Goal: Task Accomplishment & Management: Manage account settings

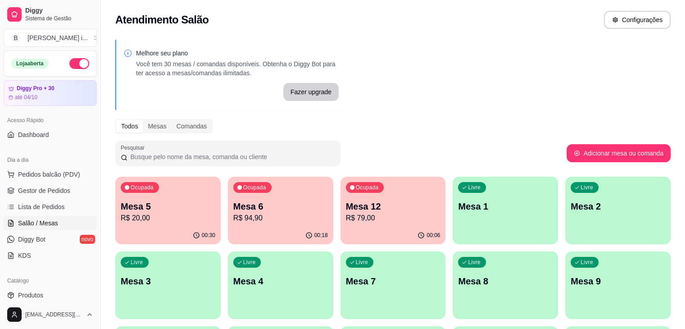
click at [153, 217] on p "R$ 20,00" at bounding box center [168, 218] width 95 height 11
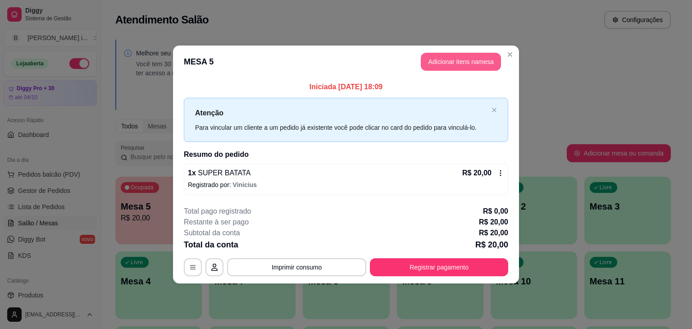
click at [478, 66] on button "Adicionar itens na mesa" at bounding box center [461, 62] width 80 height 18
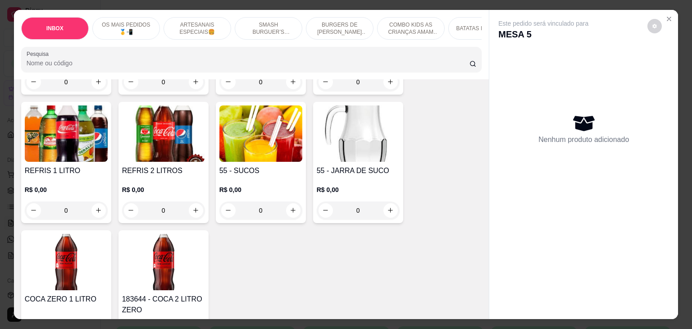
scroll to position [2072, 0]
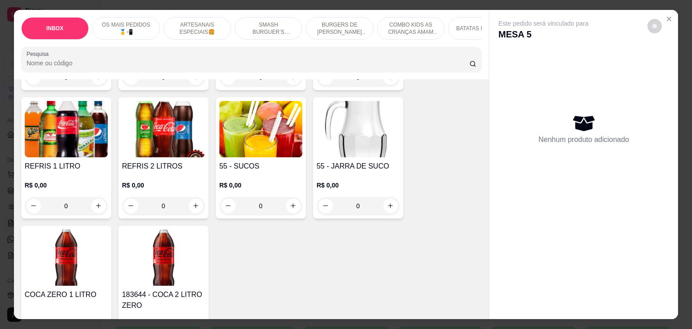
click at [79, 270] on div "COCA ZERO 1 LITRO R$ 10,00 0" at bounding box center [66, 292] width 90 height 132
click at [74, 172] on div "R$ 0,00 0" at bounding box center [66, 193] width 83 height 43
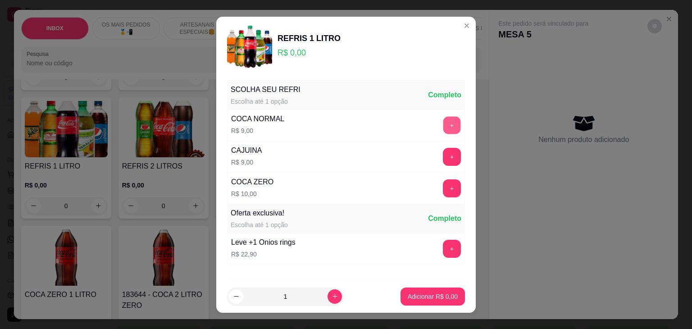
click at [443, 123] on button "+" at bounding box center [452, 125] width 18 height 18
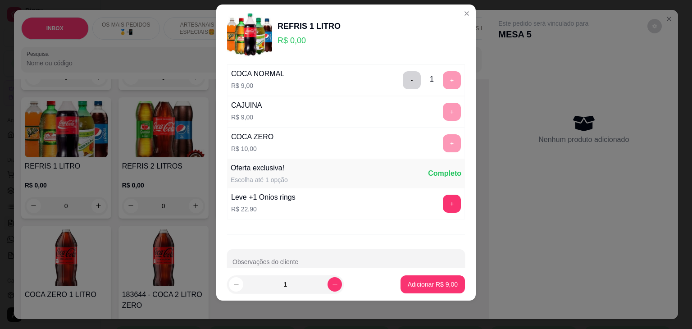
scroll to position [50, 0]
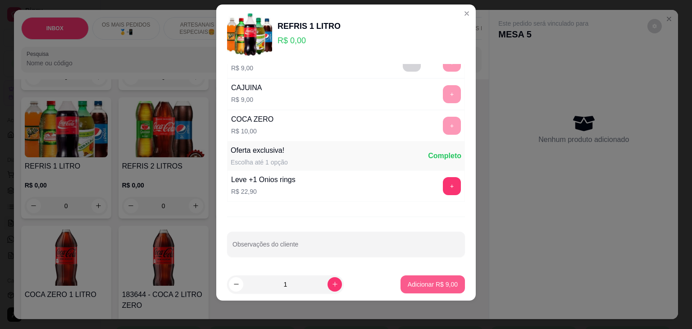
click at [438, 291] on button "Adicionar R$ 9,00" at bounding box center [432, 284] width 64 height 18
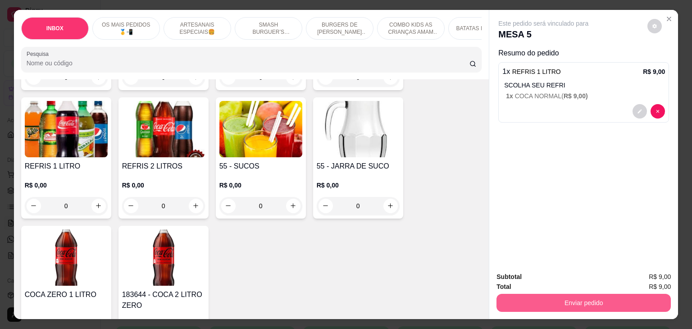
click at [536, 297] on button "Enviar pedido" at bounding box center [583, 303] width 174 height 18
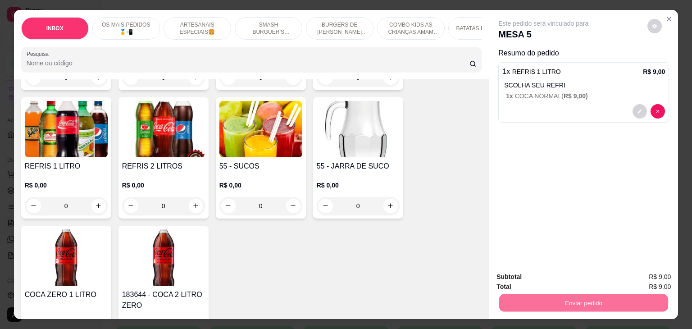
click at [514, 281] on button "Não registrar e enviar pedido" at bounding box center [553, 276] width 91 height 17
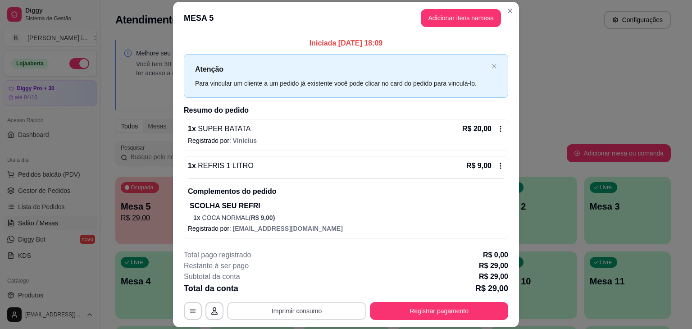
click at [334, 303] on button "Imprimir consumo" at bounding box center [296, 311] width 139 height 18
click at [308, 289] on button "IMPRESSORA ORI" at bounding box center [295, 289] width 65 height 14
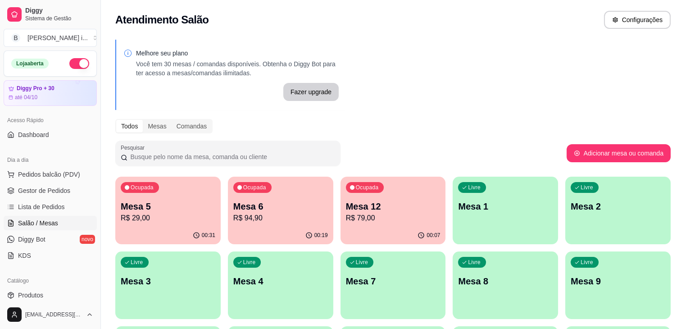
click at [341, 229] on div "00:07" at bounding box center [392, 236] width 105 height 18
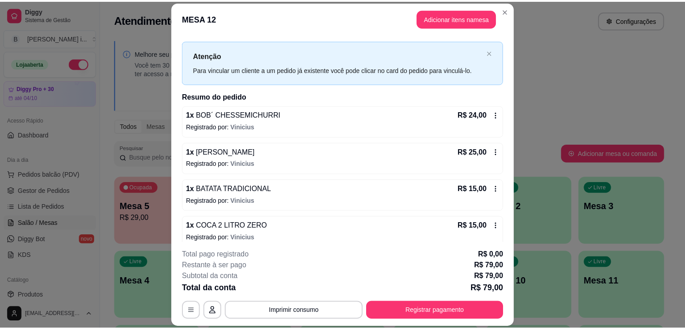
scroll to position [22, 0]
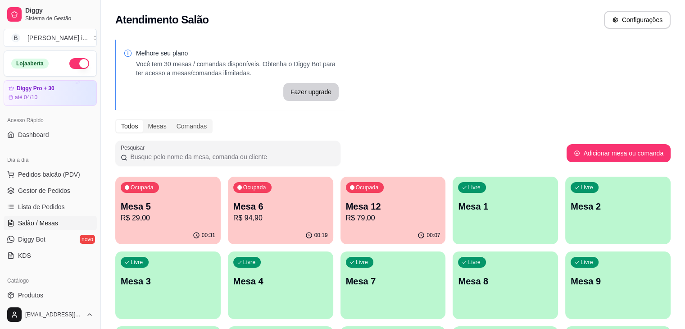
click at [346, 217] on p "R$ 79,00" at bounding box center [393, 218] width 95 height 11
click at [45, 190] on span "Gestor de Pedidos" at bounding box center [44, 190] width 52 height 9
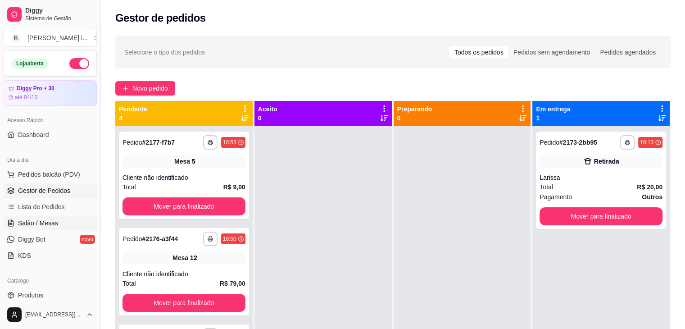
click at [59, 226] on link "Salão / Mesas" at bounding box center [50, 223] width 93 height 14
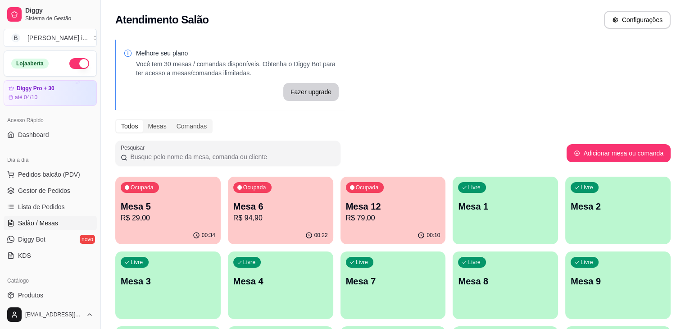
click at [149, 219] on p "R$ 29,00" at bounding box center [168, 218] width 95 height 11
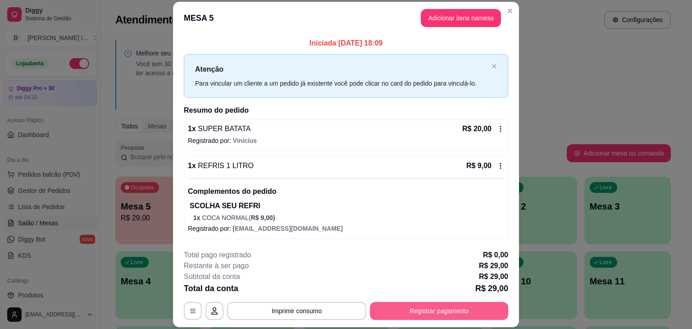
click at [408, 314] on button "Registrar pagamento" at bounding box center [439, 311] width 138 height 18
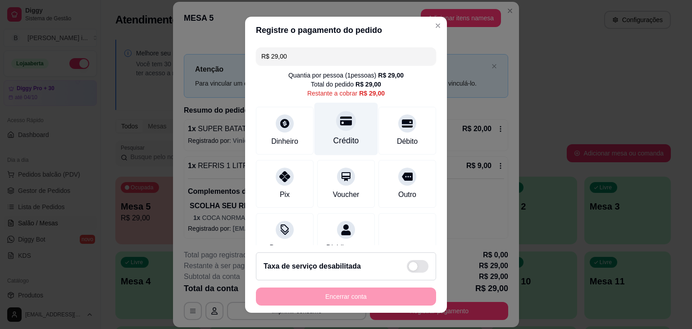
click at [339, 146] on div "Crédito" at bounding box center [346, 128] width 64 height 53
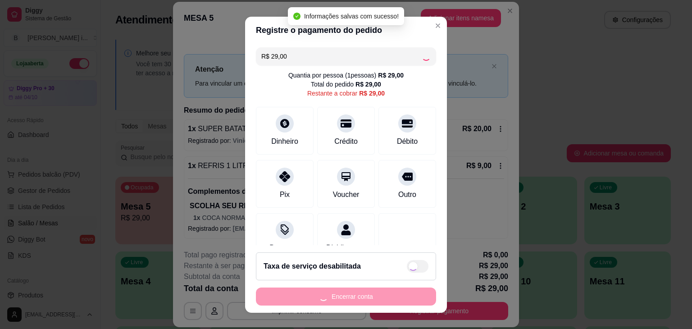
type input "R$ 0,00"
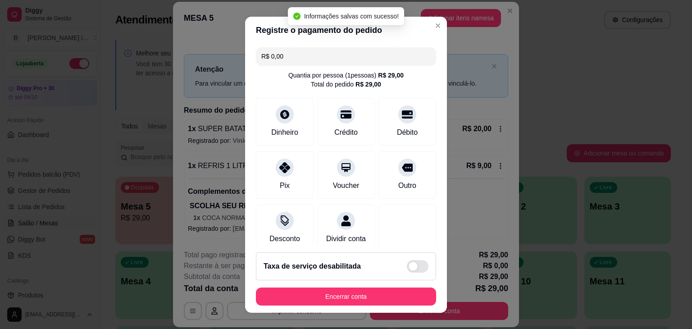
click at [400, 286] on footer "Taxa de serviço desabilitada Encerrar conta" at bounding box center [346, 279] width 202 height 68
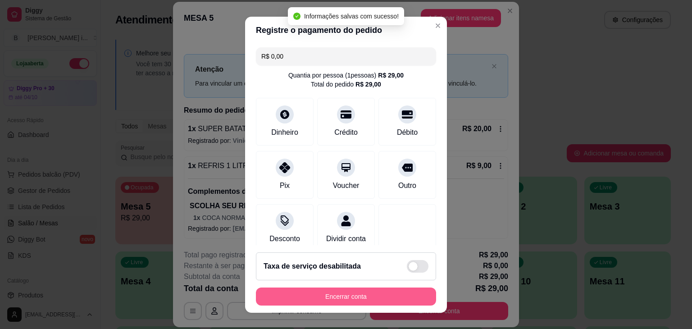
click at [403, 297] on button "Encerrar conta" at bounding box center [346, 296] width 180 height 18
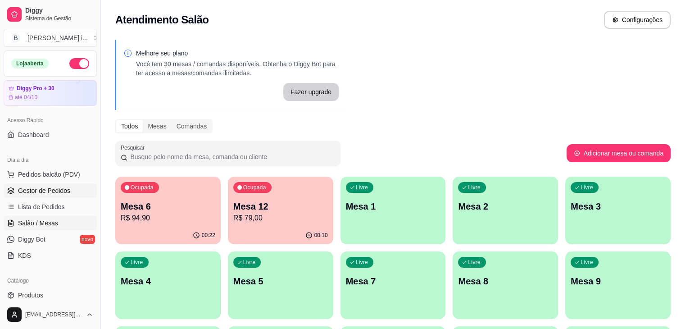
click at [32, 188] on span "Gestor de Pedidos" at bounding box center [44, 190] width 52 height 9
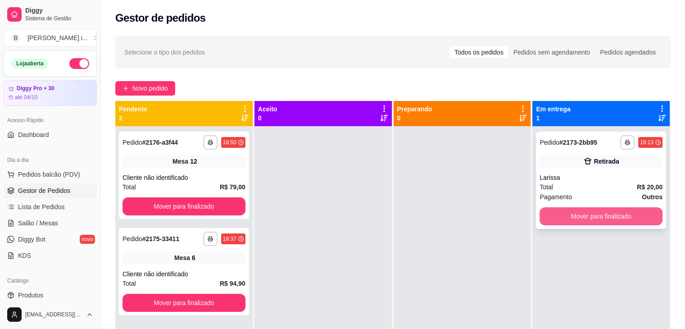
click at [617, 217] on button "Mover para finalizado" at bounding box center [601, 216] width 123 height 18
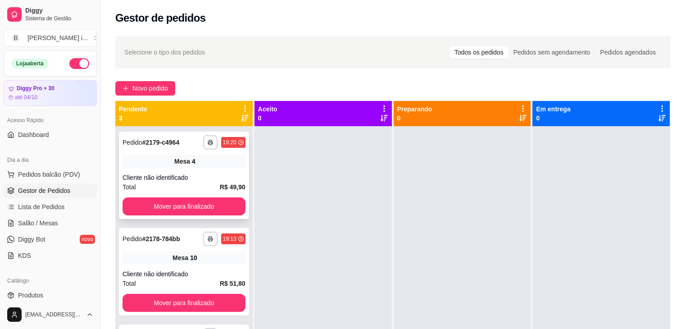
click at [208, 163] on div "Mesa 4" at bounding box center [184, 161] width 123 height 13
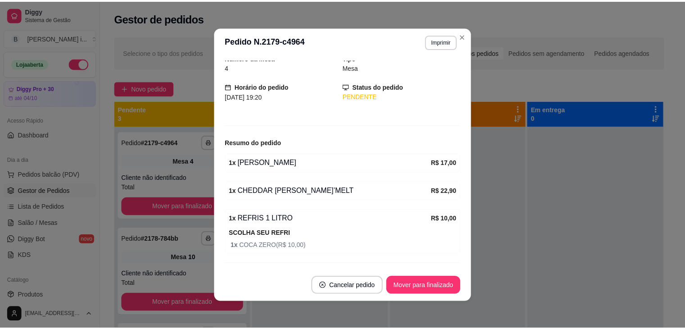
scroll to position [59, 0]
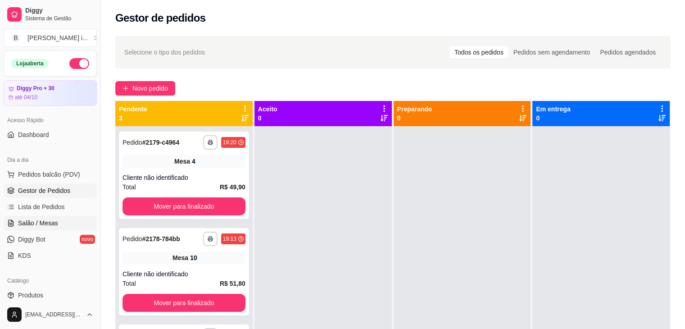
click at [38, 220] on span "Salão / Mesas" at bounding box center [38, 222] width 40 height 9
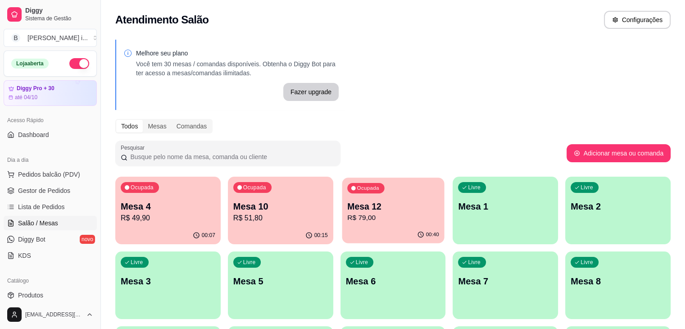
click at [347, 217] on p "R$ 79,00" at bounding box center [393, 218] width 92 height 10
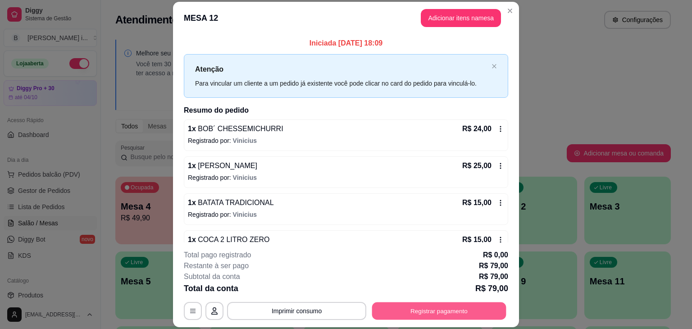
click at [421, 315] on button "Registrar pagamento" at bounding box center [439, 311] width 134 height 18
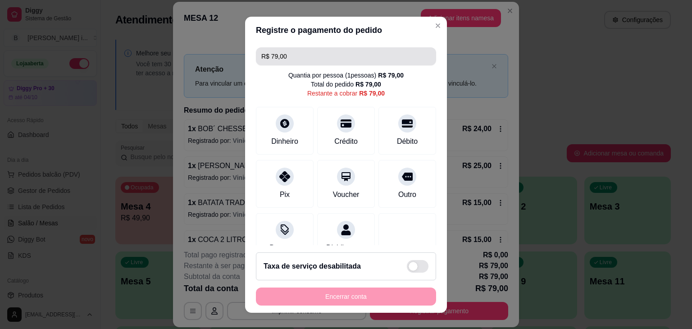
click at [303, 61] on input "R$ 79,00" at bounding box center [345, 56] width 169 height 18
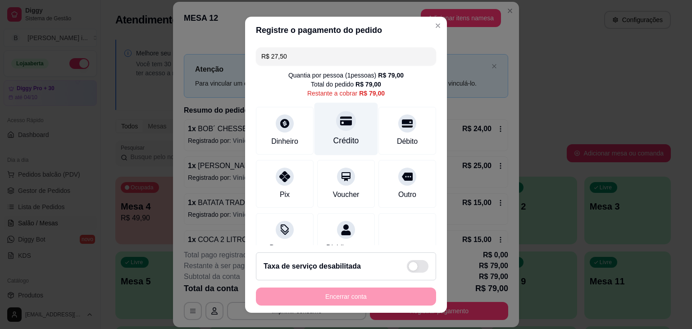
click at [340, 120] on icon at bounding box center [346, 120] width 12 height 9
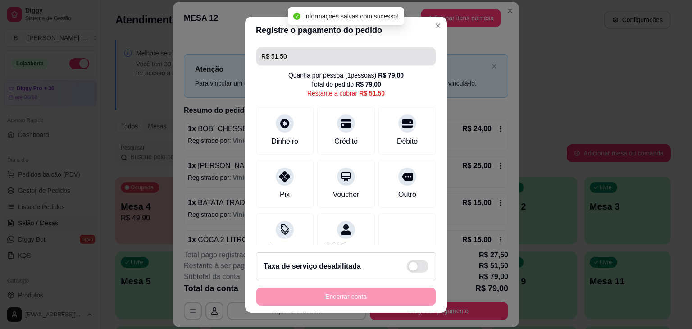
click at [292, 53] on input "R$ 51,50" at bounding box center [345, 56] width 169 height 18
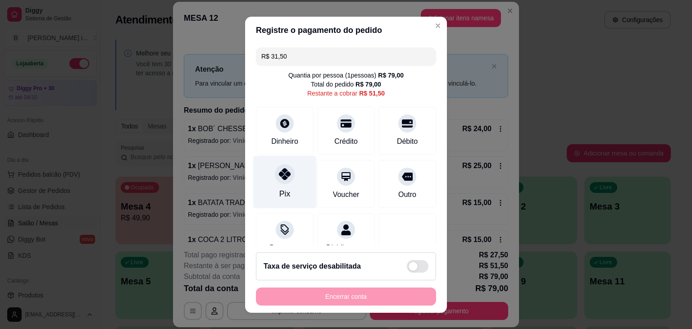
click at [277, 184] on div "Pix" at bounding box center [285, 181] width 64 height 53
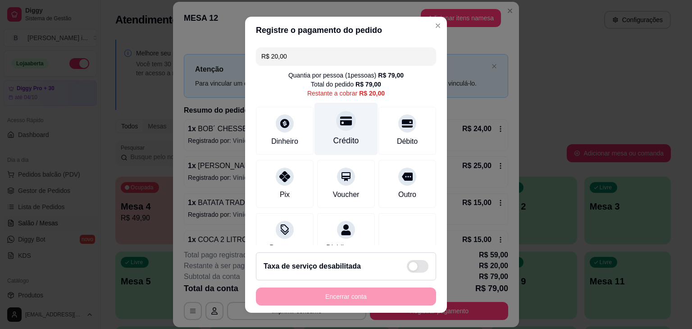
click at [328, 132] on div "Crédito" at bounding box center [346, 128] width 64 height 53
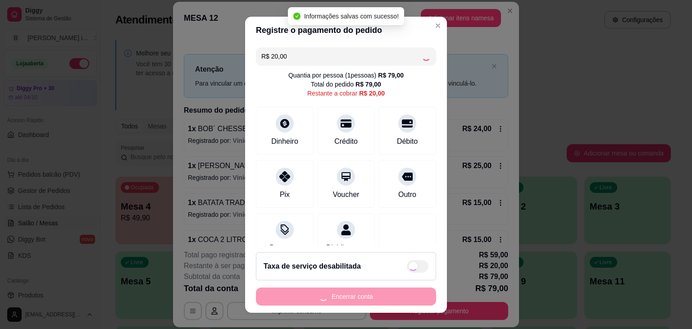
type input "R$ 0,00"
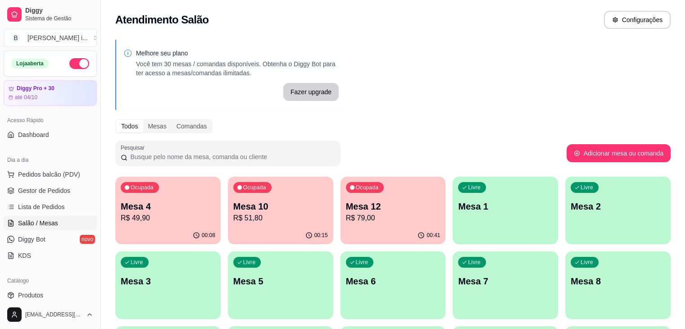
click at [353, 199] on div "Ocupada Mesa 12 R$ 79,00" at bounding box center [392, 202] width 105 height 50
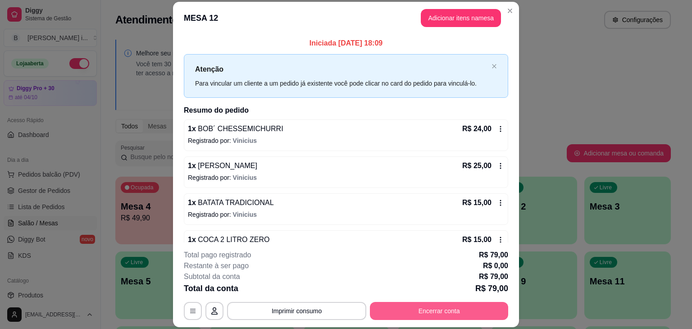
click at [409, 314] on button "Encerrar conta" at bounding box center [439, 311] width 138 height 18
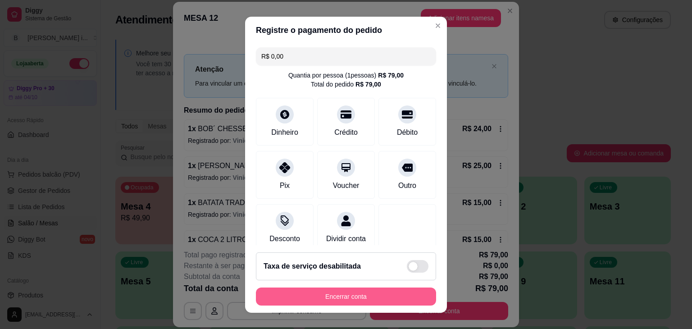
click at [394, 294] on button "Encerrar conta" at bounding box center [346, 296] width 180 height 18
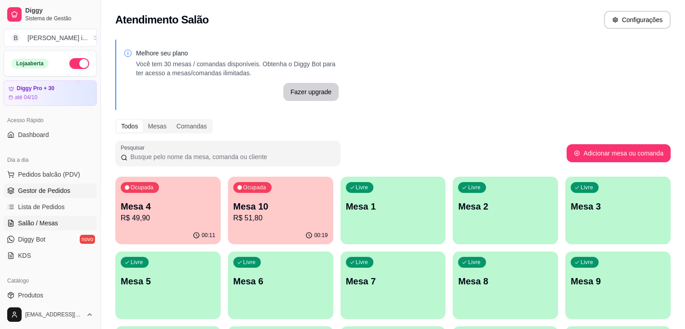
click at [40, 187] on span "Gestor de Pedidos" at bounding box center [44, 190] width 52 height 9
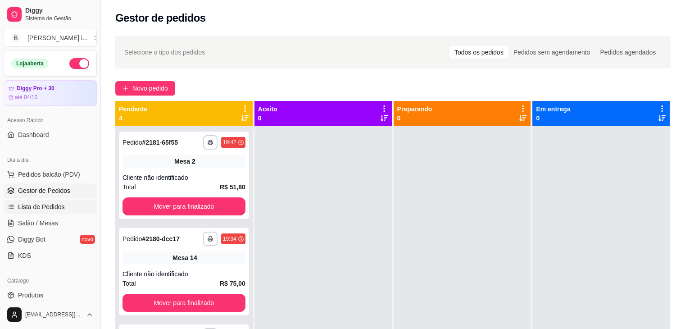
click at [34, 209] on span "Lista de Pedidos" at bounding box center [41, 206] width 47 height 9
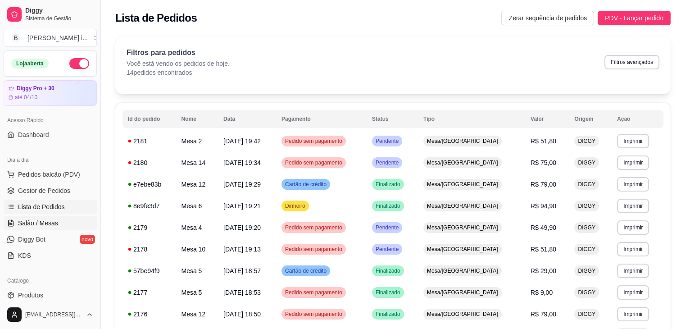
click at [36, 222] on span "Salão / Mesas" at bounding box center [38, 222] width 40 height 9
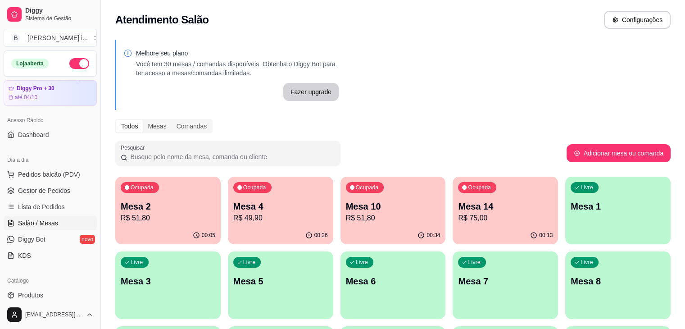
click at [233, 219] on p "R$ 49,90" at bounding box center [280, 218] width 95 height 11
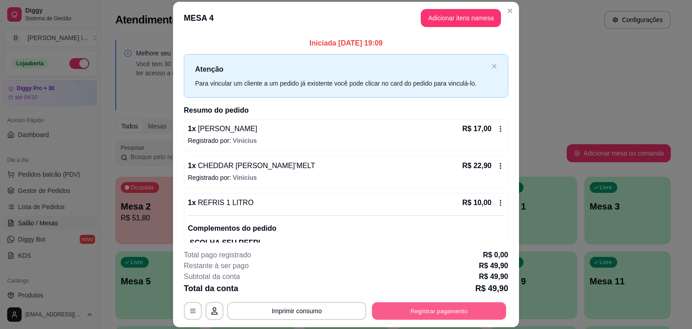
click at [399, 312] on button "Registrar pagamento" at bounding box center [439, 311] width 134 height 18
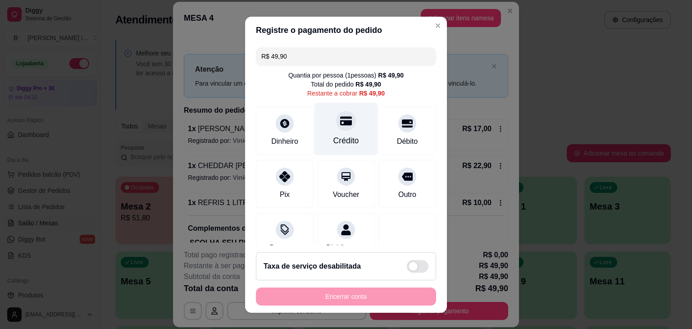
click at [341, 136] on div "Crédito" at bounding box center [346, 141] width 26 height 12
type input "R$ 0,00"
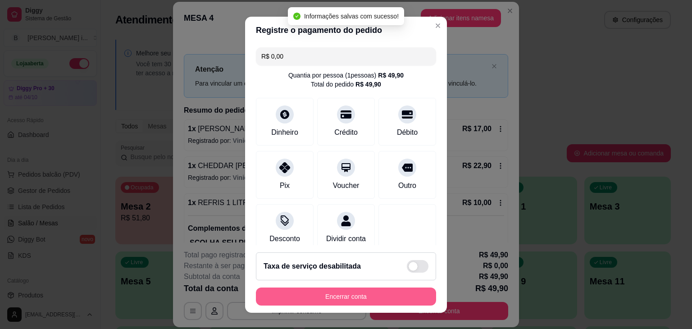
click at [366, 296] on button "Encerrar conta" at bounding box center [346, 296] width 180 height 18
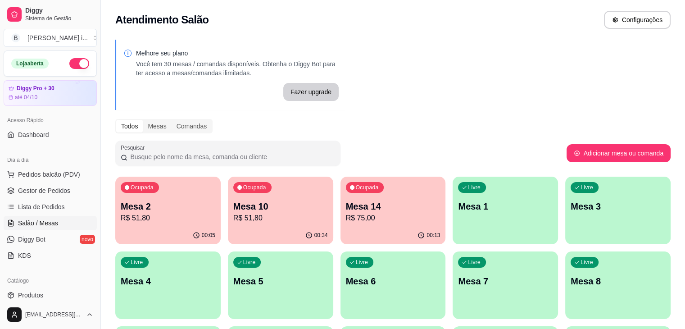
drag, startPoint x: 434, startPoint y: 318, endPoint x: 450, endPoint y: 303, distance: 22.0
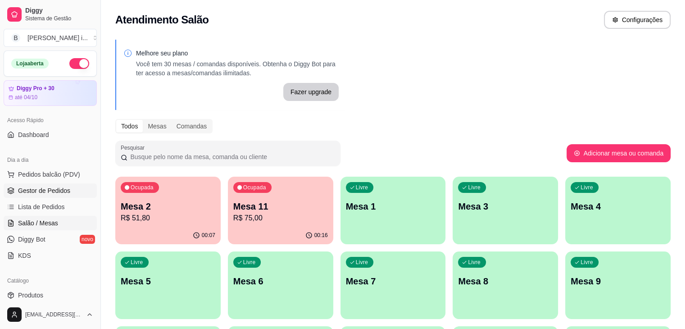
click at [48, 189] on span "Gestor de Pedidos" at bounding box center [44, 190] width 52 height 9
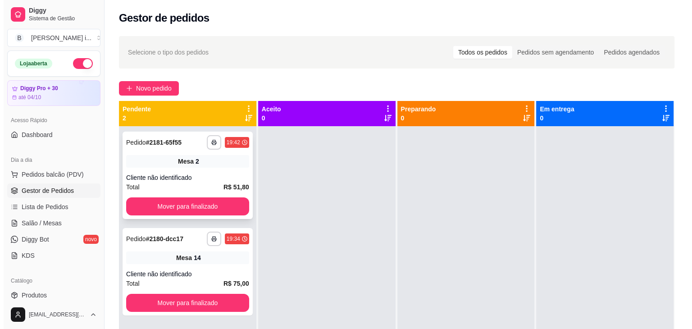
scroll to position [25, 0]
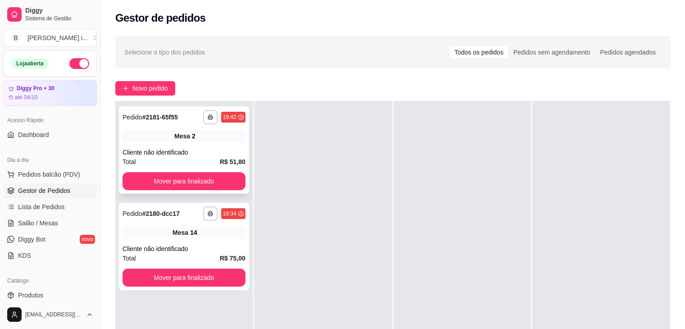
click at [187, 148] on div "Cliente não identificado" at bounding box center [184, 152] width 123 height 9
click at [151, 87] on span "Novo pedido" at bounding box center [150, 88] width 36 height 10
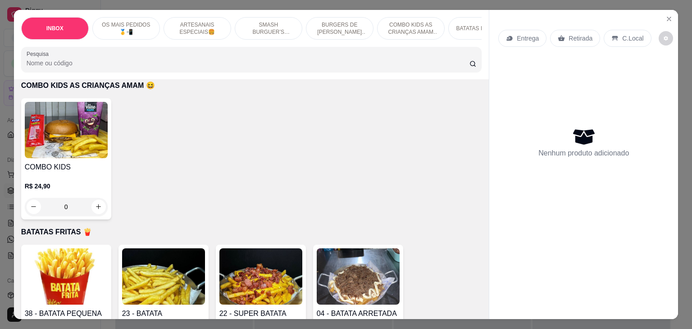
scroll to position [1576, 0]
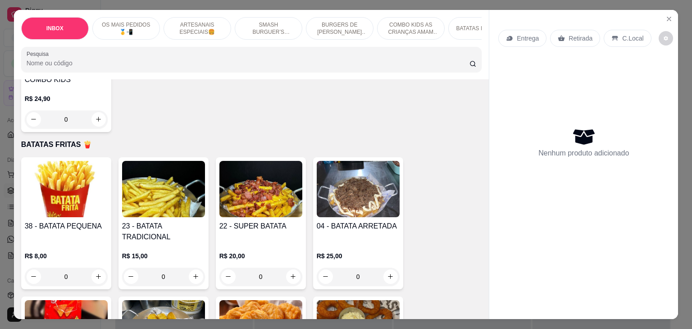
click at [90, 221] on h4 "38 - BATATA PEQUENA" at bounding box center [66, 226] width 83 height 11
click at [281, 221] on h4 "22 - SUPER BATATA" at bounding box center [260, 226] width 83 height 11
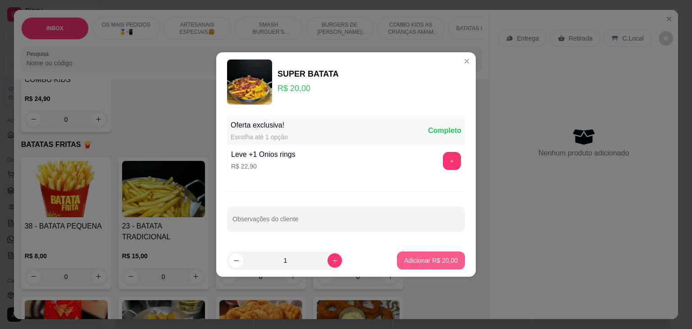
click at [437, 257] on p "Adicionar R$ 20,00" at bounding box center [431, 260] width 54 height 9
type input "1"
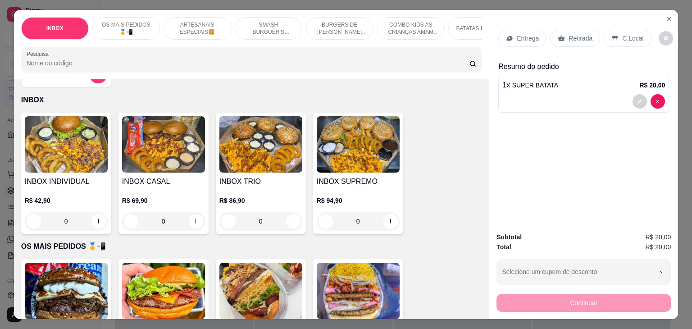
scroll to position [45, 0]
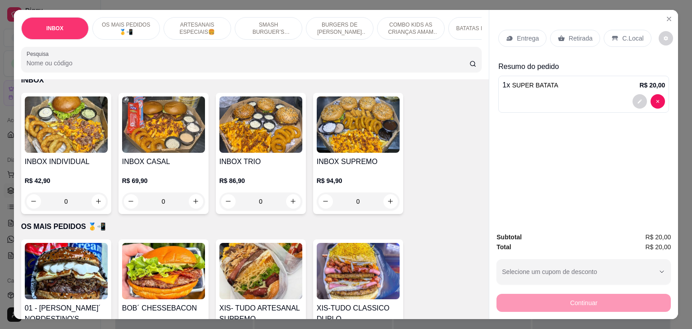
click at [83, 267] on img at bounding box center [66, 271] width 83 height 56
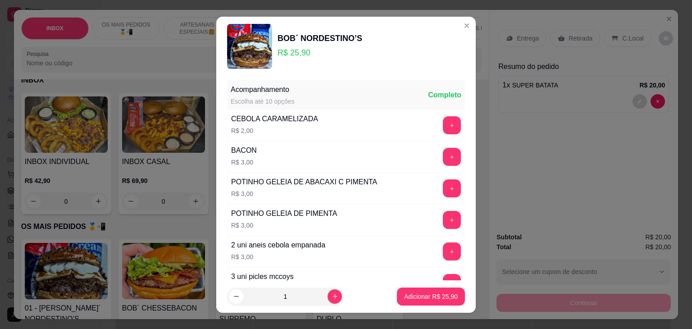
click at [427, 285] on footer "1 Adicionar R$ 25,90" at bounding box center [345, 296] width 259 height 32
click at [427, 293] on p "Adicionar R$ 25,90" at bounding box center [431, 296] width 54 height 9
type input "1"
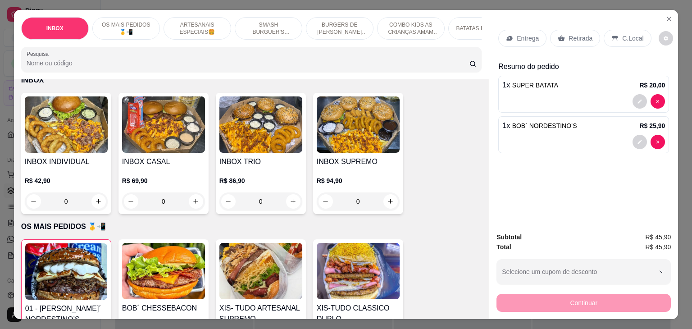
click at [661, 105] on div "1 x SUPER BATATA R$ 20,00" at bounding box center [583, 94] width 171 height 37
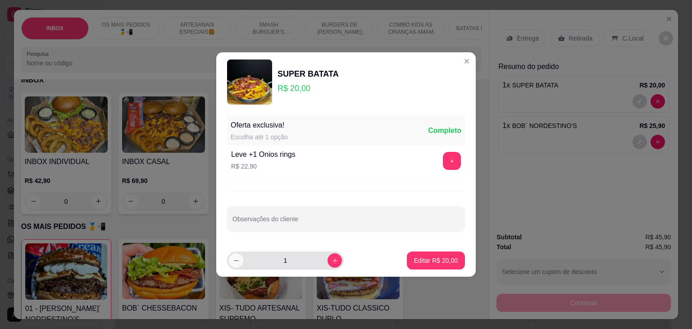
click at [234, 259] on icon "decrease-product-quantity" at bounding box center [236, 260] width 7 height 7
type input "0"
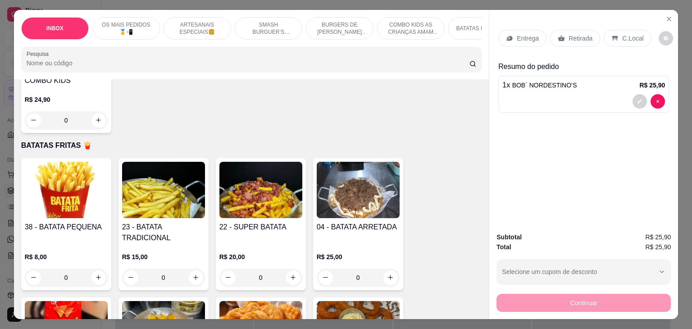
scroll to position [1486, 0]
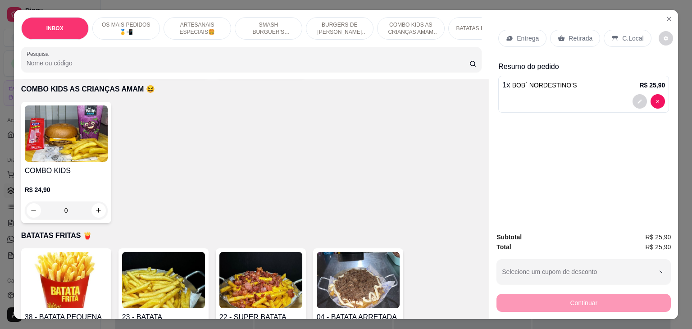
click at [278, 274] on img at bounding box center [260, 280] width 83 height 56
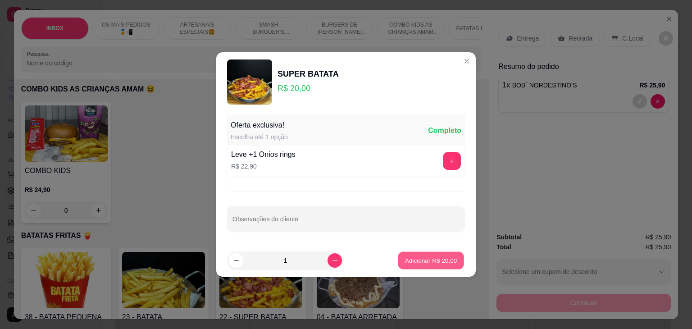
click at [419, 265] on button "Adicionar R$ 20,00" at bounding box center [431, 261] width 66 height 18
type input "1"
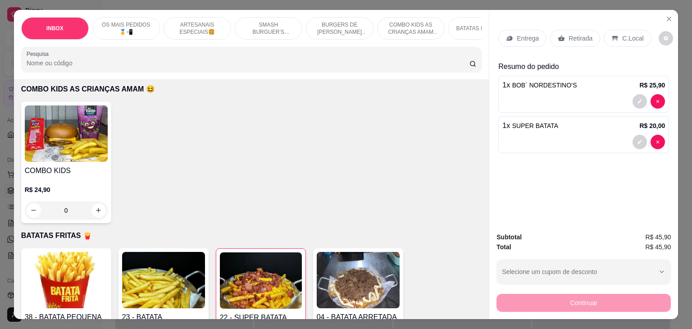
click at [526, 35] on p "Entrega" at bounding box center [528, 38] width 22 height 9
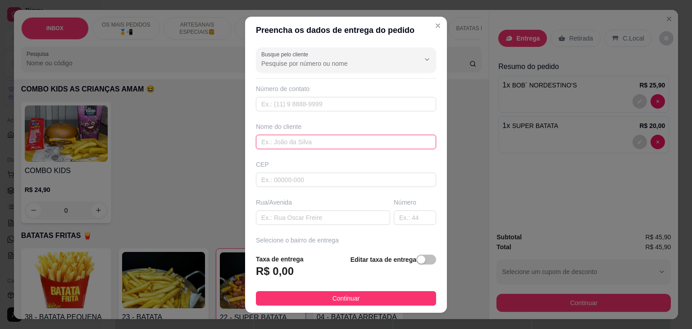
click at [292, 136] on input "text" at bounding box center [346, 142] width 180 height 14
type input "[PERSON_NAME]"
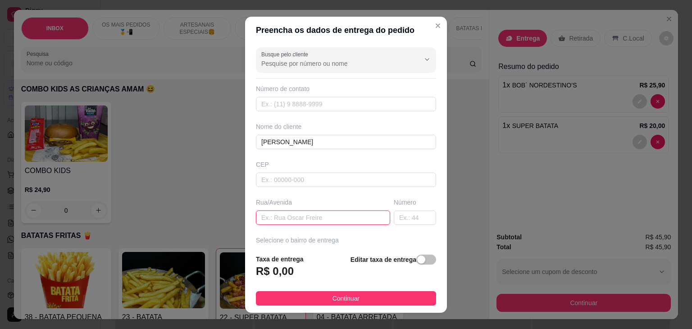
click at [317, 221] on input "text" at bounding box center [323, 217] width 134 height 14
type input "rua 3"
click at [395, 213] on input "text" at bounding box center [415, 217] width 42 height 14
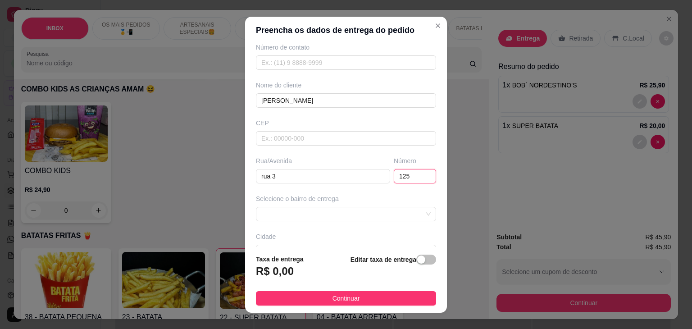
scroll to position [90, 0]
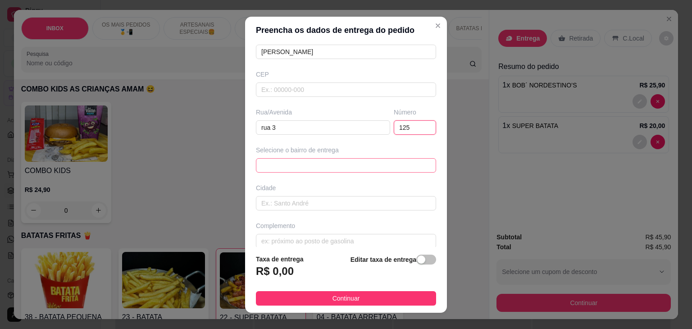
click at [338, 163] on span at bounding box center [345, 166] width 169 height 14
type input "125"
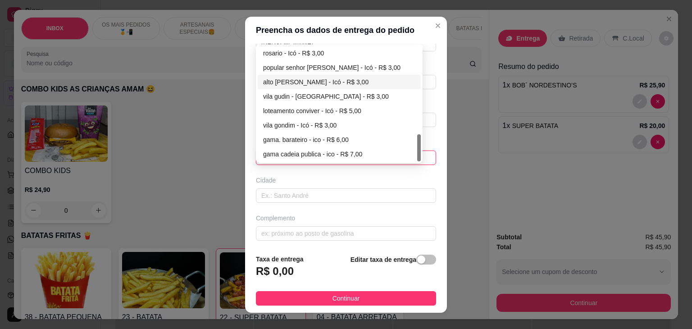
scroll to position [99, 0]
click at [296, 110] on div "loteamento conviver - Icó - R$ 5,00" at bounding box center [339, 109] width 152 height 10
type input "Icó"
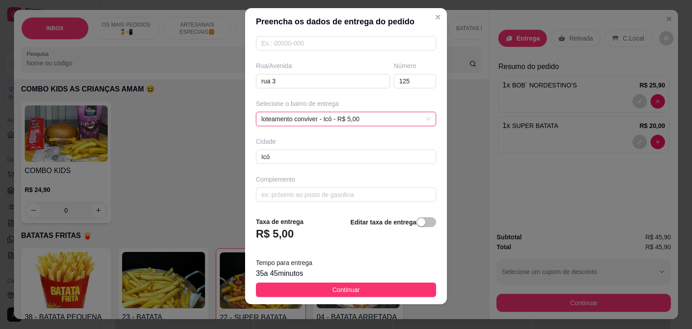
scroll to position [12, 0]
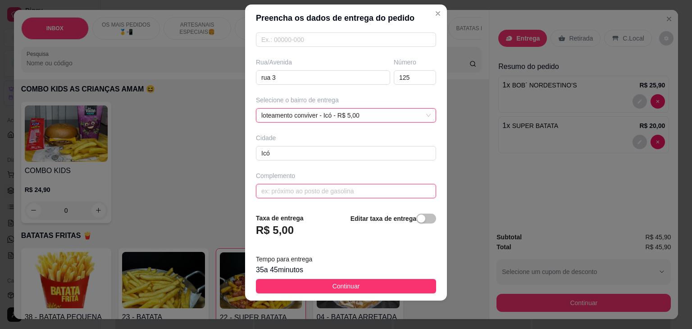
click at [345, 184] on input "text" at bounding box center [346, 191] width 180 height 14
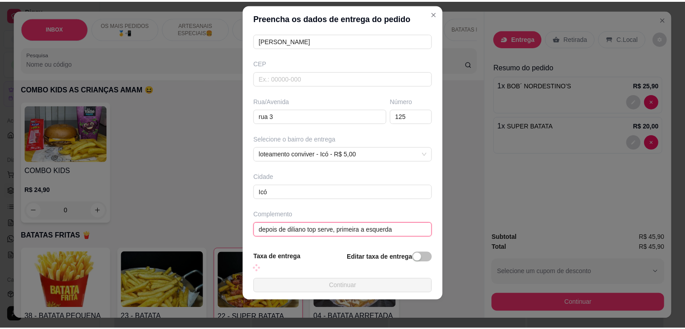
scroll to position [128, 0]
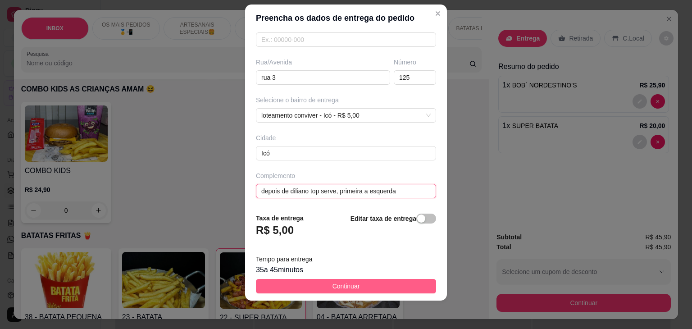
type input "depois de diliano top serve, primeira a esquerda"
click at [336, 290] on span "Continuar" at bounding box center [345, 286] width 27 height 10
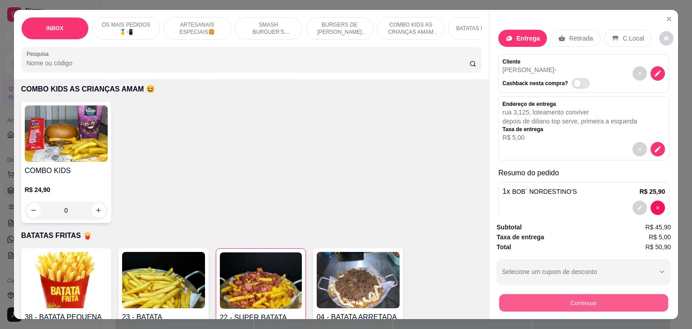
click at [570, 300] on button "Continuar" at bounding box center [583, 303] width 169 height 18
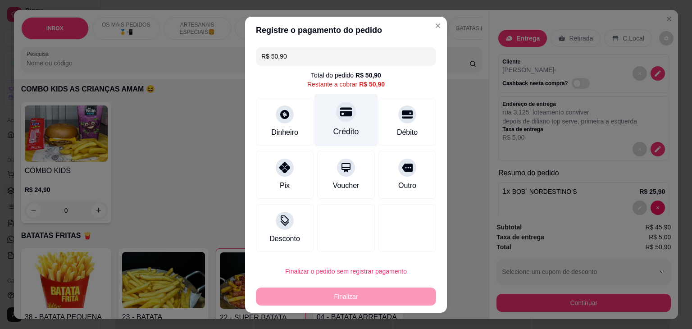
click at [360, 121] on div "Crédito" at bounding box center [346, 119] width 64 height 53
type input "R$ 0,00"
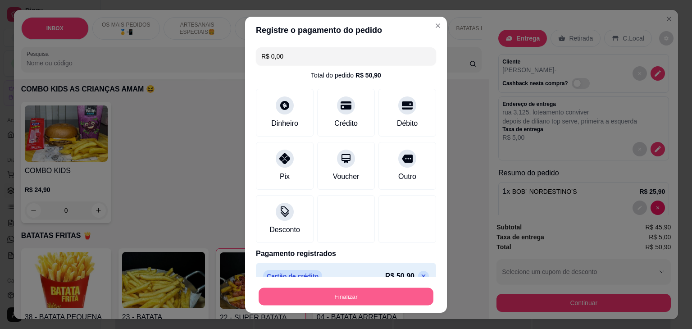
click at [379, 298] on button "Finalizar" at bounding box center [346, 296] width 175 height 18
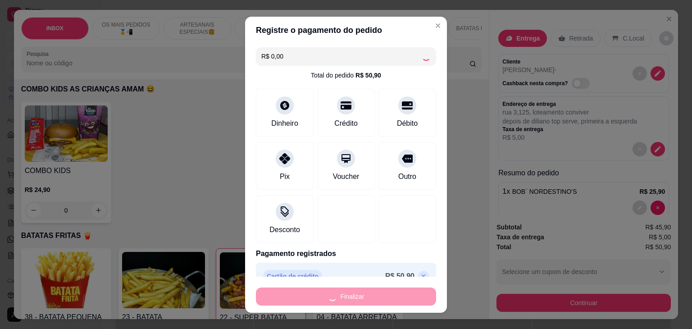
type input "0"
type input "-R$ 50,90"
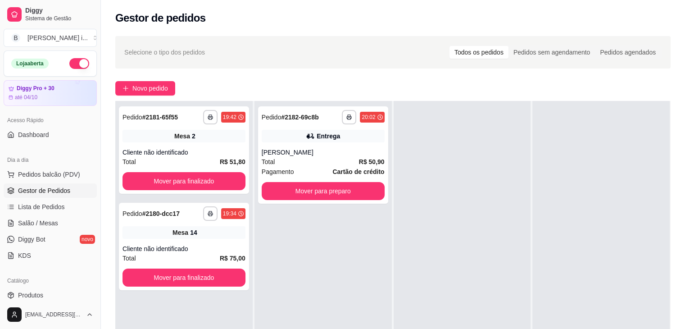
click at [495, 110] on div at bounding box center [462, 265] width 137 height 329
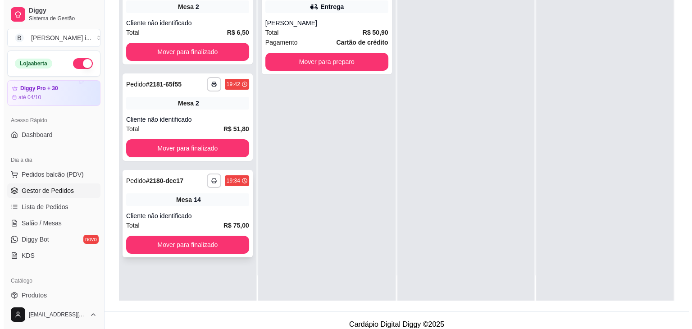
scroll to position [137, 0]
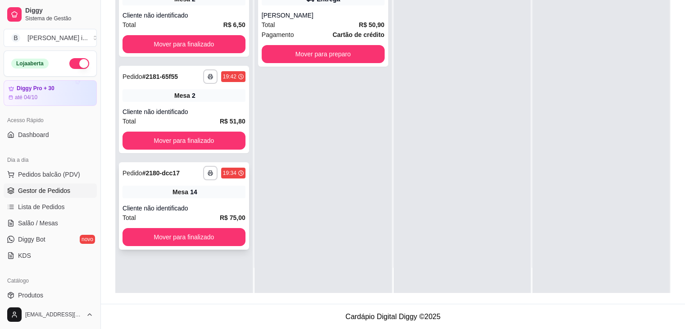
click at [220, 214] on strong "R$ 75,00" at bounding box center [233, 217] width 26 height 7
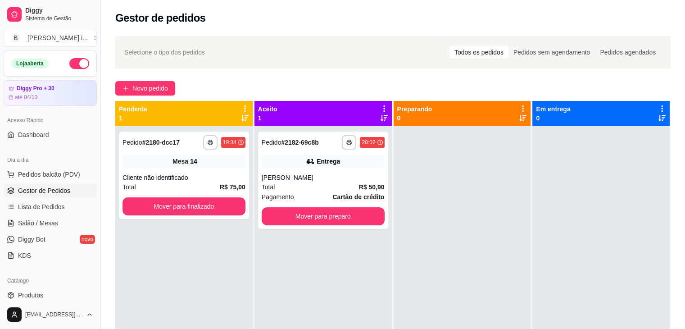
scroll to position [0, 0]
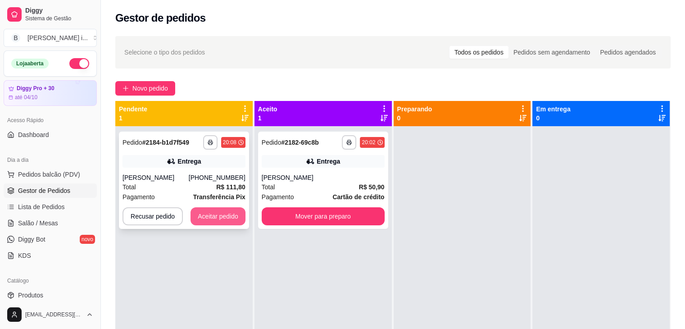
click at [215, 225] on button "Aceitar pedido" at bounding box center [218, 216] width 55 height 18
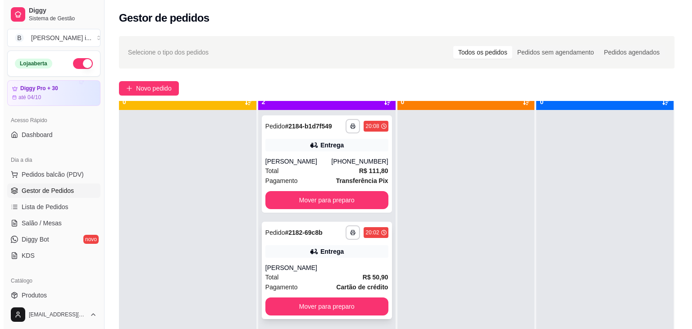
scroll to position [25, 0]
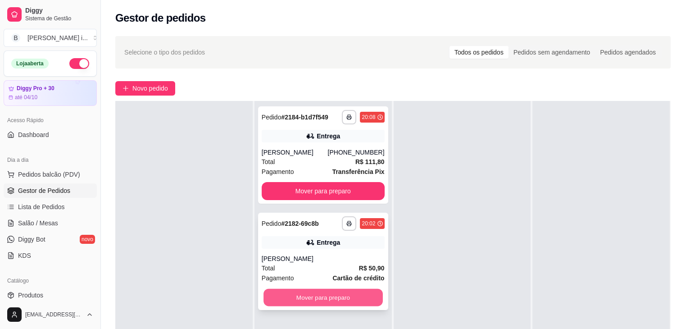
click at [363, 306] on button "Mover para preparo" at bounding box center [322, 298] width 119 height 18
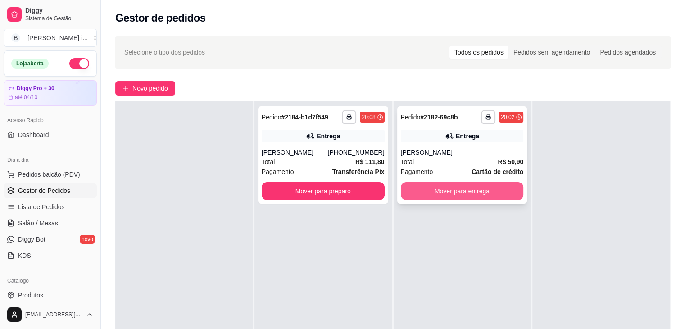
click at [476, 197] on button "Mover para entrega" at bounding box center [462, 191] width 123 height 18
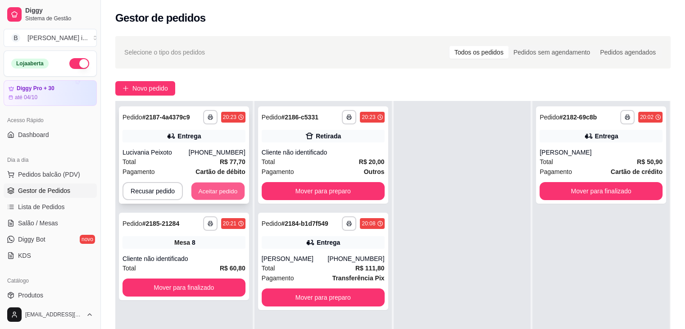
click at [227, 189] on button "Aceitar pedido" at bounding box center [217, 191] width 53 height 18
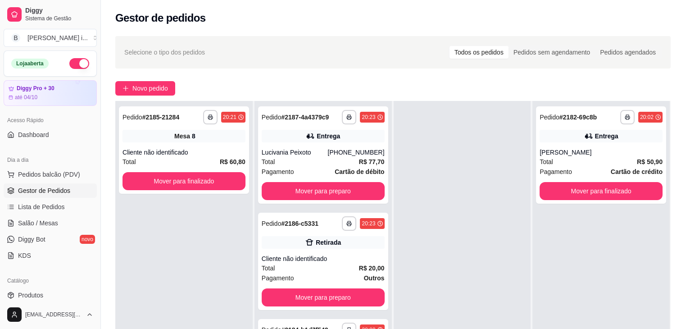
click at [147, 96] on div "**********" at bounding box center [393, 236] width 584 height 410
click at [147, 95] on button "Novo pedido" at bounding box center [145, 88] width 60 height 14
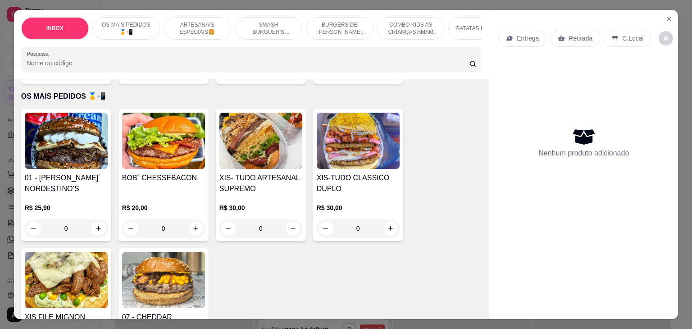
scroll to position [135, 0]
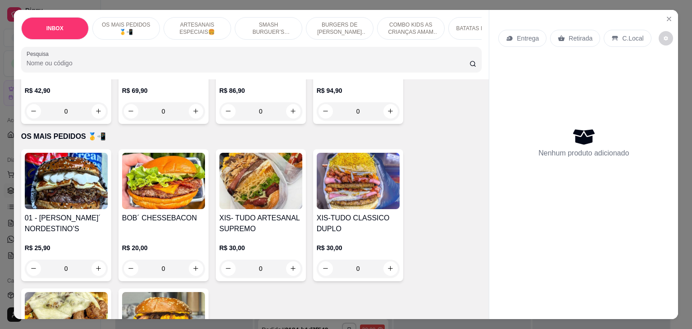
click at [266, 219] on h4 "XIS- TUDO ARTESANAL SUPREMO" at bounding box center [260, 224] width 83 height 22
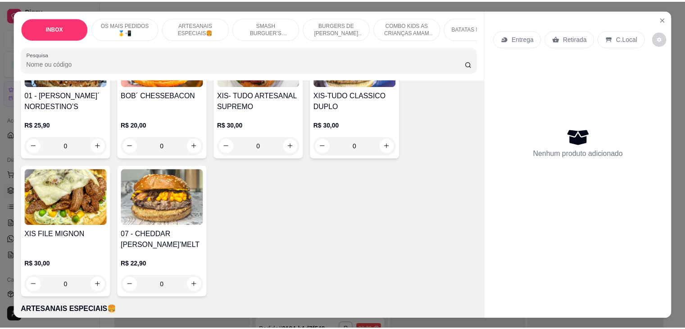
scroll to position [180, 0]
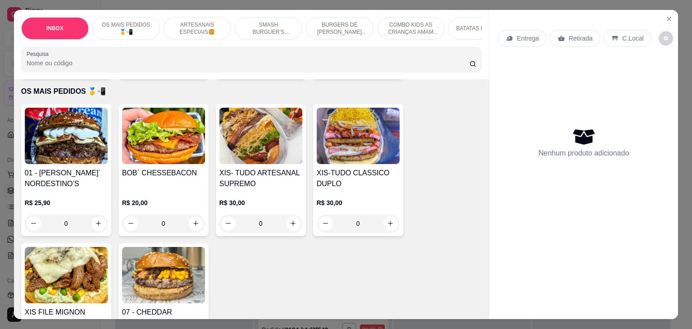
click at [240, 179] on h4 "XIS- TUDO ARTESANAL SUPREMO" at bounding box center [260, 179] width 83 height 22
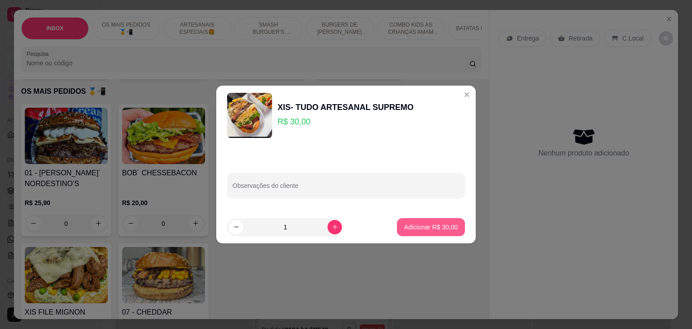
click at [418, 222] on p "Adicionar R$ 30,00" at bounding box center [431, 226] width 54 height 9
type input "1"
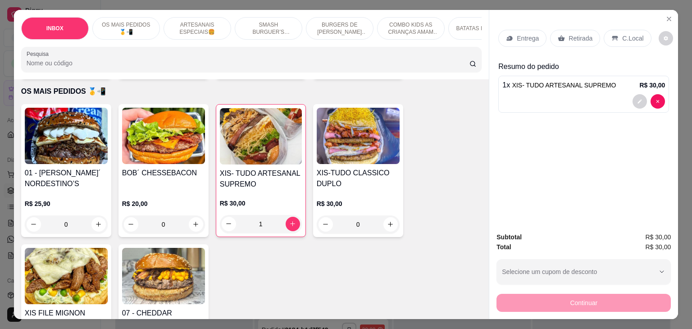
click at [519, 35] on p "Entrega" at bounding box center [528, 38] width 22 height 9
click at [558, 35] on icon at bounding box center [561, 38] width 7 height 6
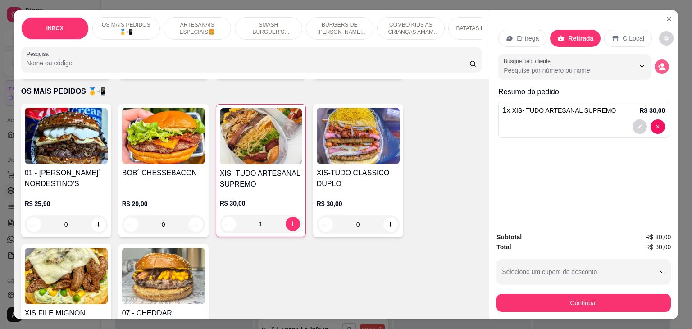
click at [664, 65] on button "decrease-product-quantity" at bounding box center [661, 66] width 14 height 14
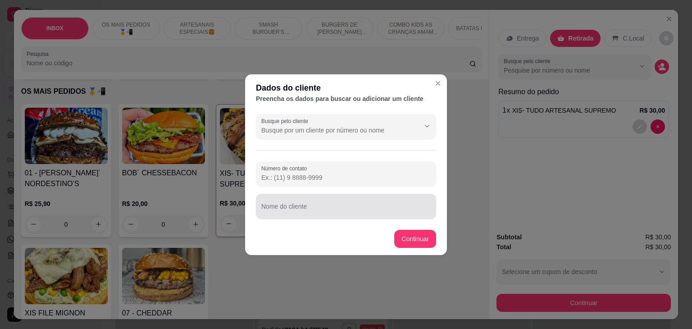
click at [321, 199] on div at bounding box center [345, 206] width 169 height 18
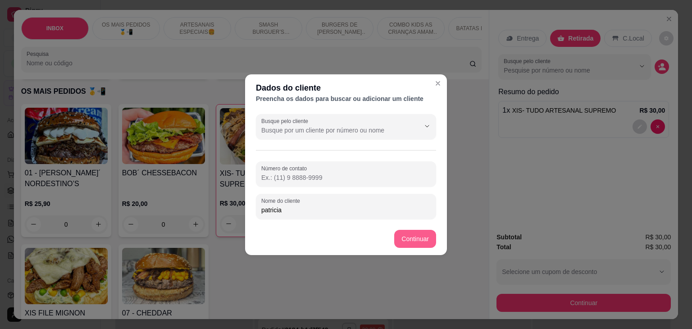
type input "patricia"
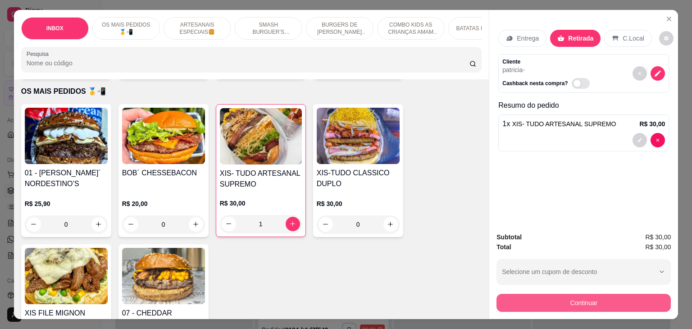
click at [581, 303] on button "Continuar" at bounding box center [583, 303] width 174 height 18
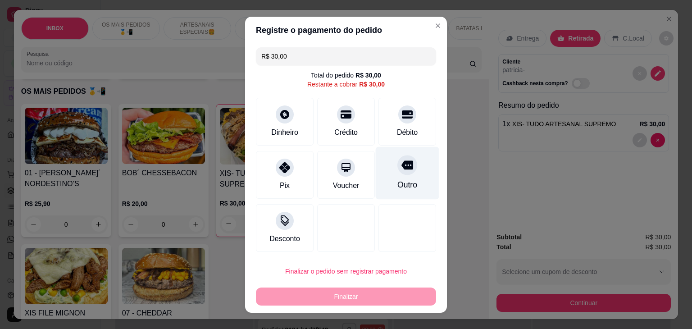
click at [387, 186] on div "Outro" at bounding box center [408, 172] width 64 height 53
type input "R$ 0,00"
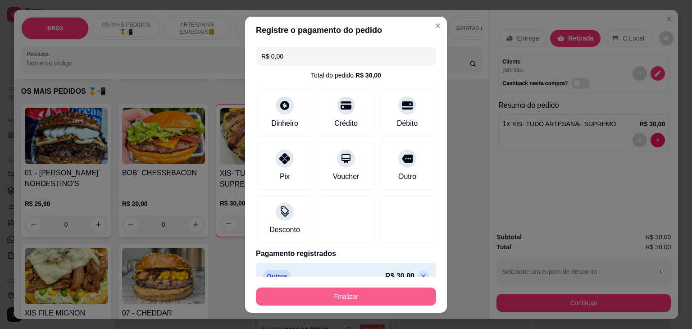
click at [362, 292] on button "Finalizar" at bounding box center [346, 296] width 180 height 18
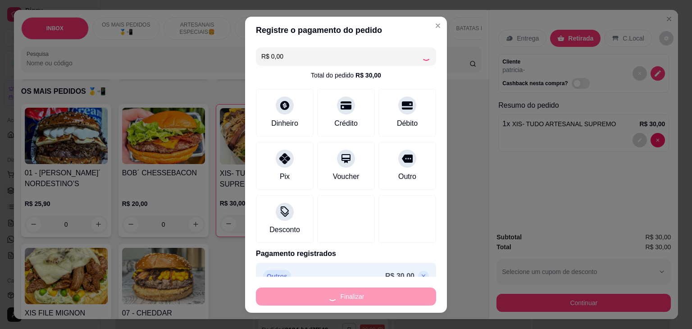
type input "0"
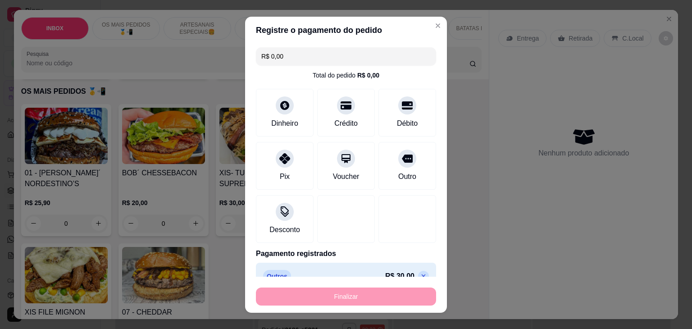
type input "-R$ 30,00"
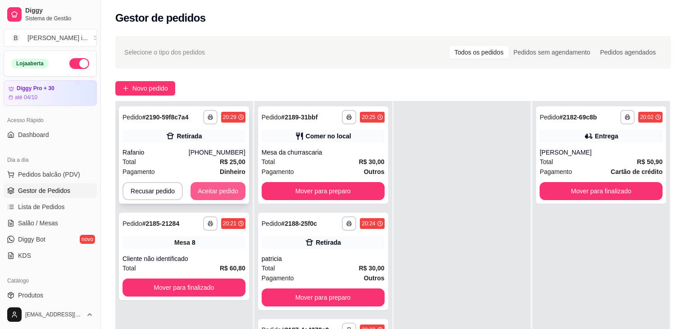
click at [218, 191] on button "Aceitar pedido" at bounding box center [218, 191] width 55 height 18
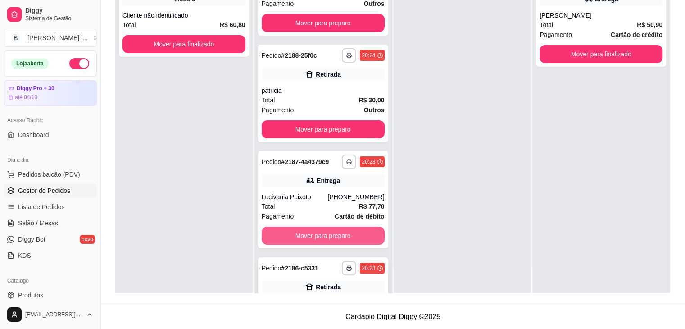
scroll to position [180, 0]
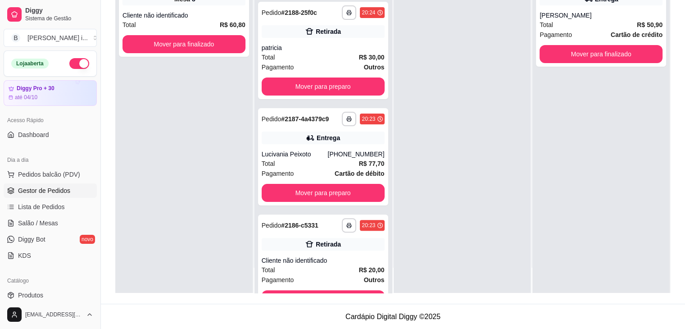
click at [436, 217] on div at bounding box center [462, 128] width 137 height 329
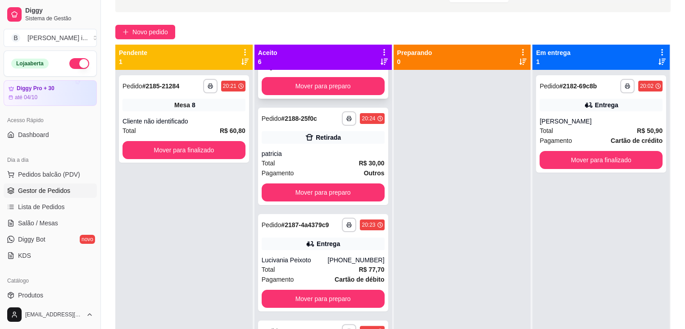
scroll to position [0, 0]
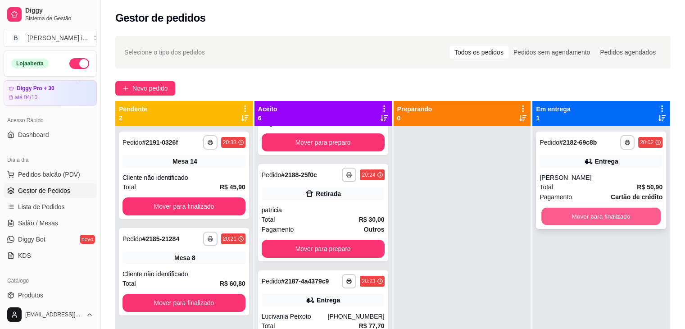
click at [586, 216] on button "Mover para finalizado" at bounding box center [600, 217] width 119 height 18
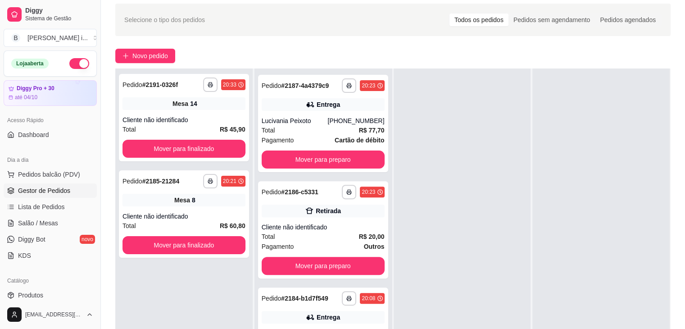
scroll to position [135, 0]
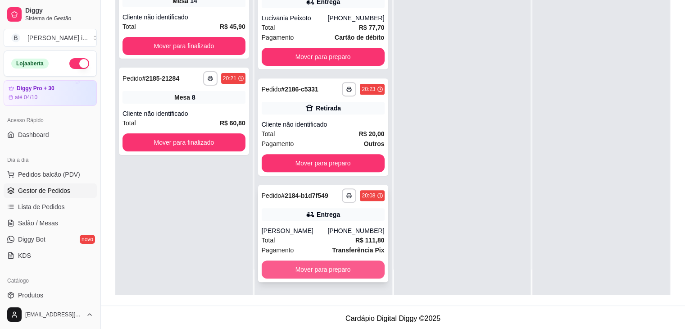
click at [345, 271] on button "Mover para preparo" at bounding box center [323, 269] width 123 height 18
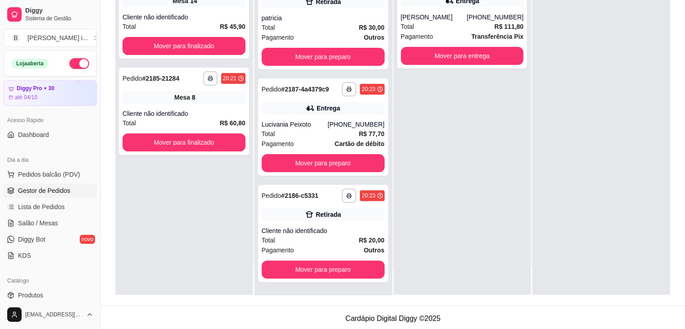
scroll to position [212, 0]
click at [490, 65] on button "Mover para entrega" at bounding box center [462, 56] width 123 height 18
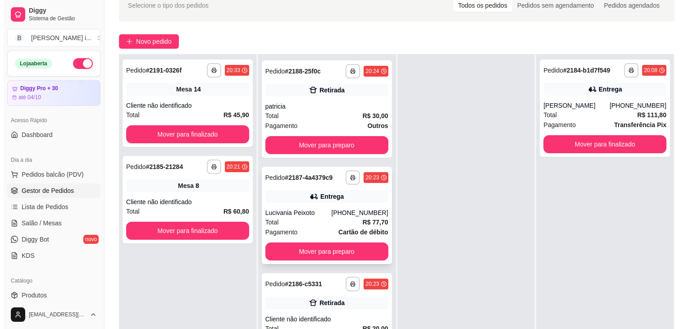
scroll to position [137, 0]
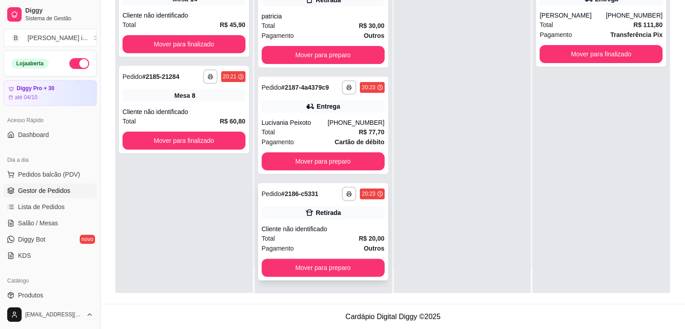
click at [359, 227] on div "Cliente não identificado" at bounding box center [323, 228] width 123 height 9
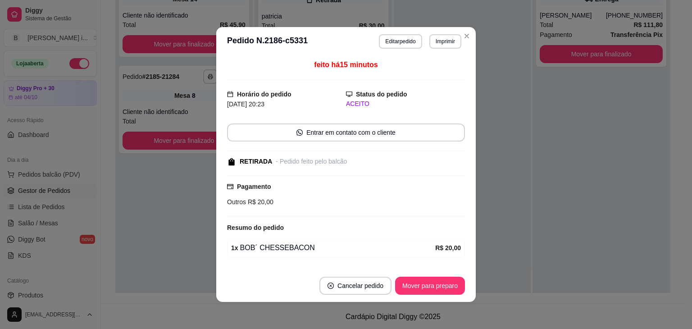
scroll to position [25, 0]
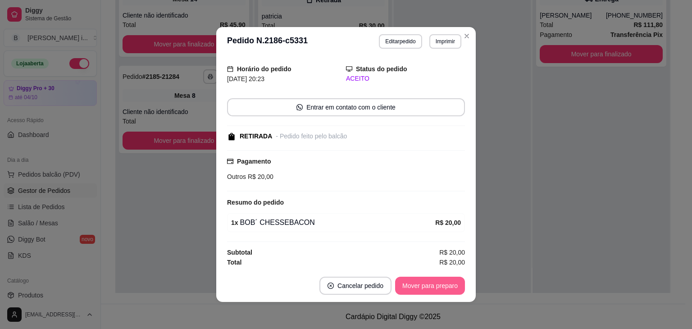
click at [447, 291] on button "Mover para preparo" at bounding box center [430, 286] width 70 height 18
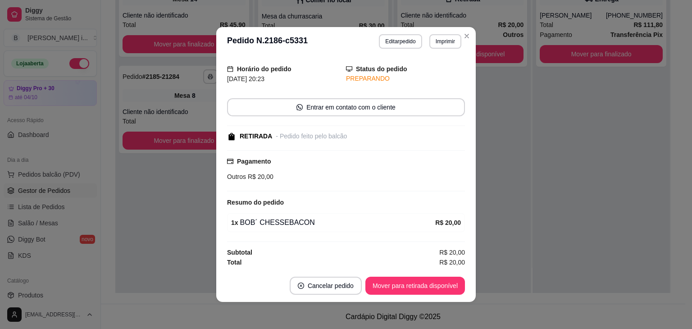
scroll to position [105, 0]
click at [447, 291] on button "Mover para retirada disponível" at bounding box center [415, 286] width 96 height 18
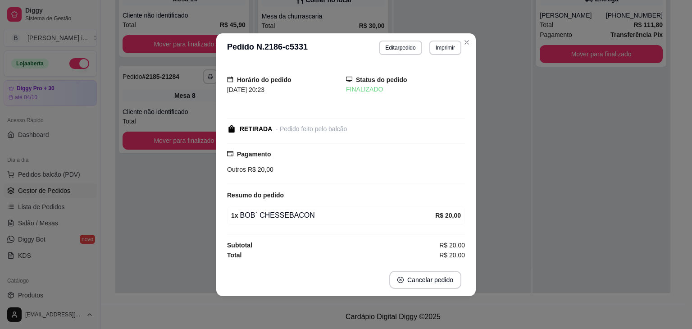
scroll to position [0, 0]
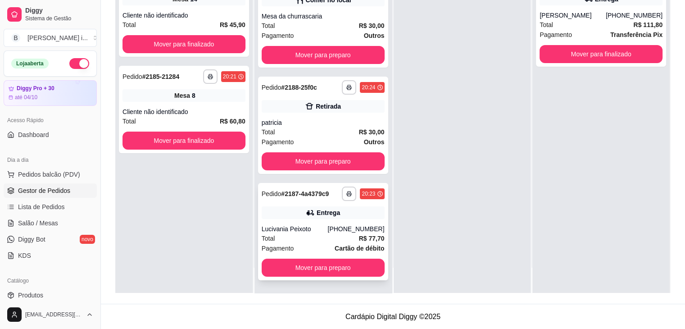
click at [345, 226] on div "[PHONE_NUMBER]" at bounding box center [355, 228] width 57 height 9
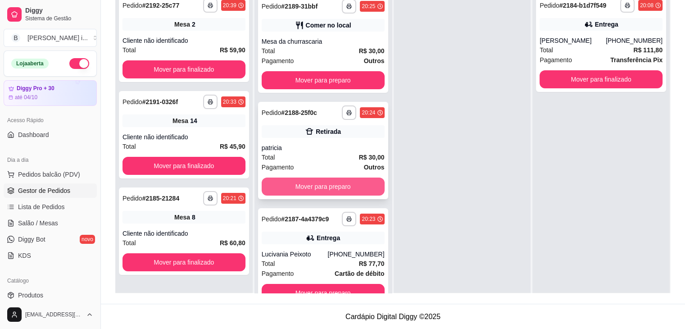
click at [356, 183] on button "Mover para preparo" at bounding box center [323, 186] width 123 height 18
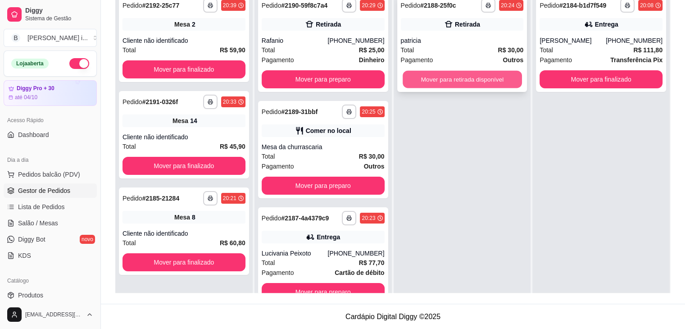
click at [449, 80] on button "Mover para retirada disponível" at bounding box center [462, 80] width 119 height 18
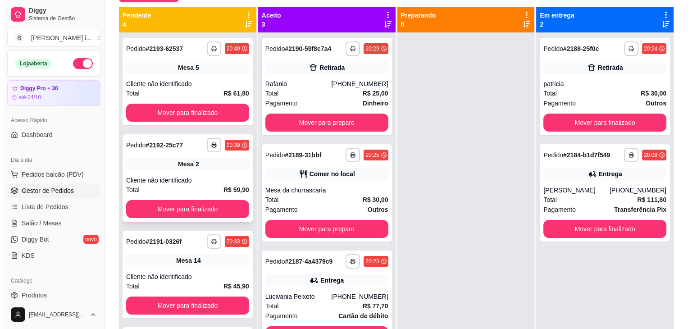
scroll to position [92, 0]
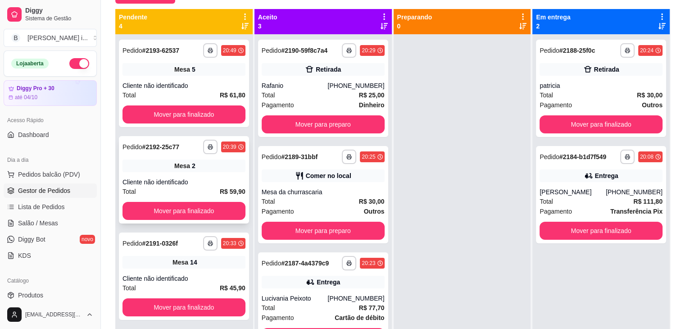
click at [198, 178] on div "Cliente não identificado" at bounding box center [184, 181] width 123 height 9
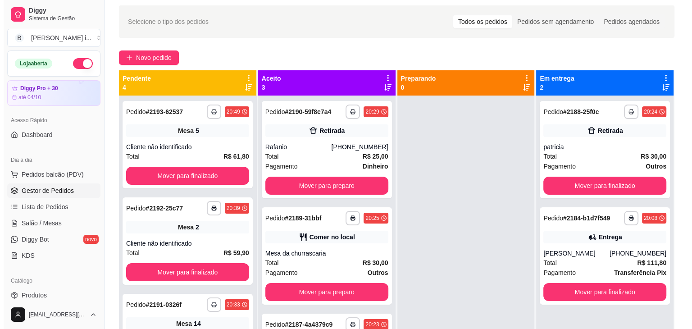
scroll to position [0, 0]
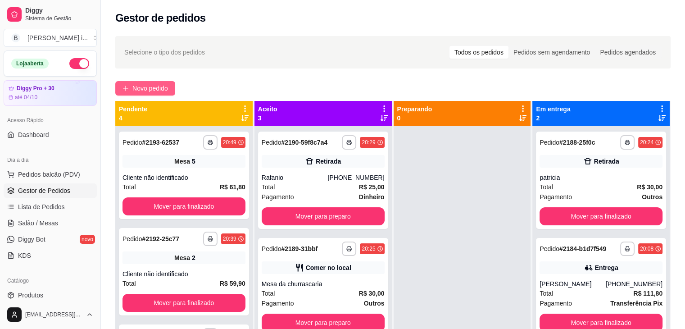
click at [150, 92] on span "Novo pedido" at bounding box center [150, 88] width 36 height 10
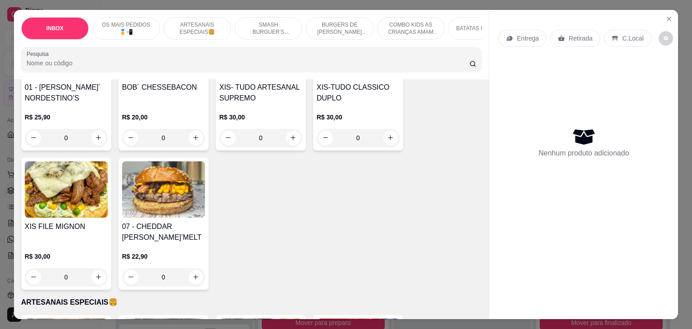
scroll to position [180, 0]
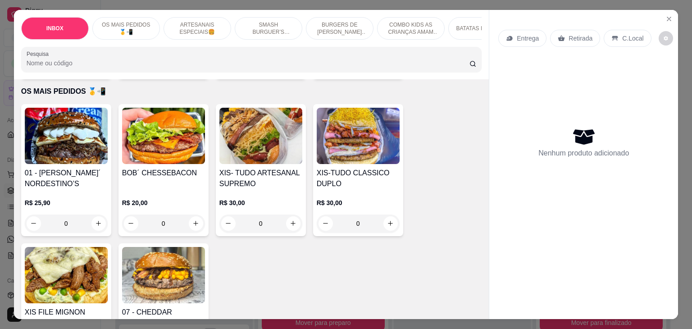
click at [72, 269] on img at bounding box center [66, 275] width 83 height 56
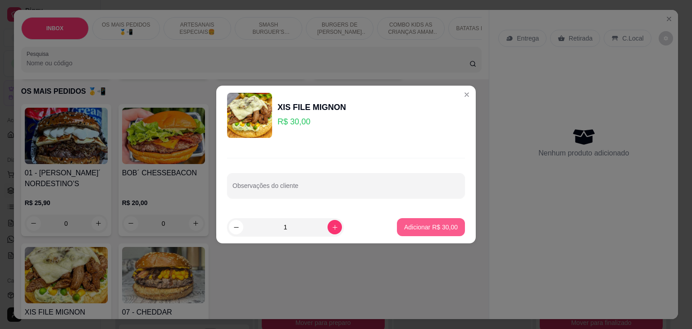
click at [447, 224] on p "Adicionar R$ 30,00" at bounding box center [431, 226] width 54 height 9
type input "1"
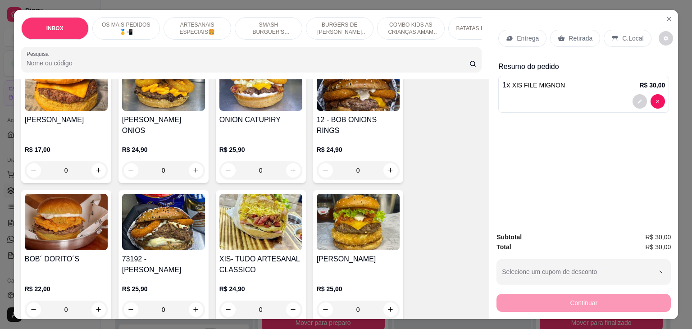
scroll to position [540, 0]
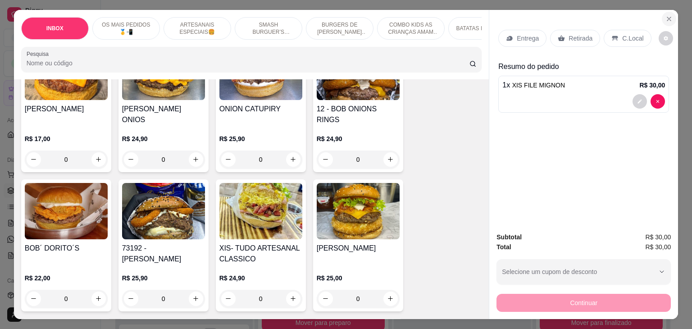
click at [665, 16] on icon "Close" at bounding box center [668, 18] width 7 height 7
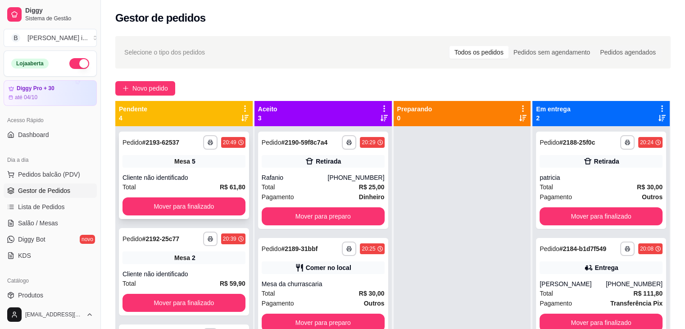
click at [204, 174] on div "Cliente não identificado" at bounding box center [184, 177] width 123 height 9
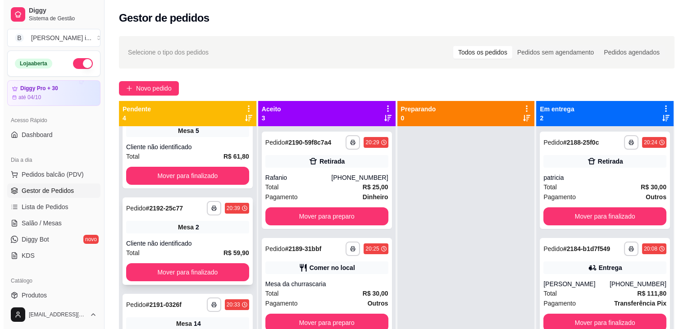
scroll to position [66, 0]
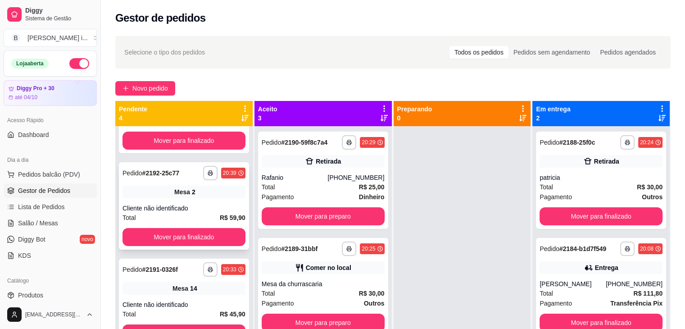
click at [183, 216] on div "Total R$ 59,90" at bounding box center [184, 218] width 123 height 10
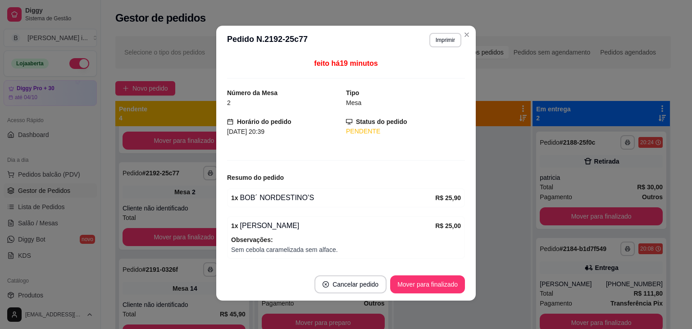
scroll to position [2, 0]
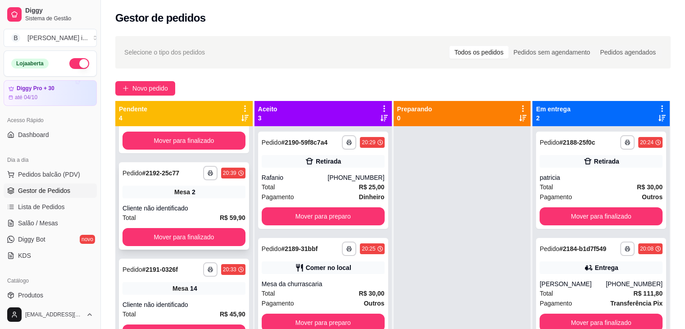
click at [187, 199] on div "**********" at bounding box center [184, 205] width 130 height 87
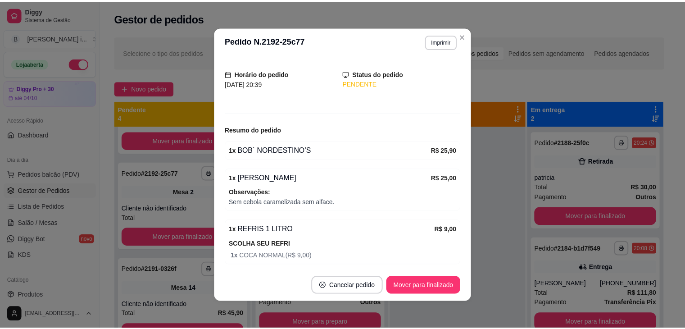
scroll to position [82, 0]
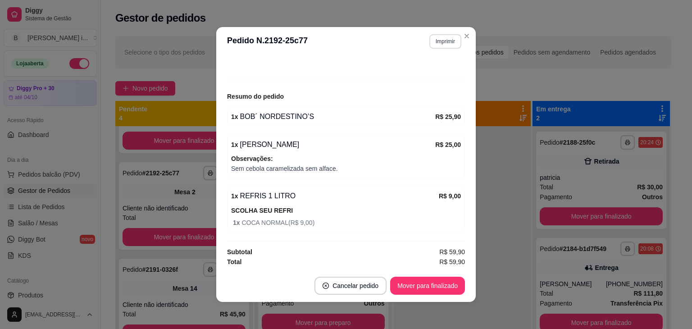
click at [450, 42] on button "Imprimir" at bounding box center [445, 41] width 32 height 14
click at [423, 70] on button "IMPRESSORA ORI" at bounding box center [426, 73] width 65 height 14
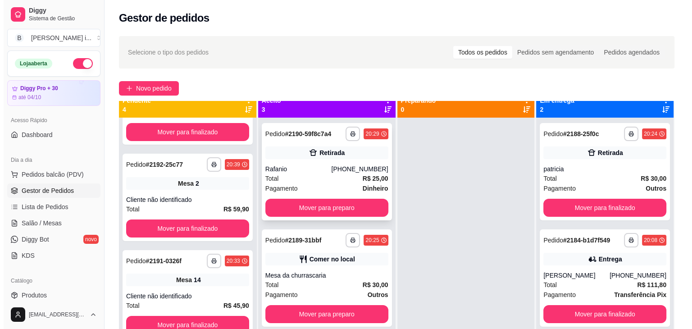
scroll to position [0, 0]
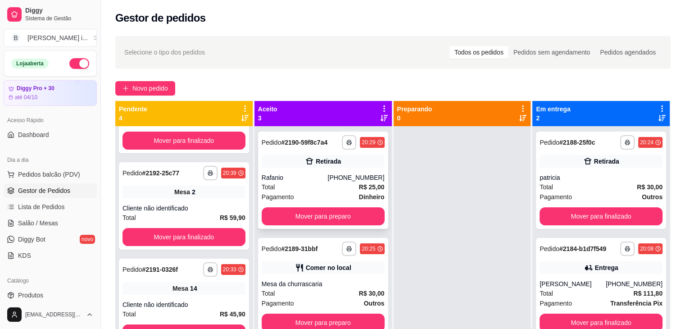
click at [339, 183] on div "Total R$ 25,00" at bounding box center [323, 187] width 123 height 10
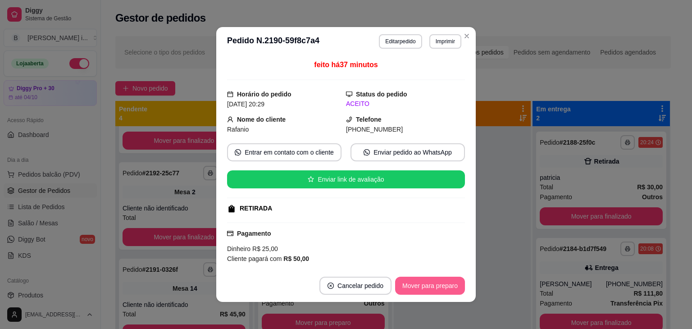
click at [441, 288] on button "Mover para preparo" at bounding box center [430, 286] width 70 height 18
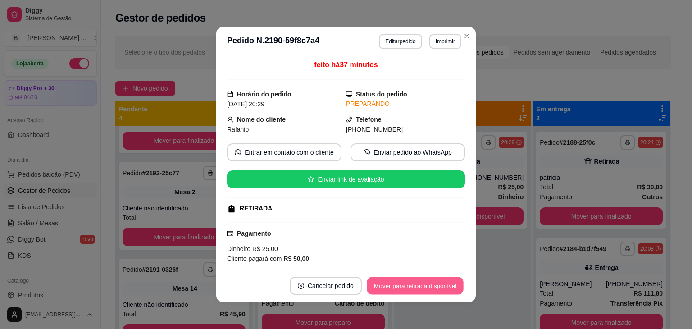
click at [441, 288] on button "Mover para retirada disponível" at bounding box center [415, 286] width 96 height 18
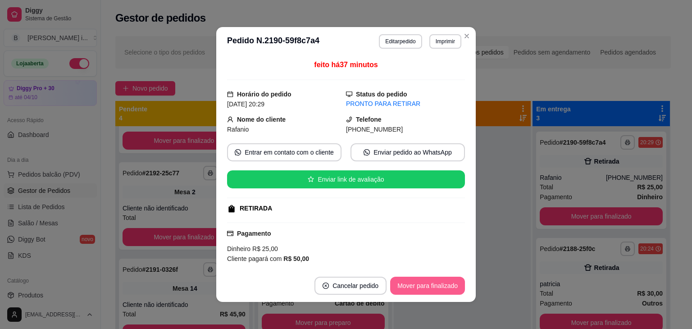
click at [454, 283] on button "Mover para finalizado" at bounding box center [427, 286] width 75 height 18
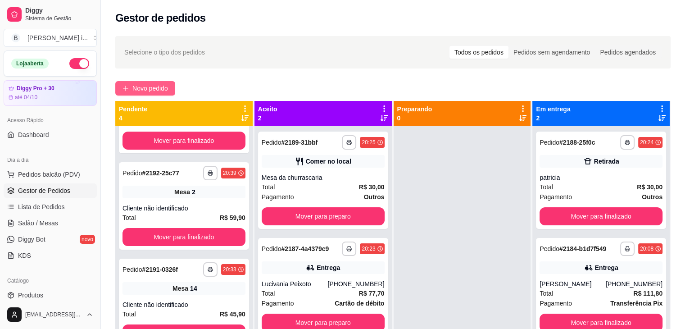
click at [151, 92] on span "Novo pedido" at bounding box center [150, 88] width 36 height 10
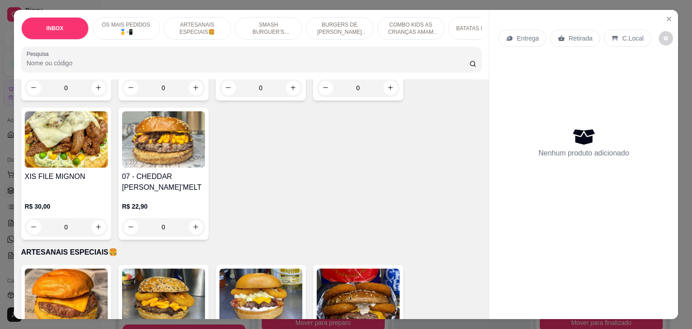
scroll to position [405, 0]
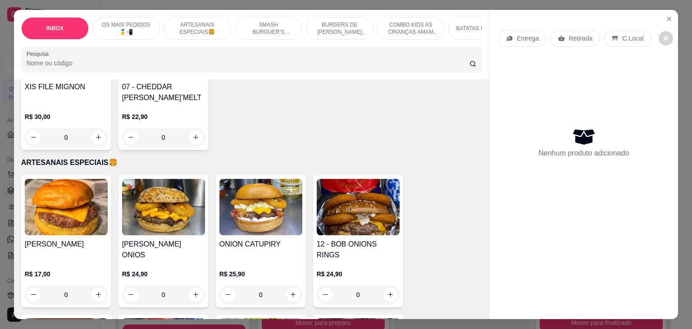
click at [74, 103] on div "R$ 30,00 0" at bounding box center [66, 124] width 83 height 43
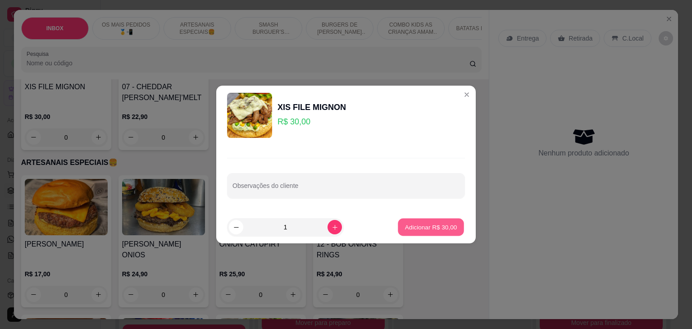
click at [418, 229] on p "Adicionar R$ 30,00" at bounding box center [431, 226] width 52 height 9
type input "1"
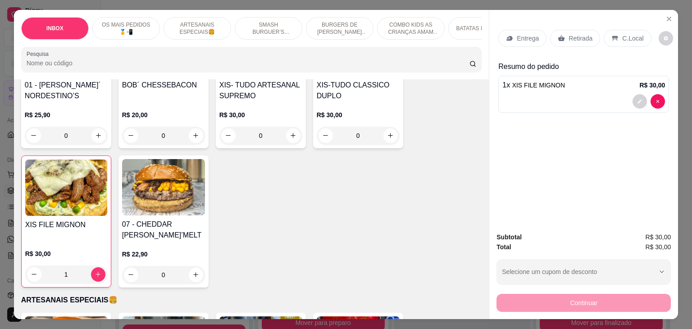
scroll to position [180, 0]
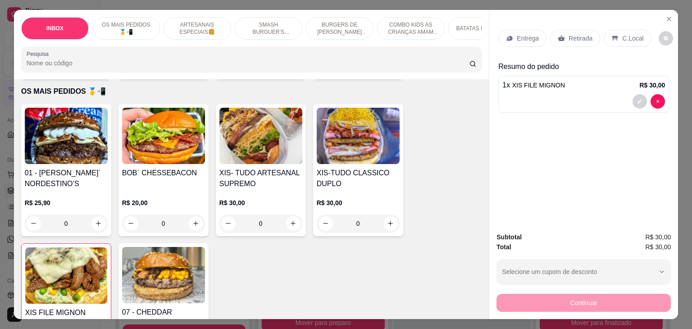
click at [280, 204] on p "R$ 30,00" at bounding box center [260, 202] width 83 height 9
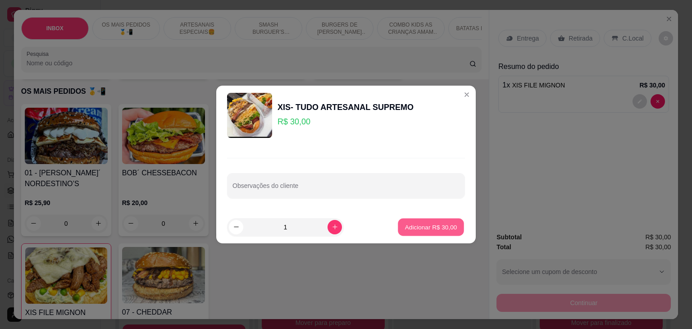
click at [418, 227] on p "Adicionar R$ 30,00" at bounding box center [431, 226] width 52 height 9
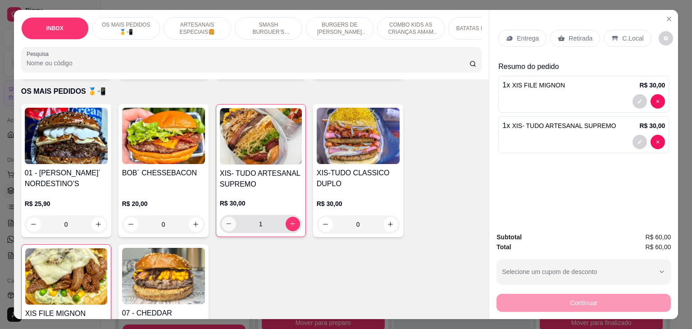
click at [227, 230] on button "decrease-product-quantity" at bounding box center [229, 224] width 14 height 14
type input "0"
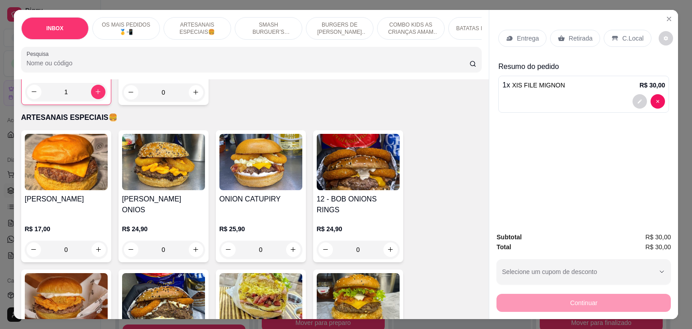
scroll to position [586, 0]
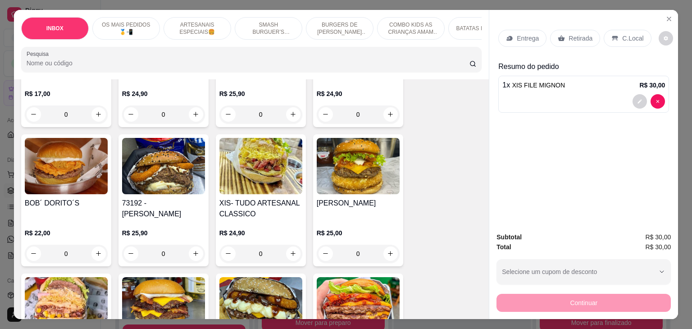
click at [287, 198] on h4 "XIS- TUDO ARTESANAL CLASSICO" at bounding box center [260, 209] width 83 height 22
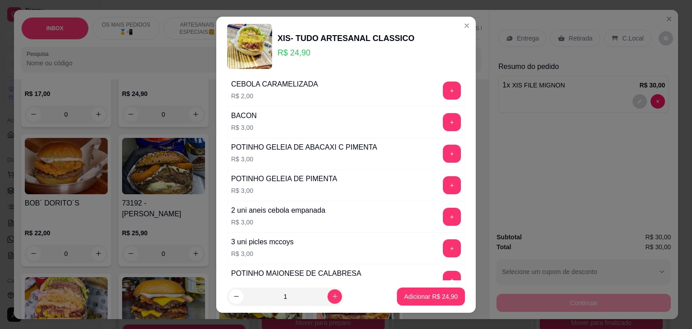
scroll to position [0, 0]
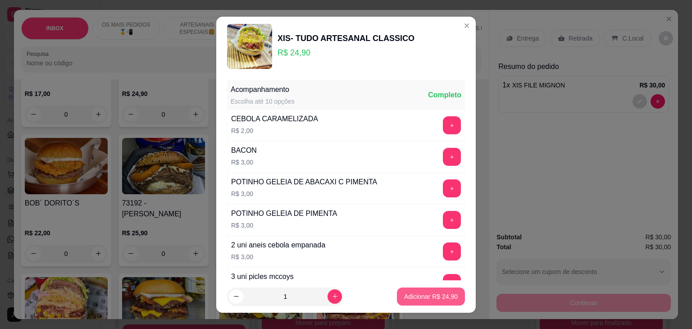
click at [431, 292] on p "Adicionar R$ 24,90" at bounding box center [431, 296] width 54 height 9
type input "1"
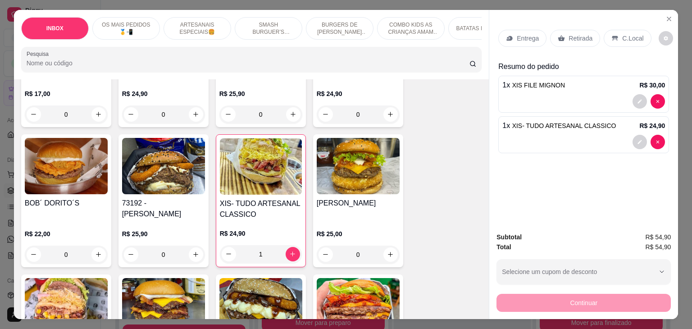
click at [568, 35] on p "Retirada" at bounding box center [580, 38] width 24 height 9
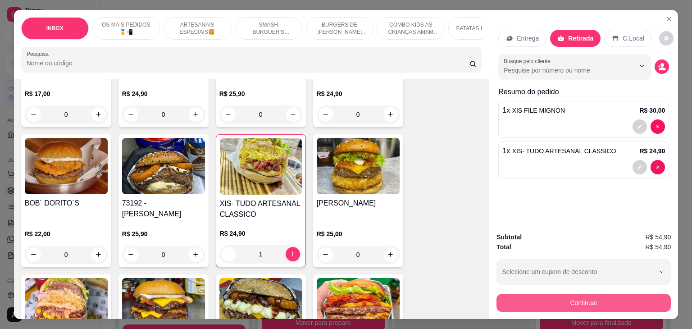
click at [618, 306] on button "Continuar" at bounding box center [583, 303] width 174 height 18
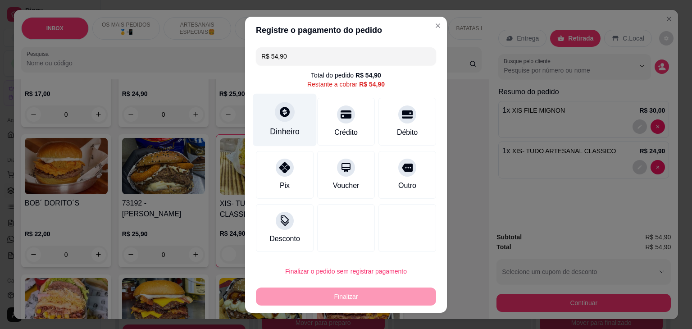
click at [283, 139] on div "Dinheiro" at bounding box center [285, 119] width 64 height 53
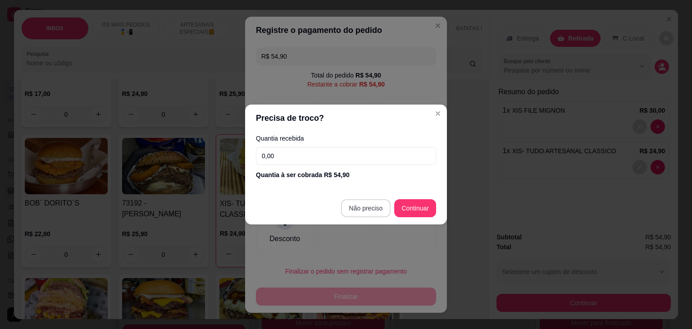
type input "R$ 0,00"
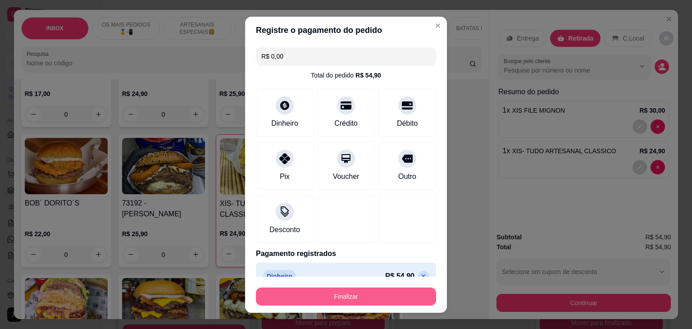
click at [357, 295] on button "Finalizar" at bounding box center [346, 296] width 180 height 18
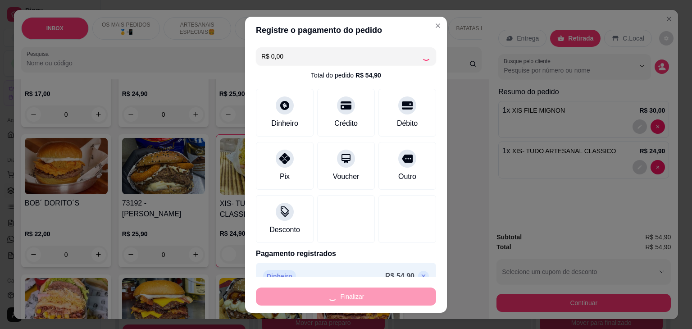
type input "0"
type input "-R$ 54,90"
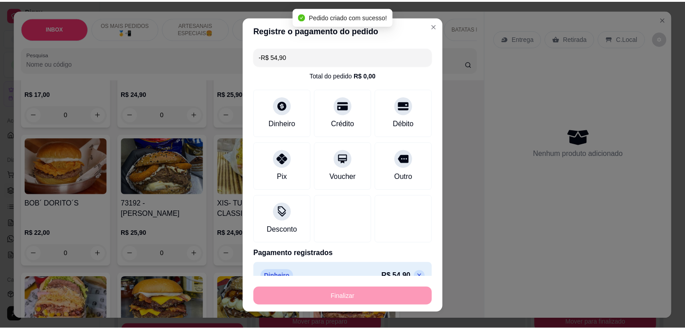
scroll to position [585, 0]
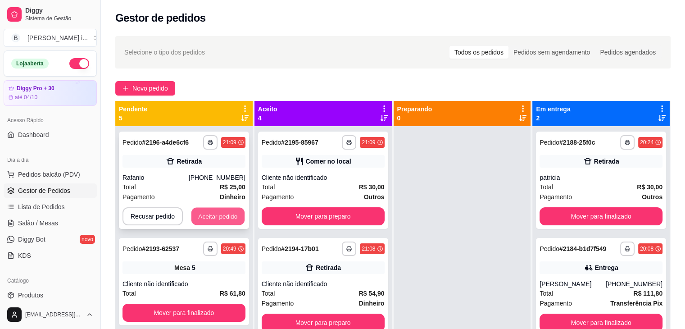
click at [223, 219] on button "Aceitar pedido" at bounding box center [217, 217] width 53 height 18
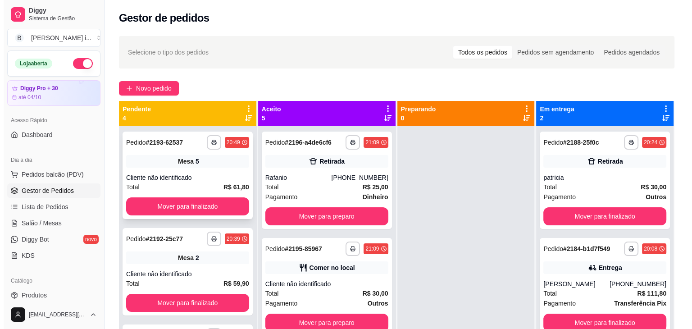
scroll to position [66, 0]
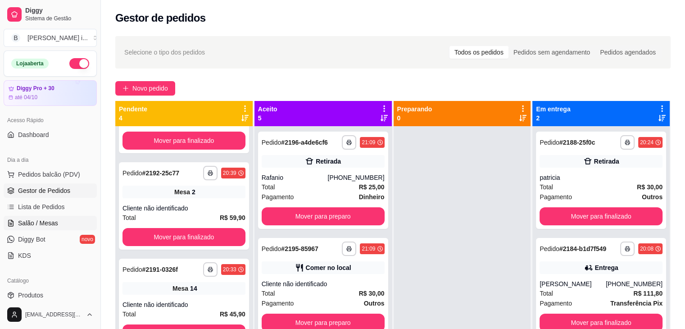
click at [40, 217] on link "Salão / Mesas" at bounding box center [50, 223] width 93 height 14
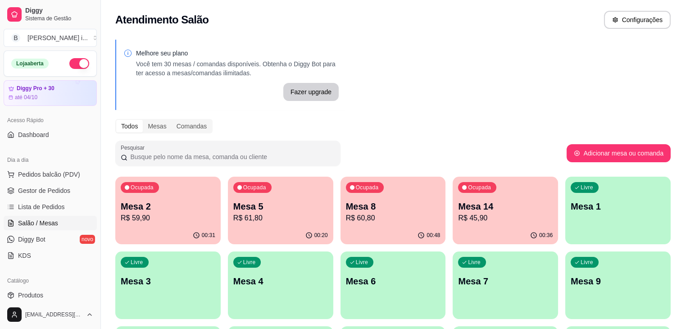
click at [352, 220] on p "R$ 60,80" at bounding box center [393, 218] width 95 height 11
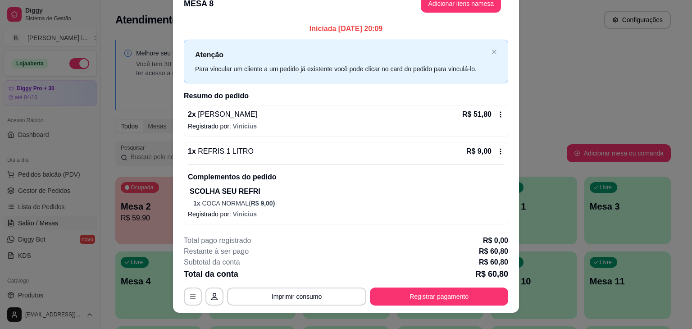
scroll to position [27, 0]
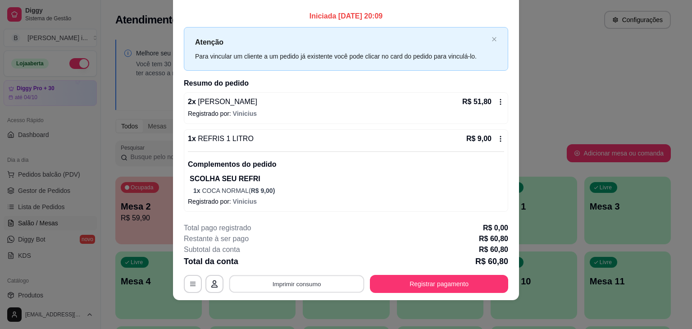
click at [308, 284] on button "Imprimir consumo" at bounding box center [296, 284] width 135 height 18
click at [297, 265] on button "IMPRESSORA ORI" at bounding box center [295, 262] width 65 height 14
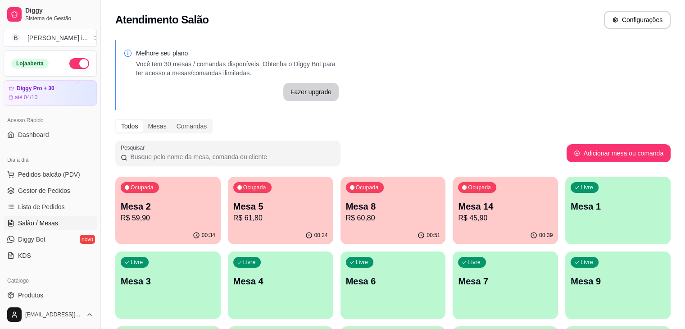
click at [244, 227] on div "00:24" at bounding box center [280, 236] width 105 height 18
click at [264, 210] on p "Mesa 5" at bounding box center [280, 206] width 95 height 13
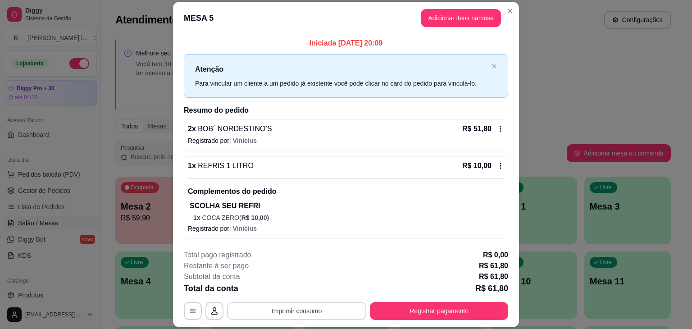
click at [288, 314] on button "Imprimir consumo" at bounding box center [296, 311] width 139 height 18
click at [278, 288] on button "IMPRESSORA ORI" at bounding box center [295, 289] width 65 height 14
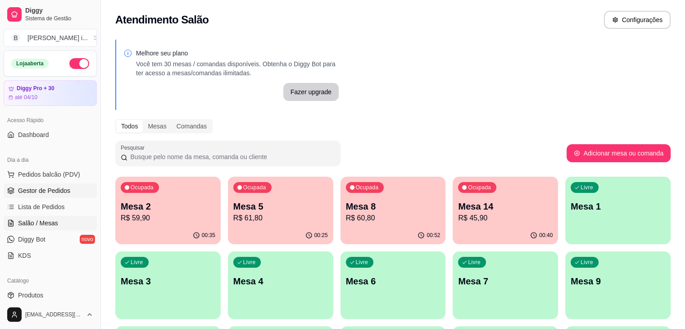
click at [49, 189] on span "Gestor de Pedidos" at bounding box center [44, 190] width 52 height 9
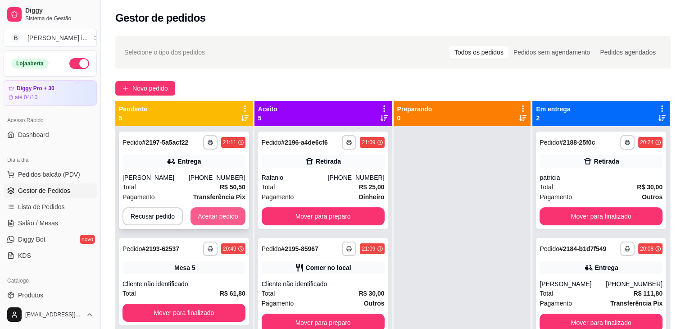
click at [221, 213] on button "Aceitar pedido" at bounding box center [218, 216] width 55 height 18
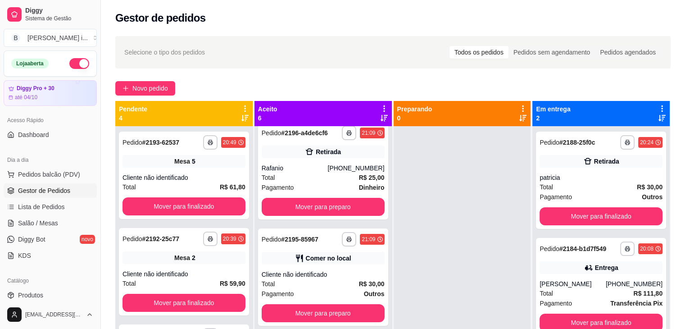
scroll to position [135, 0]
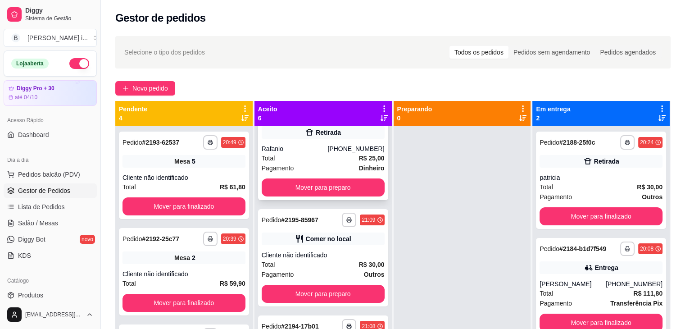
click at [309, 147] on div "Rafanio" at bounding box center [295, 148] width 66 height 9
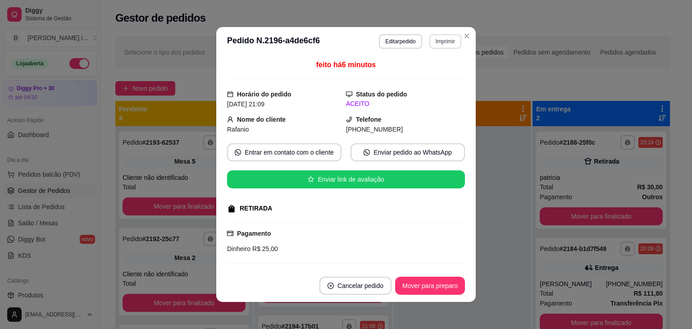
click at [449, 41] on button "Imprimir" at bounding box center [445, 41] width 32 height 14
click at [427, 76] on button "IMPRESSORA ORI" at bounding box center [426, 73] width 65 height 14
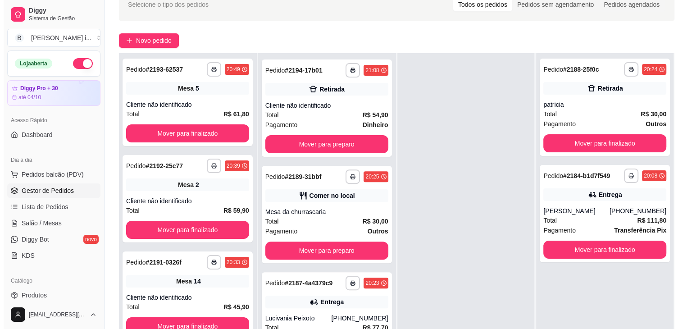
scroll to position [0, 0]
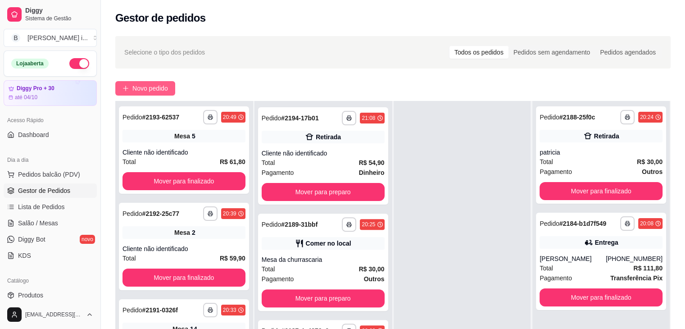
click at [145, 89] on span "Novo pedido" at bounding box center [150, 88] width 36 height 10
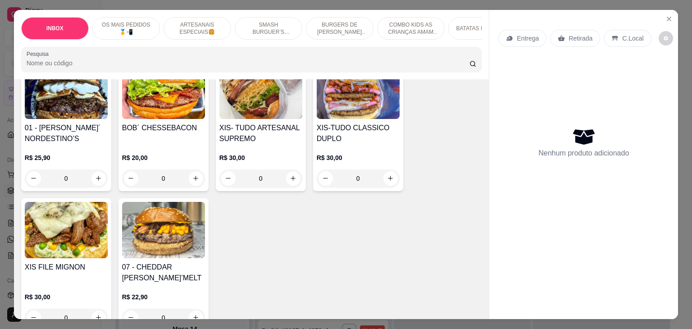
scroll to position [135, 0]
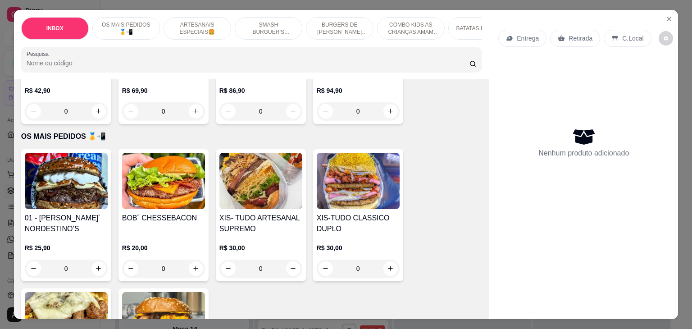
click at [172, 232] on div "BOB´ CHESSEBACON" at bounding box center [163, 224] width 83 height 22
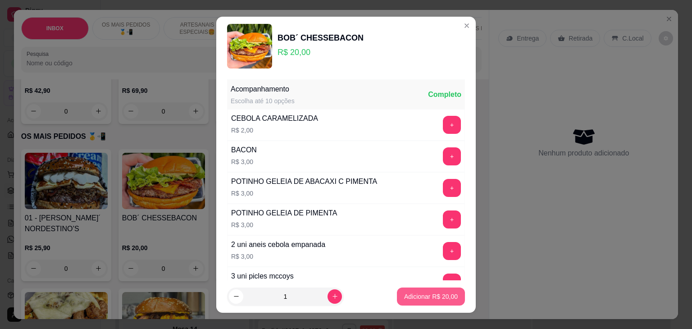
click at [429, 294] on p "Adicionar R$ 20,00" at bounding box center [431, 296] width 54 height 9
type input "1"
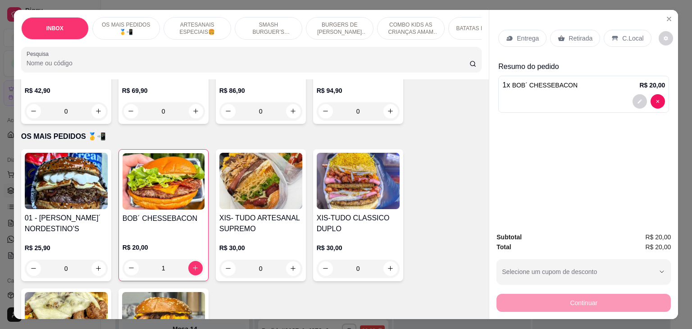
click at [517, 37] on p "Entrega" at bounding box center [528, 38] width 22 height 9
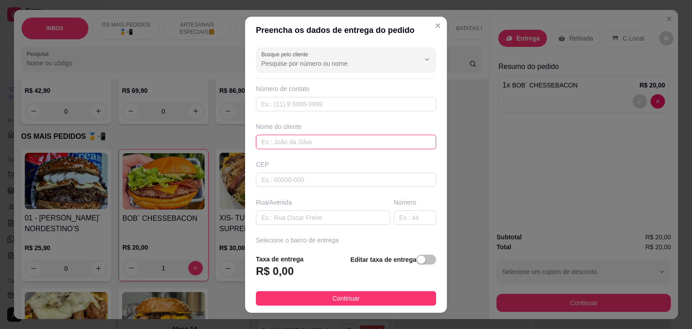
click at [315, 145] on input "text" at bounding box center [346, 142] width 180 height 14
type input "[PERSON_NAME]"
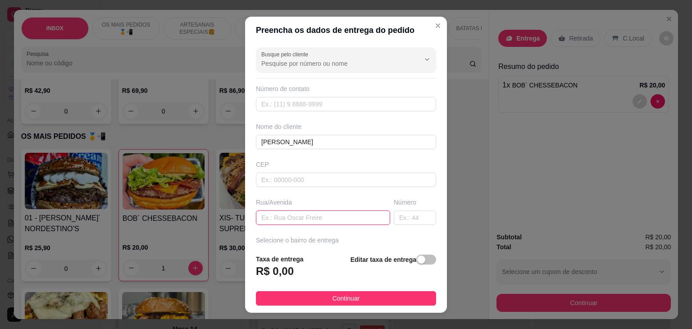
click at [318, 217] on input "text" at bounding box center [323, 217] width 134 height 14
type input "rua h"
click at [413, 216] on input "text" at bounding box center [415, 217] width 42 height 14
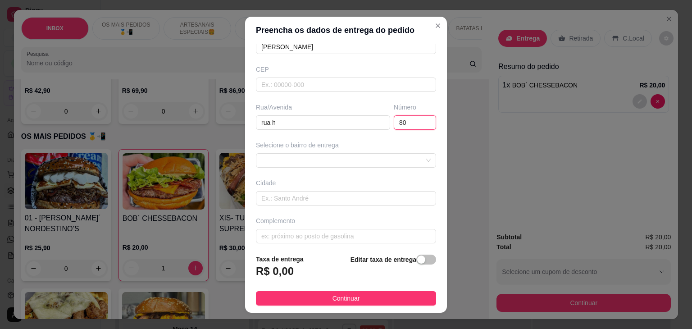
scroll to position [99, 0]
click at [378, 150] on div at bounding box center [346, 156] width 180 height 14
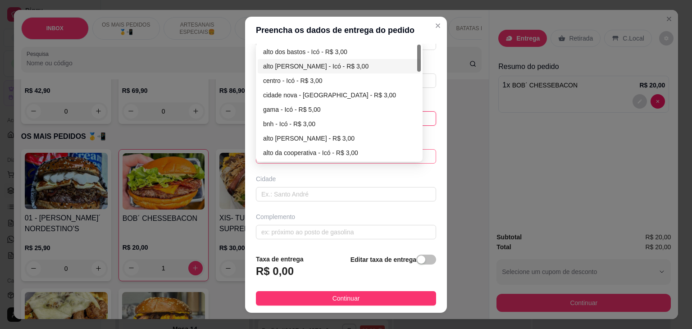
type input "80"
click at [320, 68] on div "alto [PERSON_NAME] - Icó - R$ 3,00" at bounding box center [339, 66] width 152 height 10
type input "Icó"
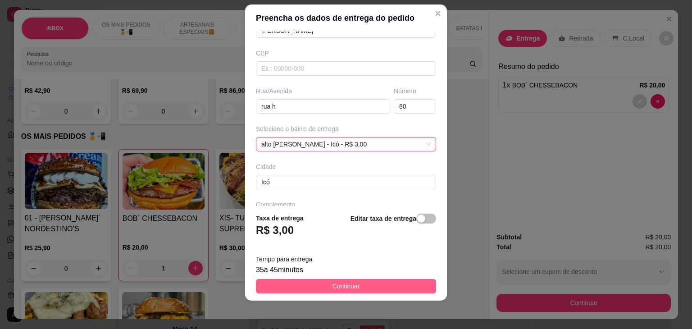
click at [359, 291] on button "Continuar" at bounding box center [346, 286] width 180 height 14
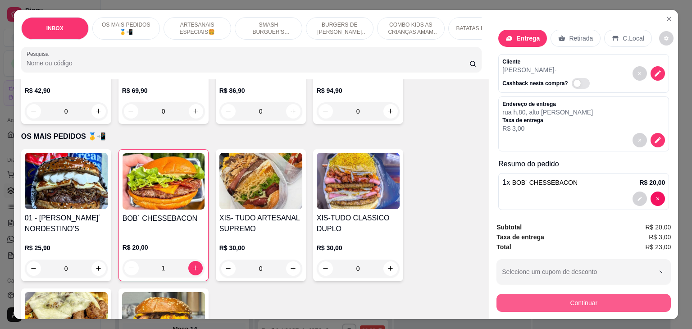
click at [591, 295] on button "Continuar" at bounding box center [583, 303] width 174 height 18
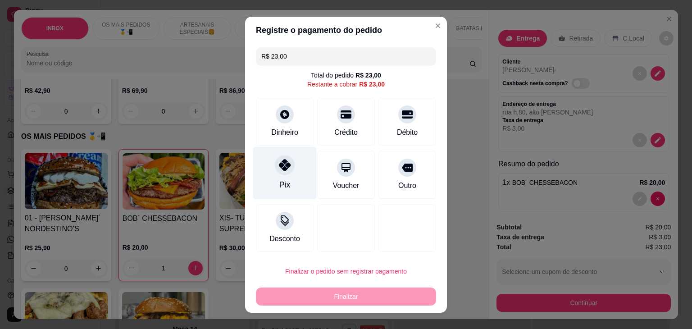
click at [284, 168] on icon at bounding box center [285, 165] width 12 height 12
type input "R$ 0,00"
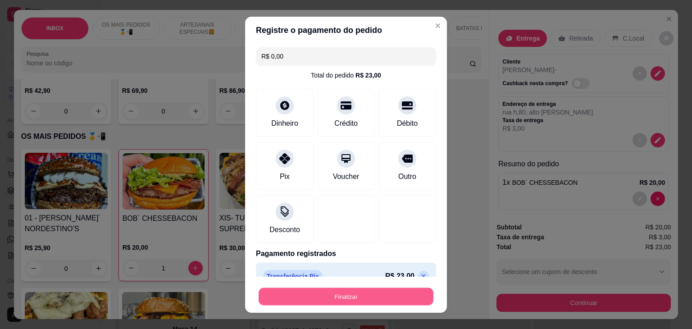
click at [354, 297] on button "Finalizar" at bounding box center [346, 296] width 175 height 18
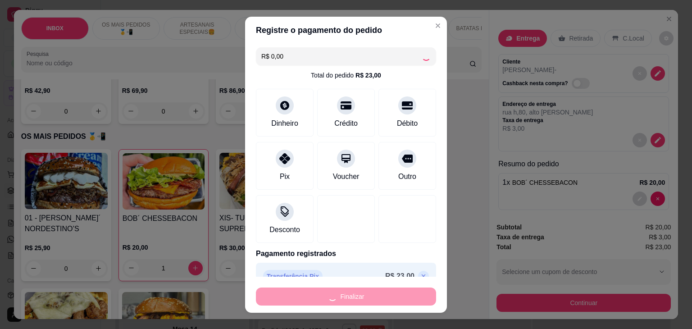
scroll to position [318, 0]
type input "0"
type input "-R$ 23,00"
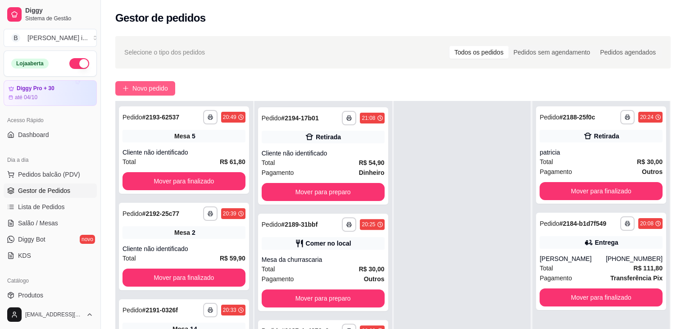
click at [168, 93] on button "Novo pedido" at bounding box center [145, 88] width 60 height 14
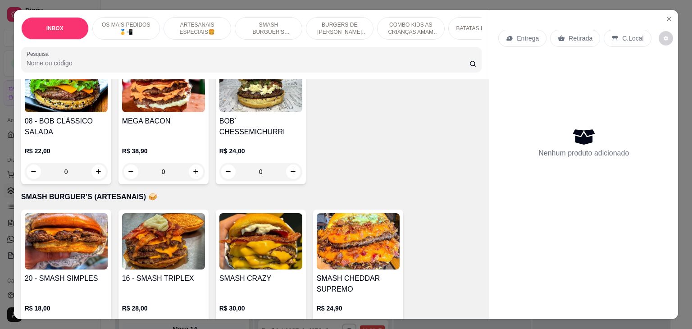
scroll to position [991, 0]
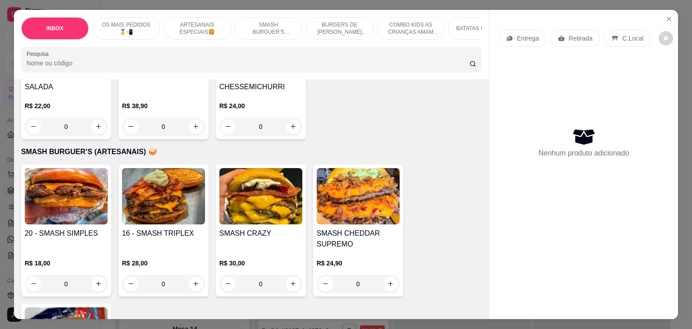
click at [169, 228] on div "16 - SMASH TRIPLEX" at bounding box center [163, 239] width 83 height 22
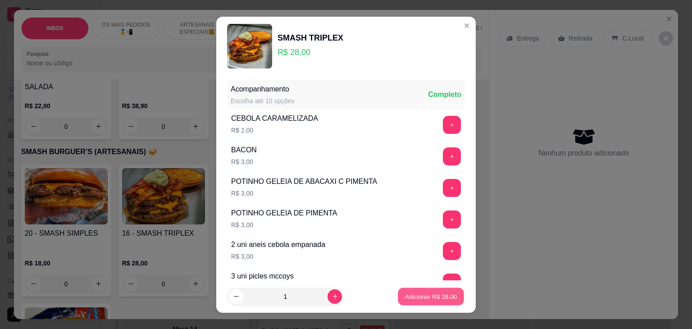
click at [432, 300] on p "Adicionar R$ 28,00" at bounding box center [431, 296] width 52 height 9
type input "1"
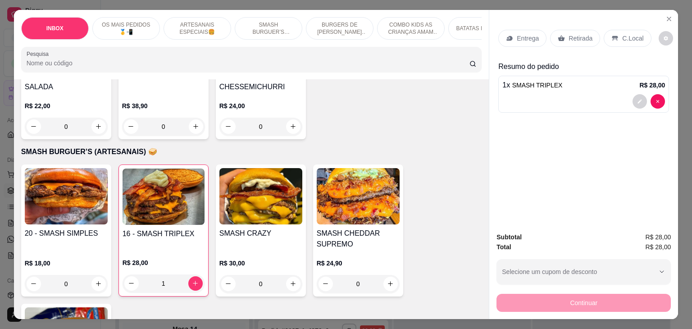
click at [569, 34] on p "Retirada" at bounding box center [580, 38] width 24 height 9
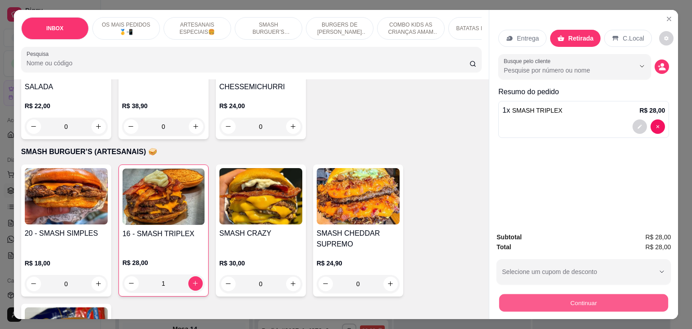
click at [536, 302] on button "Continuar" at bounding box center [583, 303] width 169 height 18
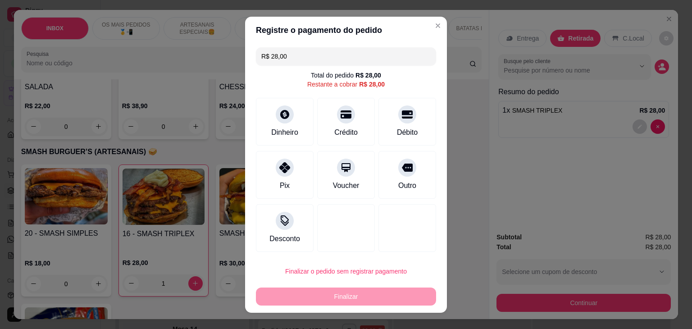
drag, startPoint x: 401, startPoint y: 164, endPoint x: 387, endPoint y: 296, distance: 133.1
click at [402, 164] on icon at bounding box center [407, 167] width 11 height 8
type input "R$ 0,00"
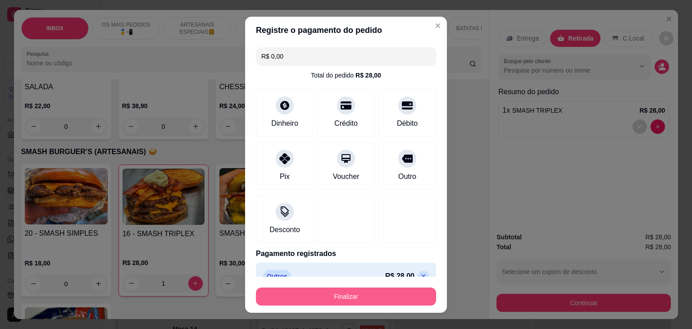
click at [380, 296] on button "Finalizar" at bounding box center [346, 296] width 180 height 18
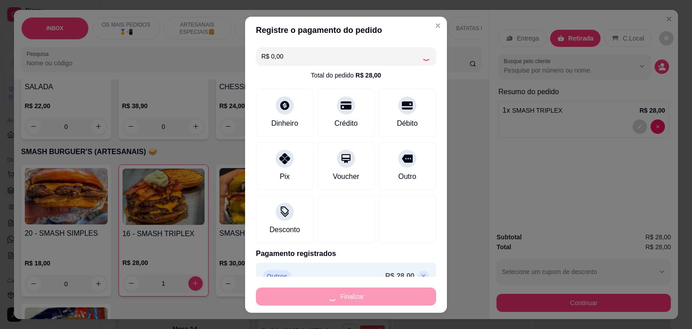
type input "0"
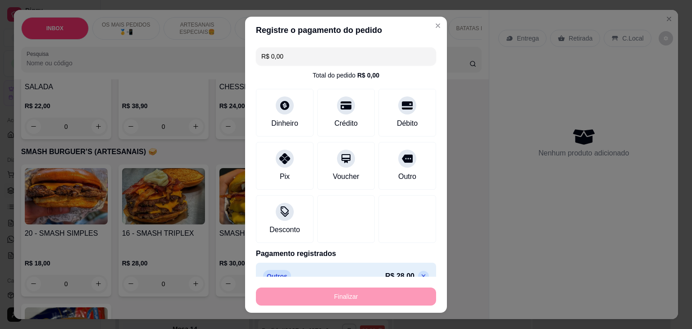
type input "-R$ 28,00"
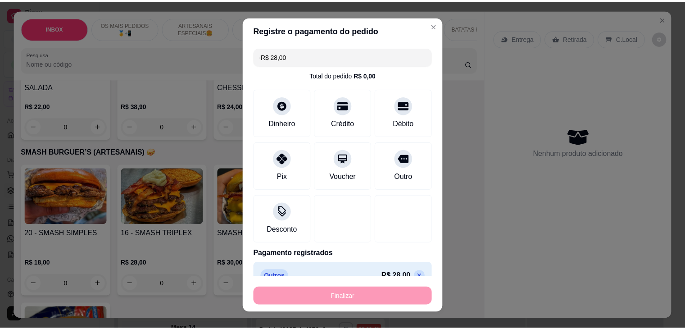
scroll to position [531, 0]
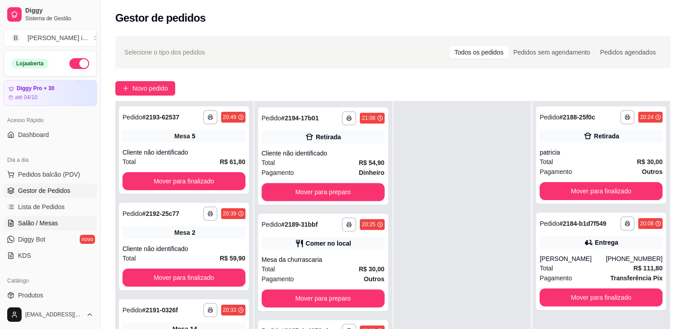
click at [61, 226] on link "Salão / Mesas" at bounding box center [50, 223] width 93 height 14
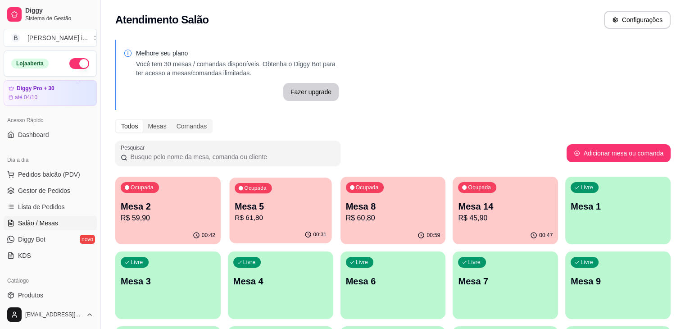
click at [235, 211] on p "Mesa 5" at bounding box center [281, 206] width 92 height 12
click at [192, 232] on icon "button" at bounding box center [195, 234] width 7 height 7
click at [176, 219] on p "R$ 59,90" at bounding box center [168, 218] width 95 height 11
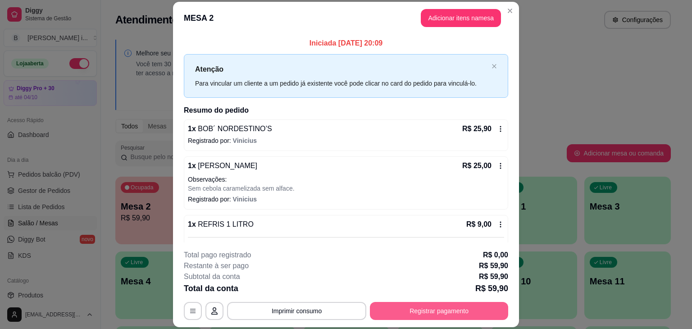
click at [412, 314] on button "Registrar pagamento" at bounding box center [439, 311] width 138 height 18
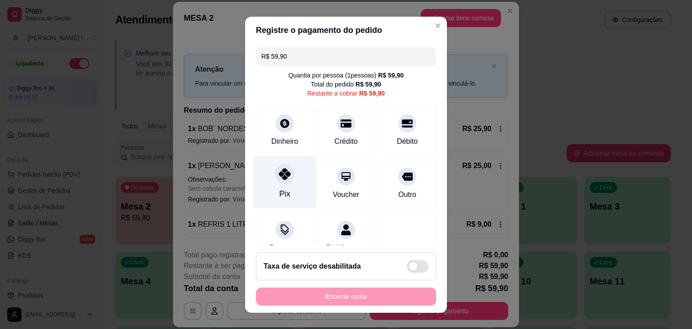
click at [259, 172] on div "Pix" at bounding box center [285, 181] width 64 height 53
click at [268, 177] on div "Pix" at bounding box center [285, 181] width 64 height 53
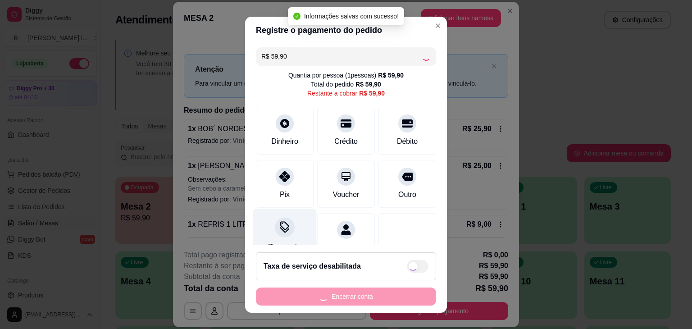
type input "R$ 0,00"
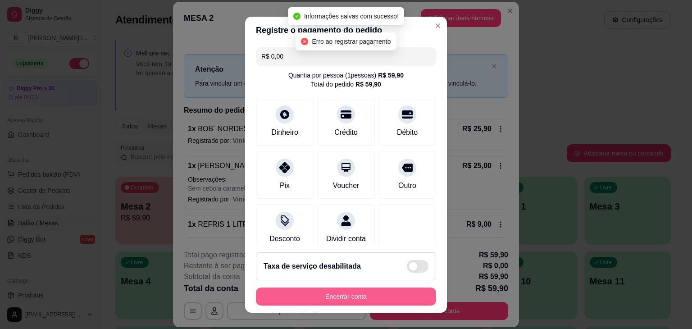
click at [317, 294] on button "Encerrar conta" at bounding box center [346, 296] width 180 height 18
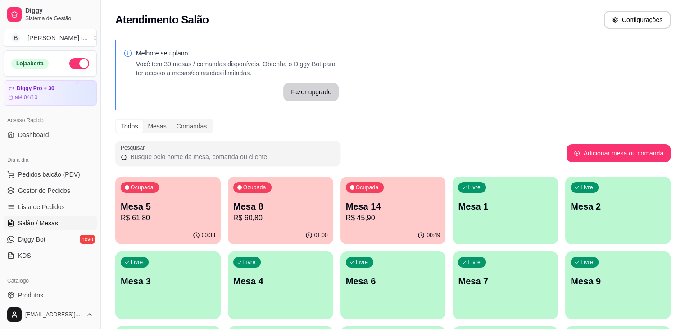
click at [130, 202] on p "Mesa 5" at bounding box center [168, 206] width 95 height 13
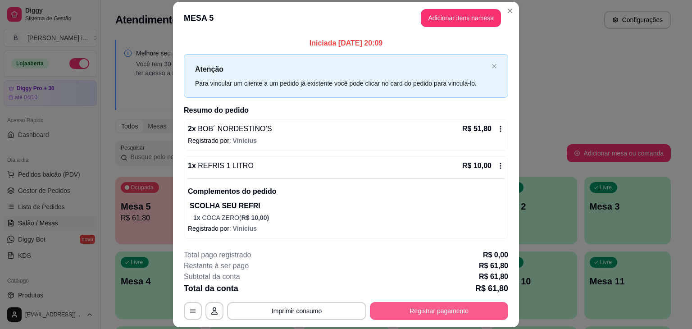
click at [400, 316] on button "Registrar pagamento" at bounding box center [439, 311] width 138 height 18
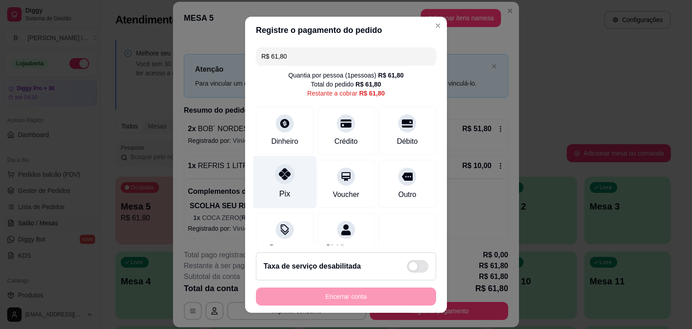
click at [285, 189] on div "Pix" at bounding box center [285, 181] width 64 height 53
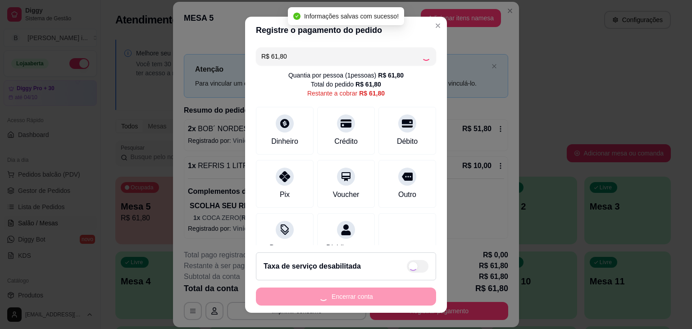
type input "R$ 0,00"
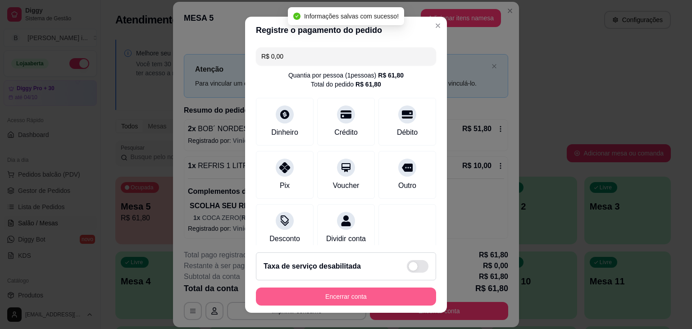
click at [371, 296] on button "Encerrar conta" at bounding box center [346, 296] width 180 height 18
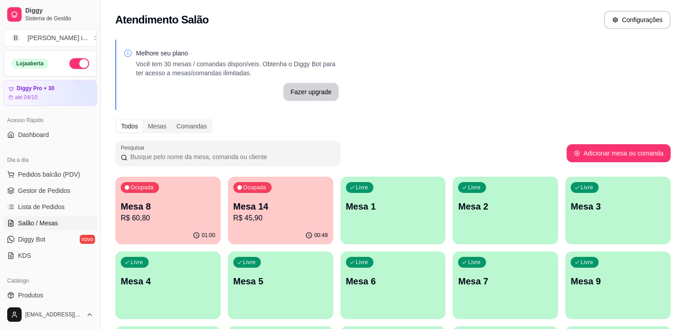
drag, startPoint x: 245, startPoint y: 168, endPoint x: 169, endPoint y: 181, distance: 76.8
click at [164, 184] on div "Ocupada Mesa 8 R$ 60,80" at bounding box center [167, 202] width 105 height 50
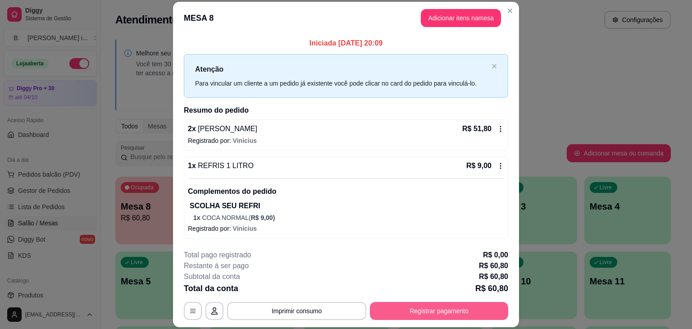
click at [384, 309] on button "Registrar pagamento" at bounding box center [439, 311] width 138 height 18
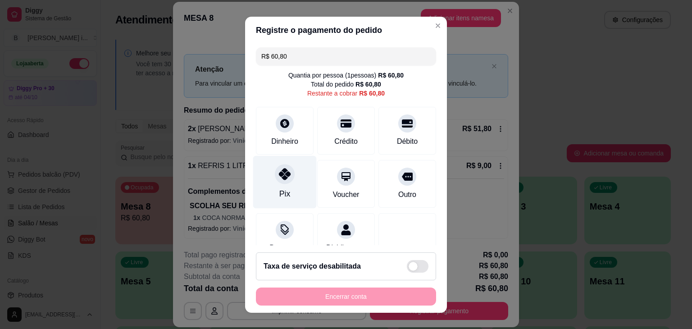
click at [279, 176] on icon at bounding box center [285, 174] width 12 height 12
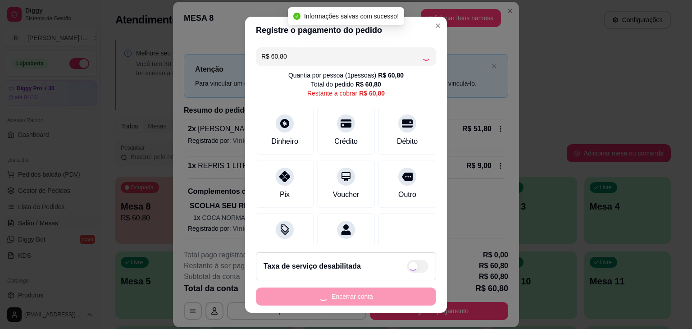
type input "R$ 0,00"
click at [344, 294] on button "Encerrar conta" at bounding box center [346, 296] width 180 height 18
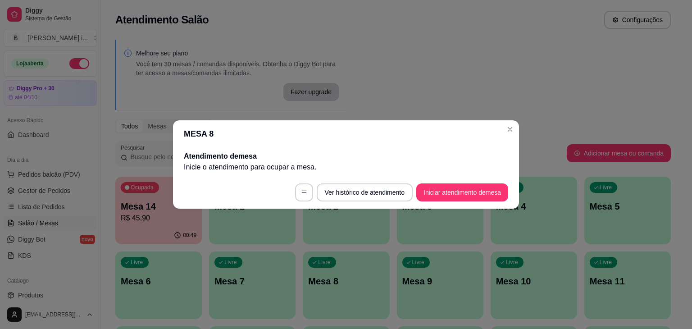
click at [513, 137] on header "MESA 8" at bounding box center [346, 133] width 346 height 27
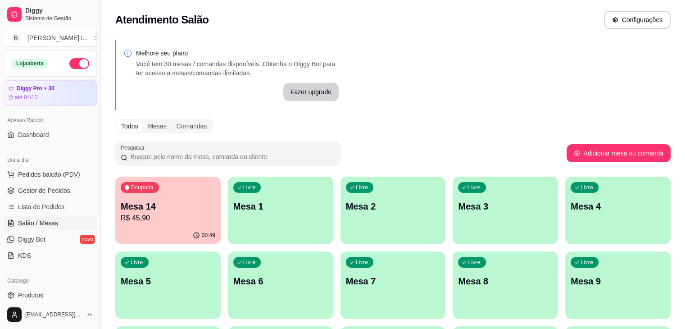
click at [152, 213] on p "R$ 45,90" at bounding box center [168, 218] width 95 height 11
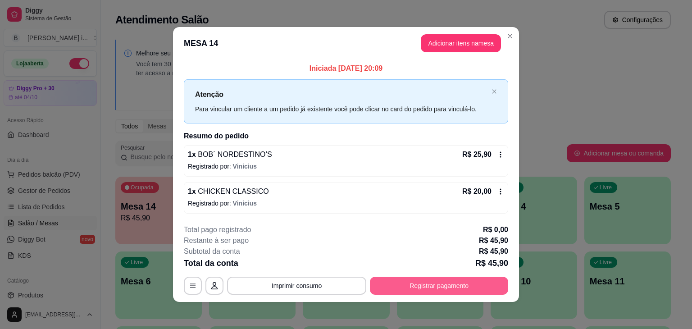
click at [400, 294] on button "Registrar pagamento" at bounding box center [439, 286] width 138 height 18
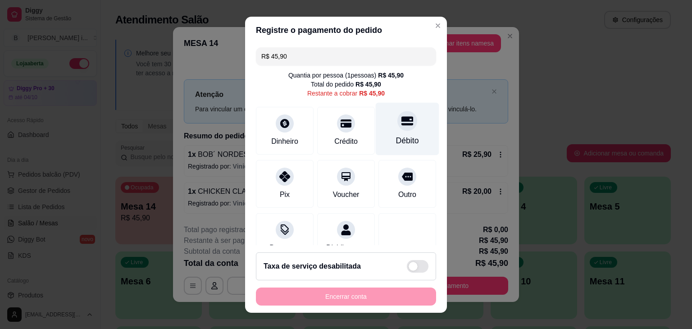
click at [396, 145] on div "Débito" at bounding box center [407, 141] width 23 height 12
type input "R$ 0,00"
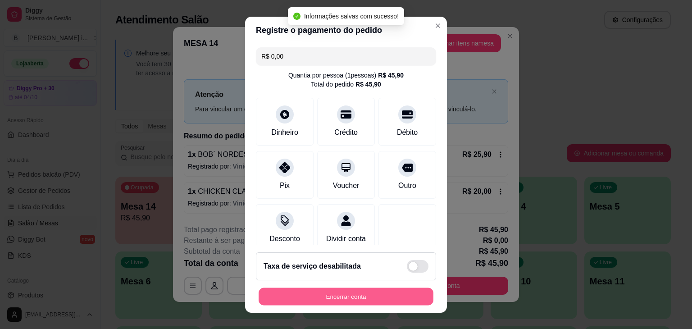
click at [302, 292] on button "Encerrar conta" at bounding box center [346, 296] width 175 height 18
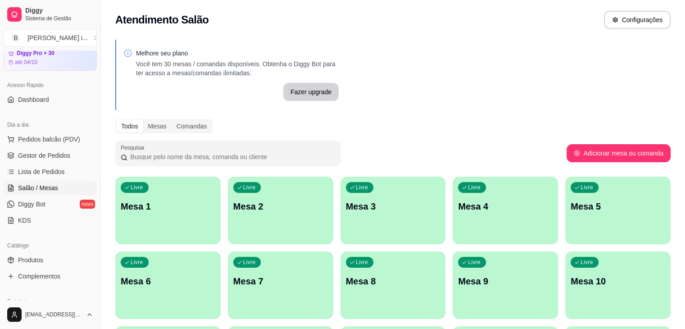
scroll to position [45, 0]
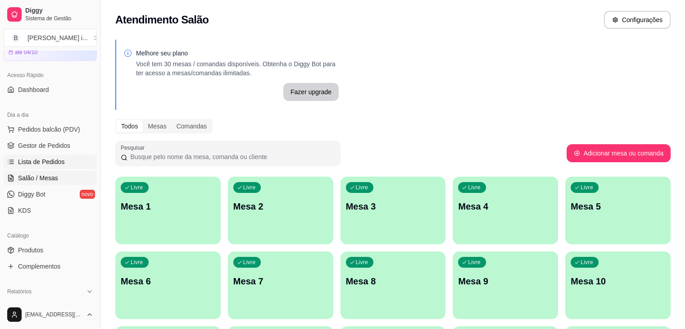
click at [49, 157] on span "Lista de Pedidos" at bounding box center [41, 161] width 47 height 9
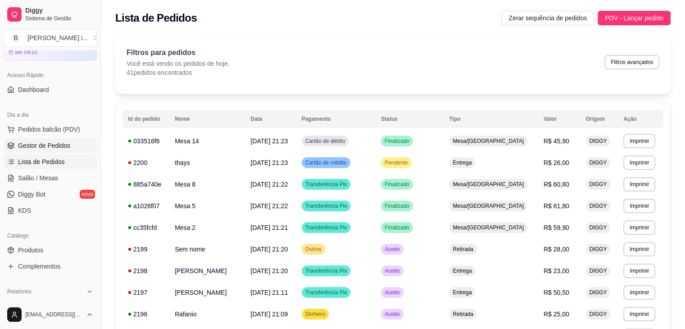
click at [39, 141] on span "Gestor de Pedidos" at bounding box center [44, 145] width 52 height 9
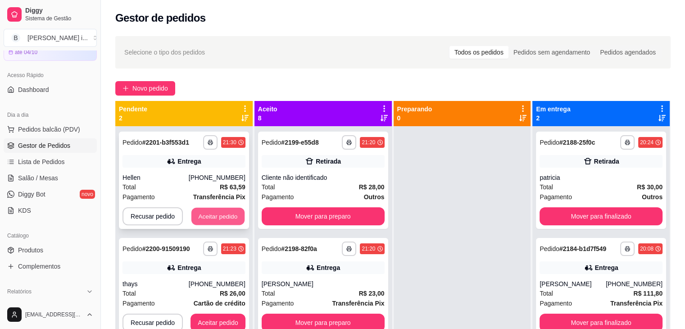
click at [224, 215] on button "Aceitar pedido" at bounding box center [217, 217] width 53 height 18
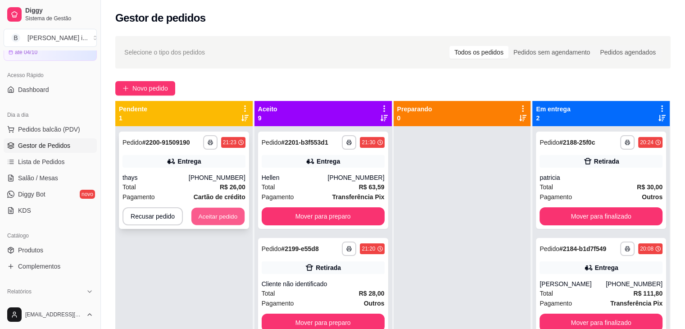
click at [225, 218] on button "Aceitar pedido" at bounding box center [217, 217] width 53 height 18
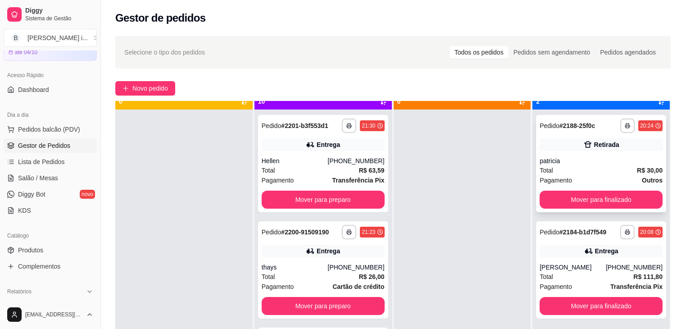
scroll to position [25, 0]
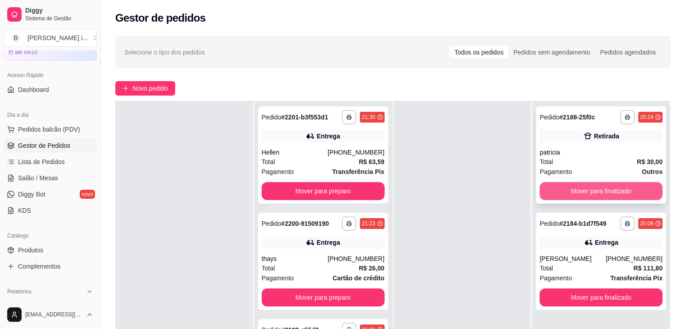
click at [627, 188] on button "Mover para finalizado" at bounding box center [601, 191] width 123 height 18
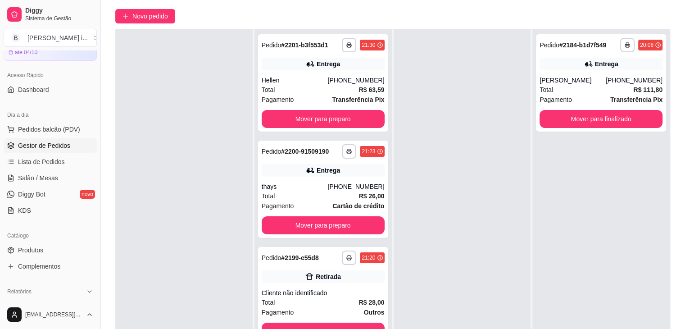
scroll to position [90, 0]
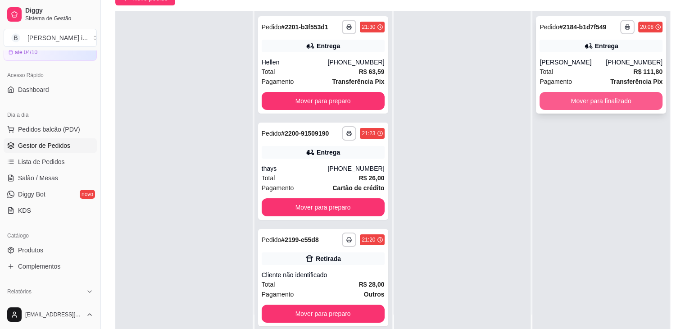
click at [602, 110] on button "Mover para finalizado" at bounding box center [601, 101] width 123 height 18
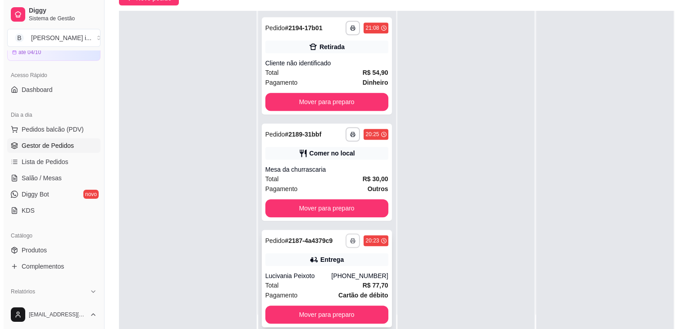
scroll to position [137, 0]
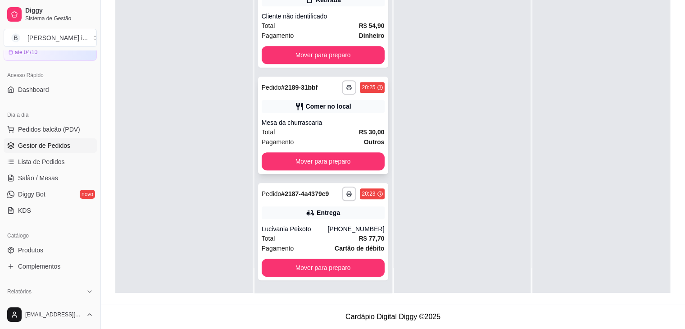
click at [364, 137] on span "Outros" at bounding box center [374, 142] width 21 height 10
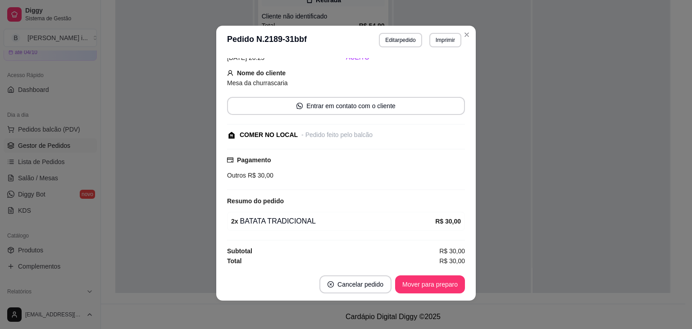
scroll to position [2, 0]
click at [443, 290] on button "Mover para preparo" at bounding box center [430, 284] width 70 height 18
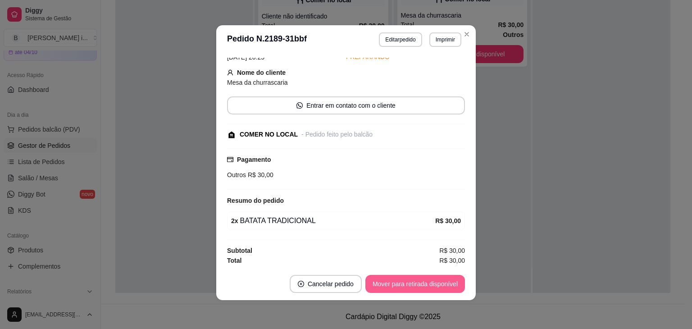
scroll to position [637, 0]
click at [443, 284] on button "Mover para retirada disponível" at bounding box center [415, 284] width 96 height 18
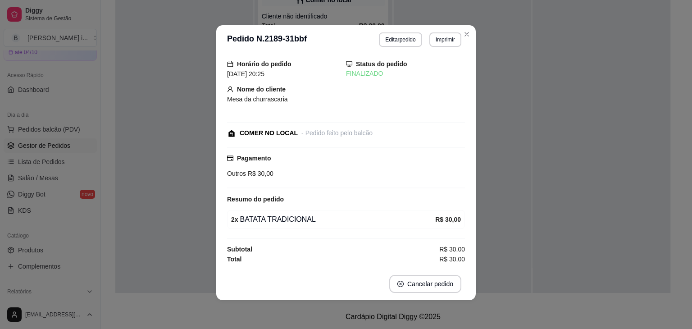
scroll to position [7, 0]
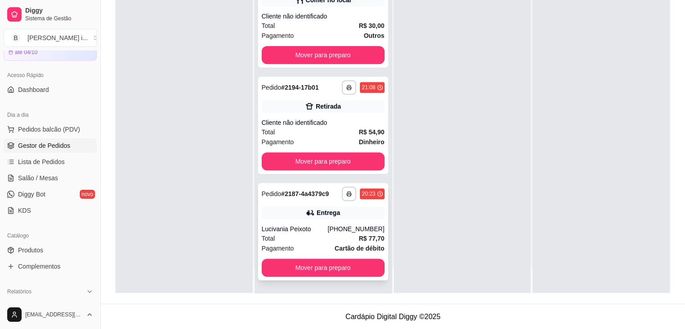
click at [306, 237] on div "Total R$ 77,70" at bounding box center [323, 238] width 123 height 10
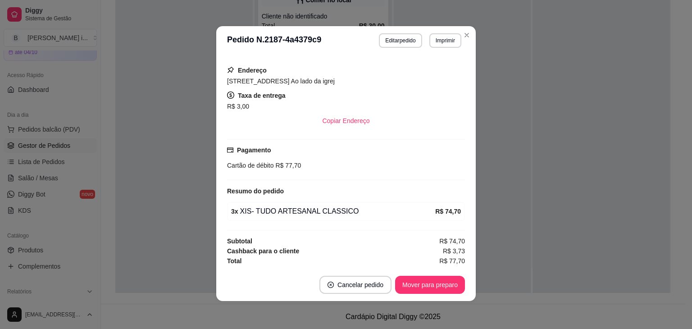
scroll to position [2, 0]
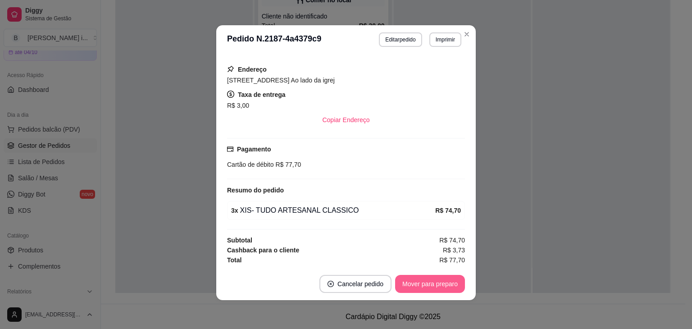
click at [448, 285] on button "Mover para preparo" at bounding box center [430, 284] width 70 height 18
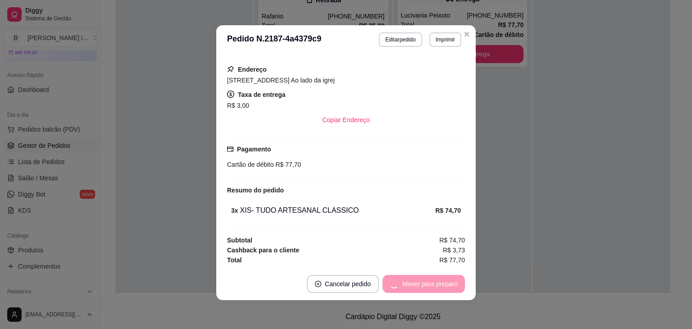
scroll to position [531, 0]
click at [440, 283] on button "Mover para entrega" at bounding box center [429, 284] width 69 height 18
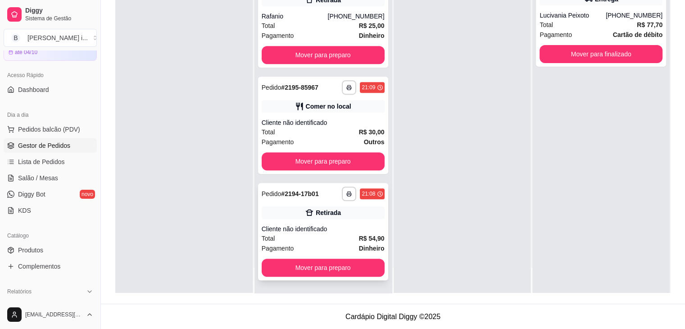
click at [325, 228] on div "Cliente não identificado" at bounding box center [323, 228] width 123 height 9
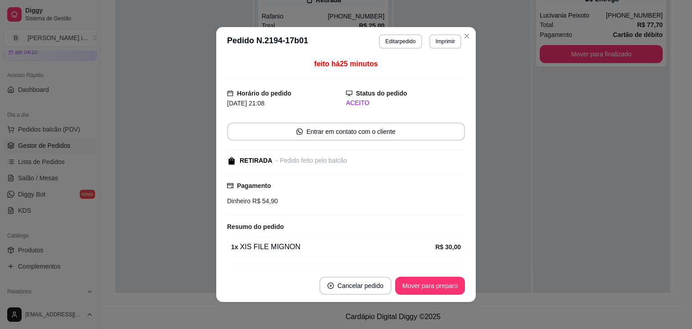
scroll to position [0, 0]
click at [415, 289] on button "Mover para preparo" at bounding box center [430, 286] width 68 height 18
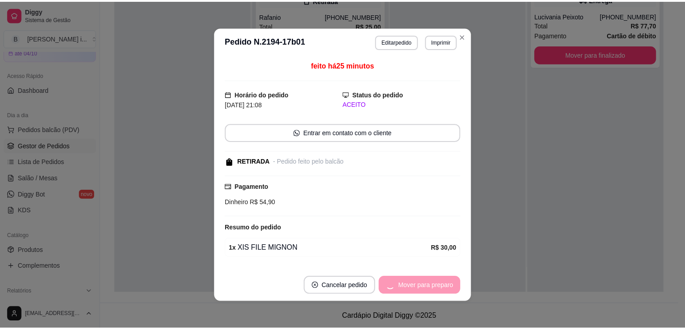
scroll to position [424, 0]
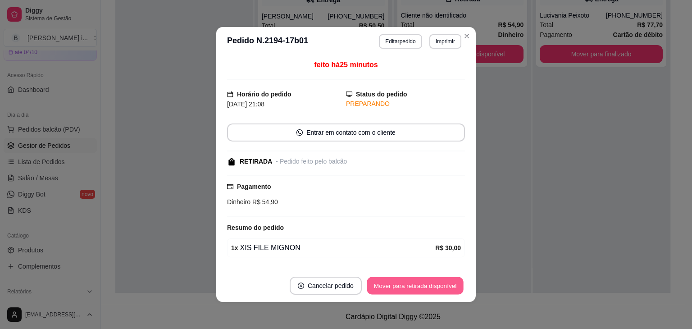
click at [415, 289] on button "Mover para retirada disponível" at bounding box center [415, 286] width 96 height 18
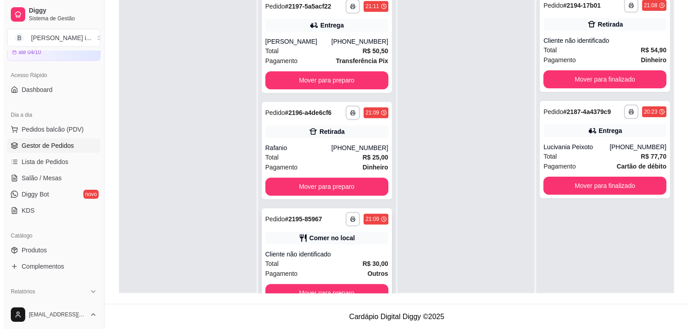
scroll to position [25, 0]
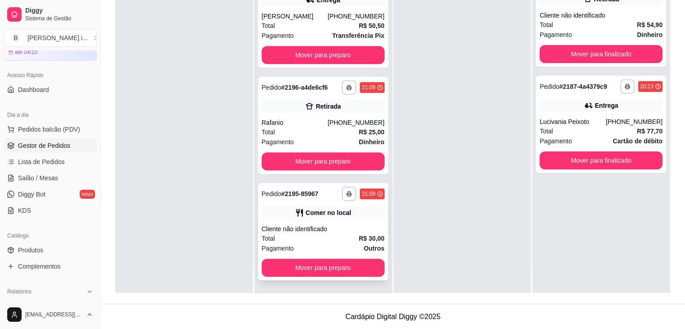
click at [359, 235] on strong "R$ 30,00" at bounding box center [372, 238] width 26 height 7
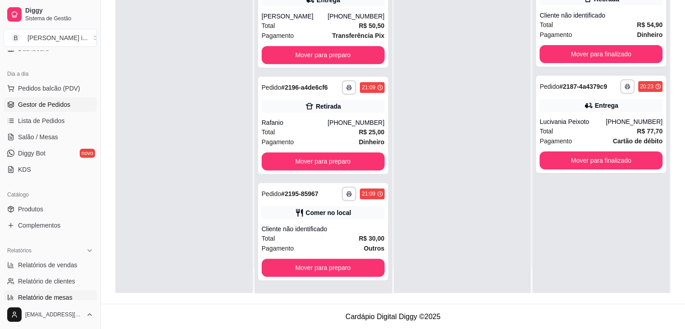
scroll to position [180, 0]
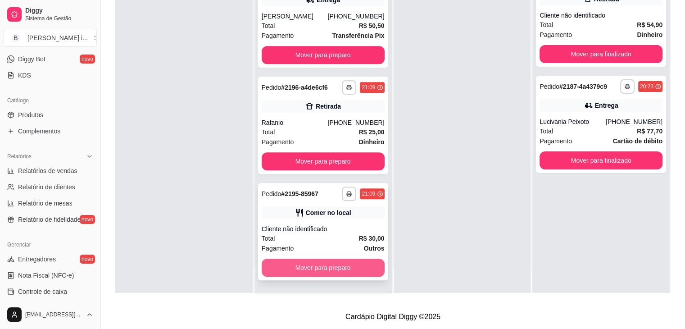
click at [328, 268] on button "Mover para preparo" at bounding box center [323, 268] width 123 height 18
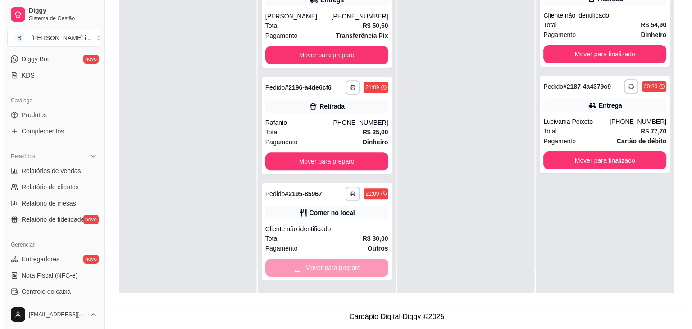
scroll to position [318, 0]
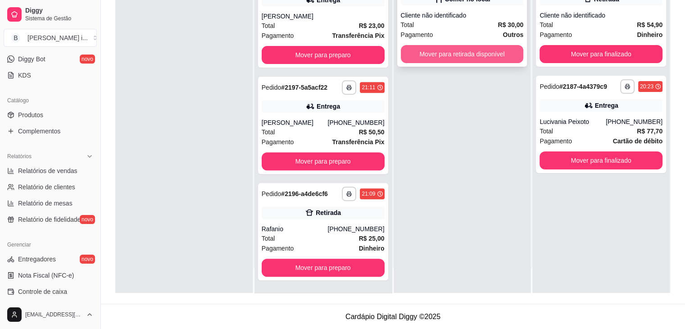
click at [470, 53] on button "Mover para retirada disponível" at bounding box center [462, 54] width 123 height 18
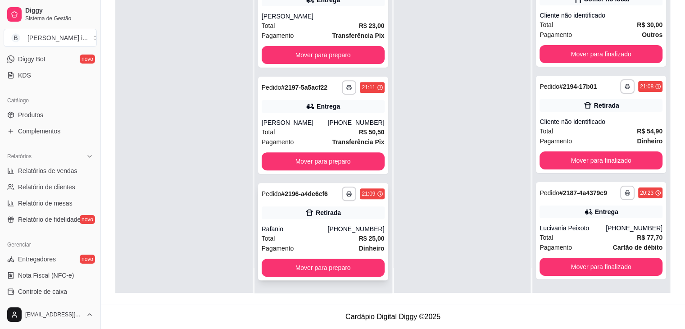
click at [326, 208] on div "Retirada" at bounding box center [328, 212] width 25 height 9
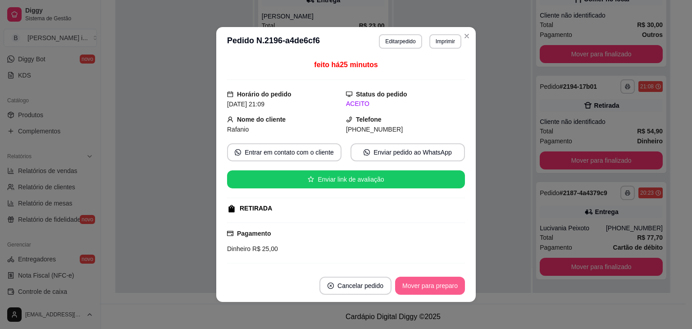
click at [416, 286] on button "Mover para preparo" at bounding box center [430, 286] width 70 height 18
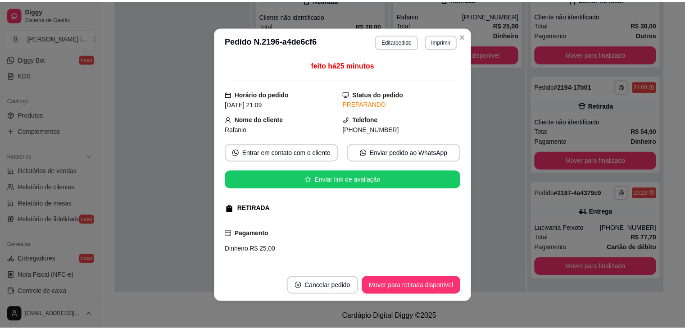
scroll to position [212, 0]
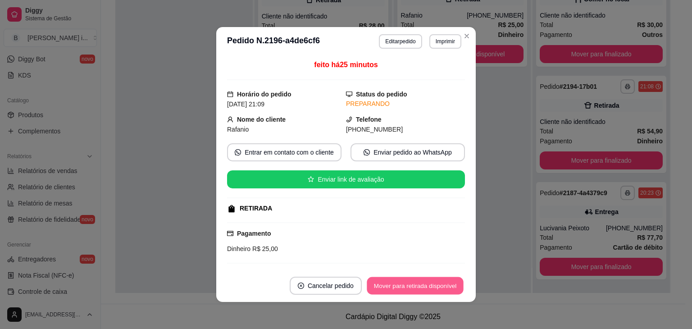
click at [416, 286] on button "Mover para retirada disponível" at bounding box center [415, 286] width 96 height 18
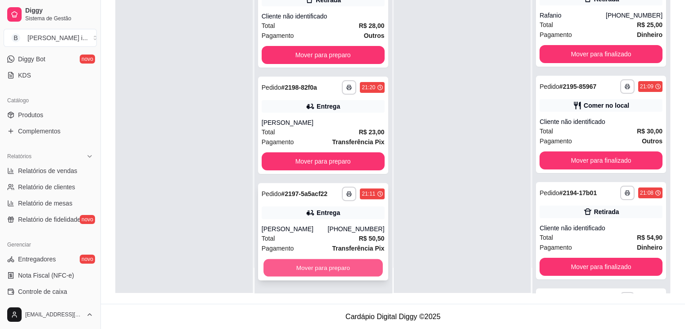
click at [348, 267] on button "Mover para preparo" at bounding box center [322, 268] width 119 height 18
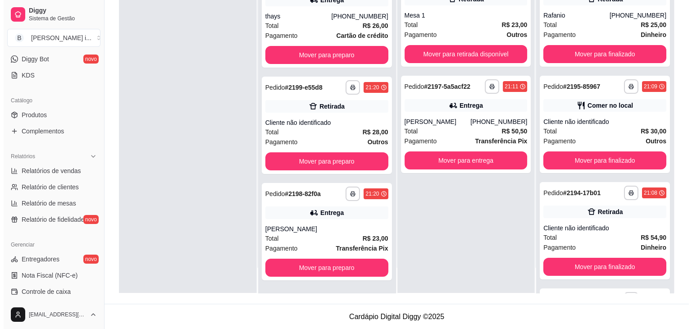
scroll to position [105, 0]
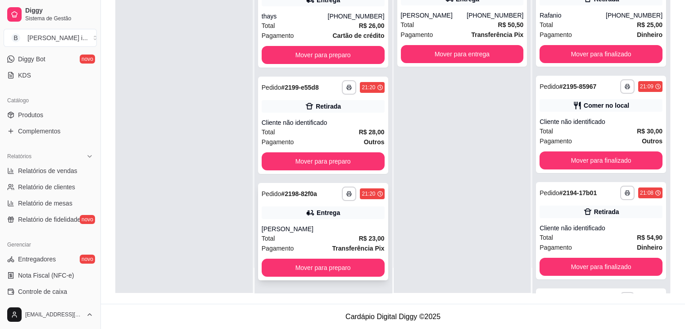
click at [353, 215] on div "Entrega" at bounding box center [323, 212] width 123 height 13
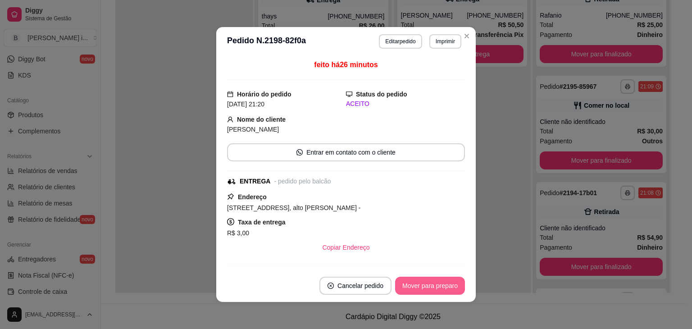
click at [430, 285] on button "Mover para preparo" at bounding box center [430, 286] width 70 height 18
click at [430, 285] on div "Mover para preparo" at bounding box center [423, 286] width 82 height 18
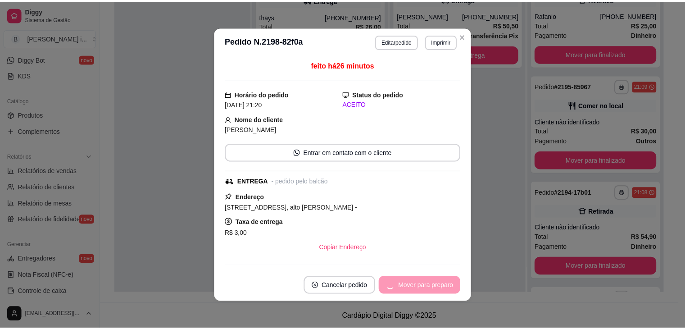
scroll to position [0, 0]
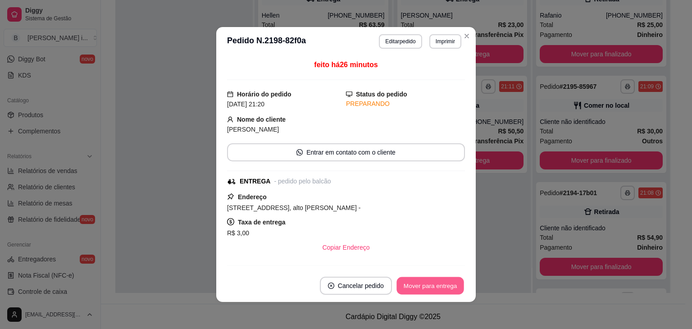
click at [430, 285] on button "Mover para entrega" at bounding box center [430, 286] width 68 height 18
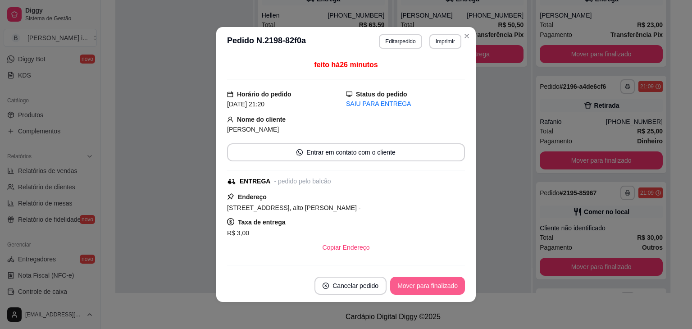
click at [430, 285] on button "Mover para finalizado" at bounding box center [427, 286] width 75 height 18
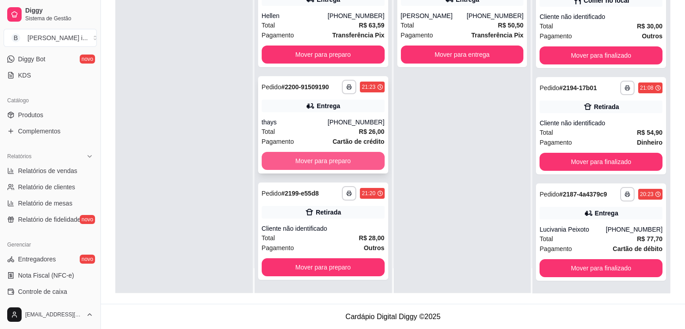
scroll to position [25, 0]
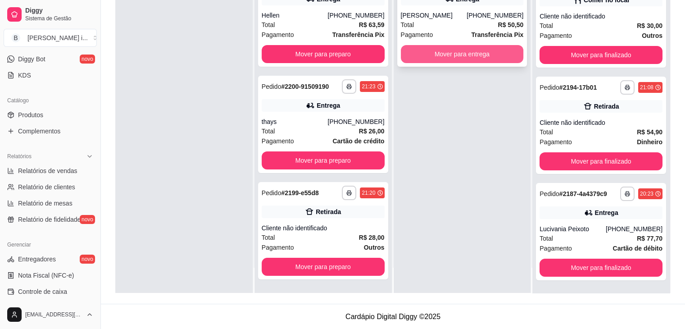
click at [444, 58] on button "Mover para entrega" at bounding box center [462, 54] width 123 height 18
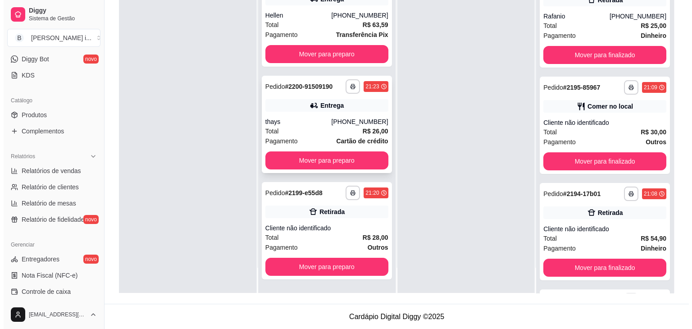
scroll to position [212, 0]
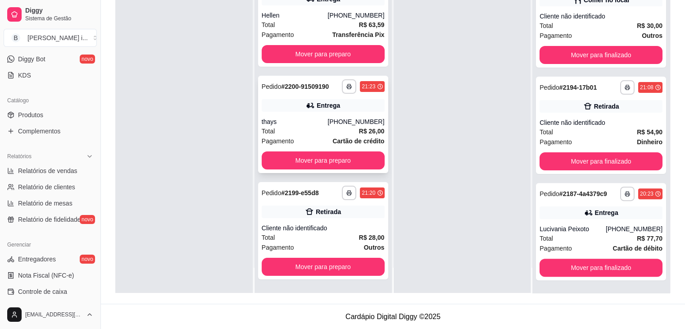
click at [369, 119] on div "[PHONE_NUMBER]" at bounding box center [355, 121] width 57 height 9
click at [629, 108] on div "Retirada" at bounding box center [601, 106] width 123 height 13
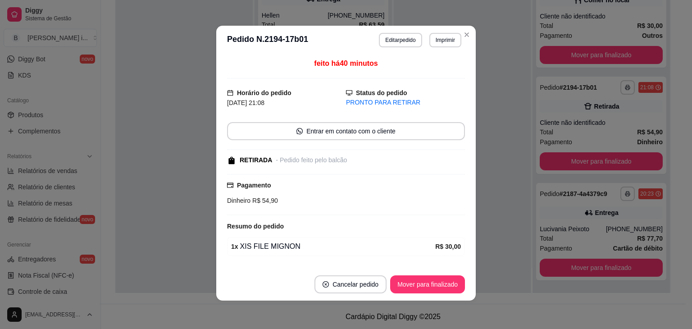
scroll to position [2, 0]
click at [431, 279] on button "Mover para finalizado" at bounding box center [427, 284] width 75 height 18
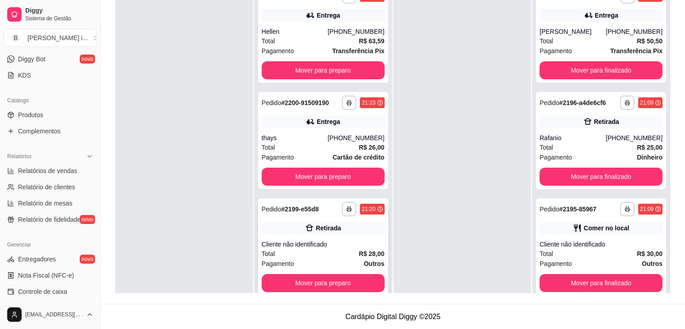
scroll to position [0, 0]
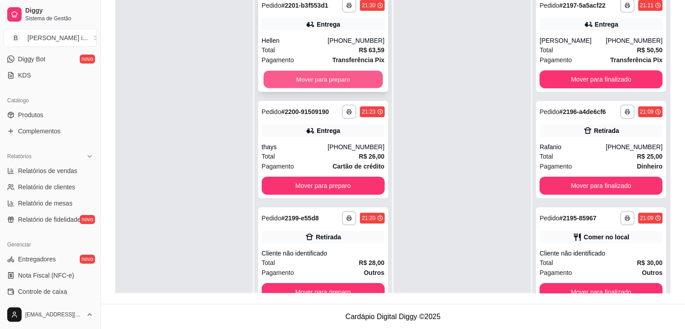
click at [372, 79] on button "Mover para preparo" at bounding box center [322, 80] width 119 height 18
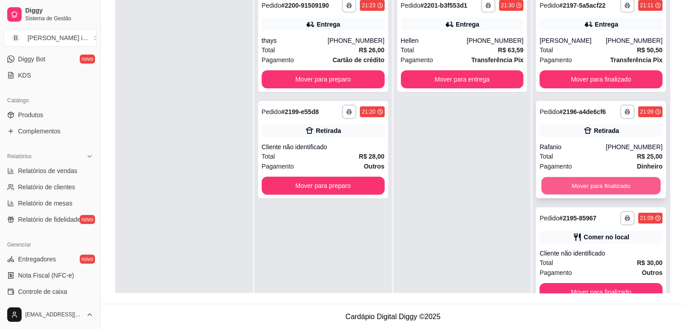
click at [605, 183] on button "Mover para finalizado" at bounding box center [600, 186] width 119 height 18
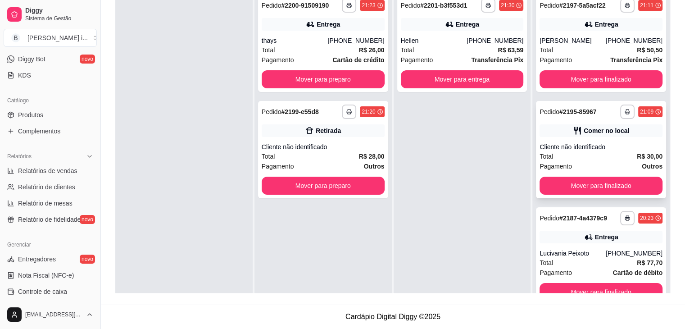
click at [635, 148] on div "Cliente não identificado" at bounding box center [601, 146] width 123 height 9
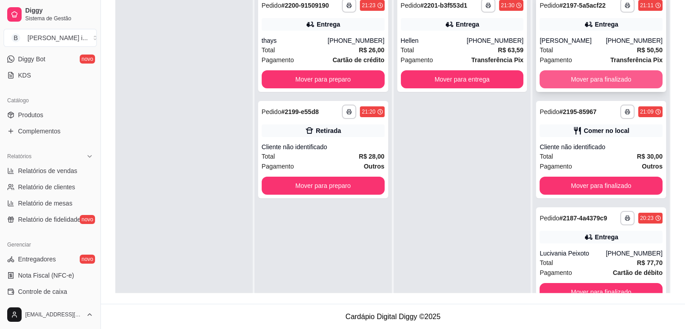
click at [636, 78] on button "Mover para finalizado" at bounding box center [601, 79] width 123 height 18
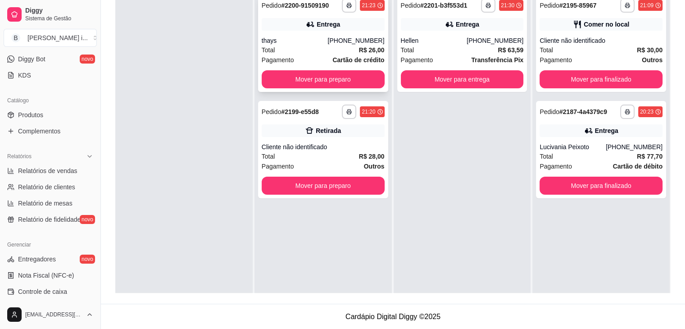
click at [338, 50] on div "Total R$ 26,00" at bounding box center [323, 50] width 123 height 10
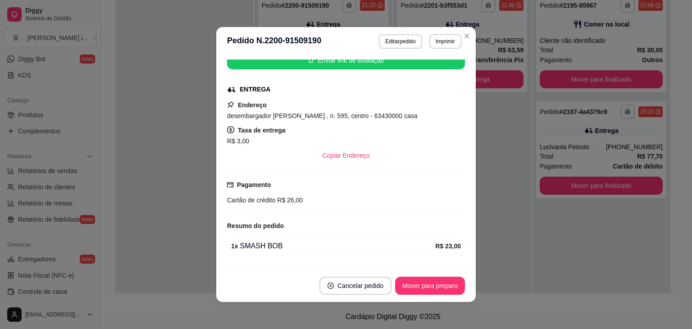
scroll to position [153, 0]
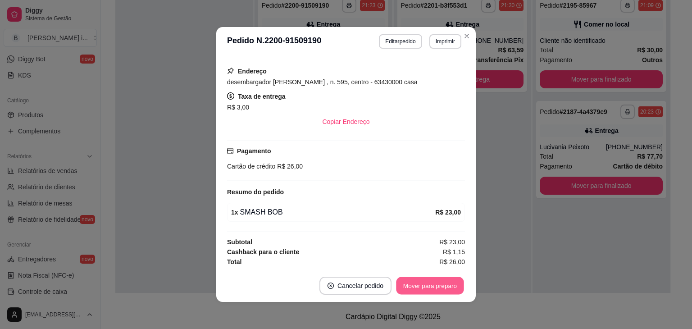
click at [431, 282] on button "Mover para preparo" at bounding box center [430, 286] width 68 height 18
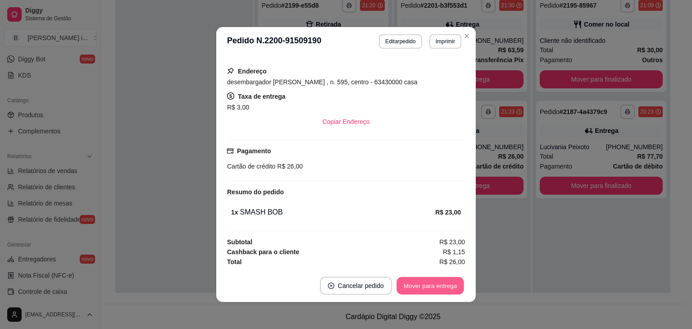
click at [435, 286] on button "Mover para entrega" at bounding box center [430, 286] width 68 height 18
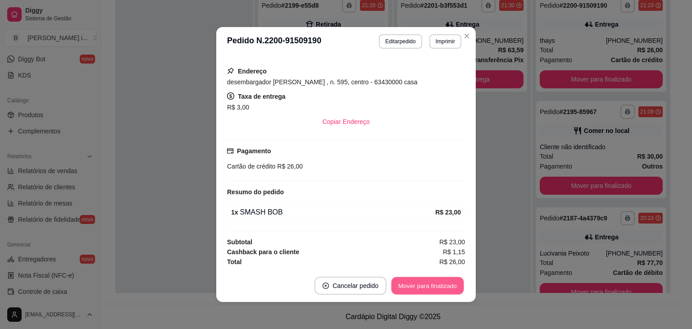
click at [435, 286] on button "Mover para finalizado" at bounding box center [427, 286] width 73 height 18
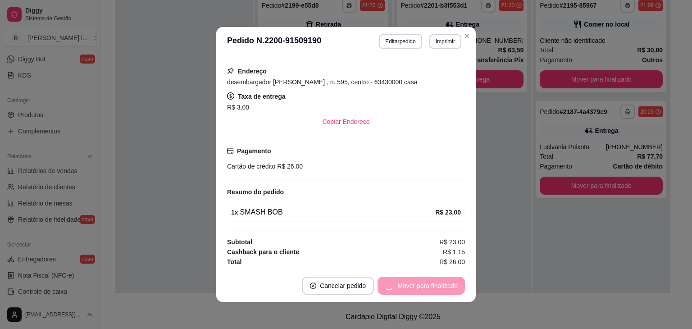
scroll to position [132, 0]
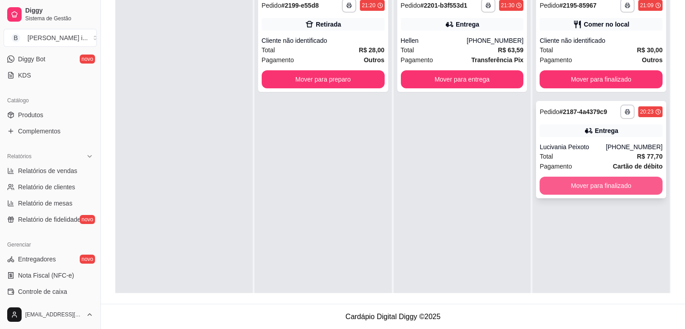
click at [640, 143] on div "[PHONE_NUMBER]" at bounding box center [634, 146] width 57 height 9
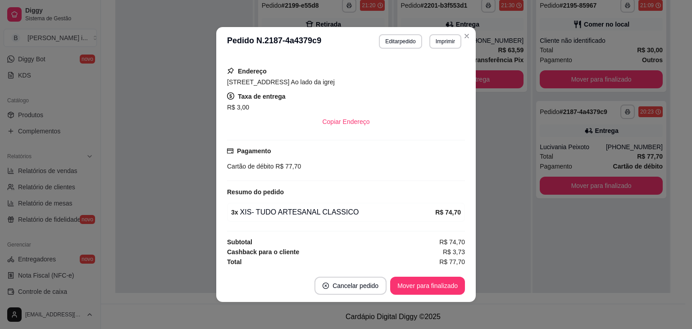
scroll to position [2, 0]
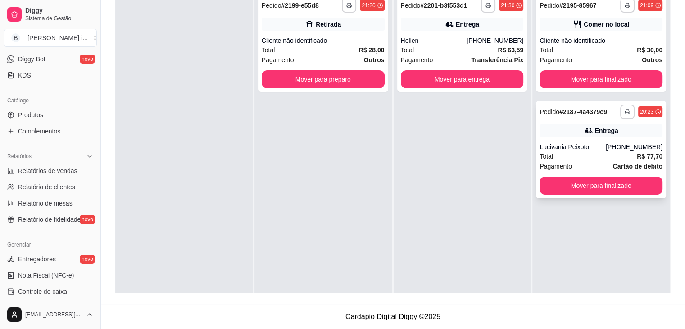
click at [607, 138] on div "**********" at bounding box center [601, 149] width 130 height 97
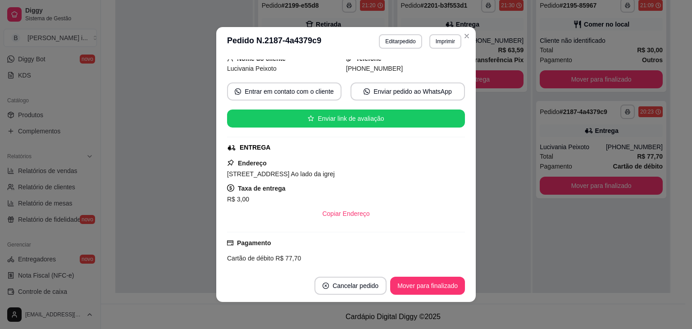
scroll to position [135, 0]
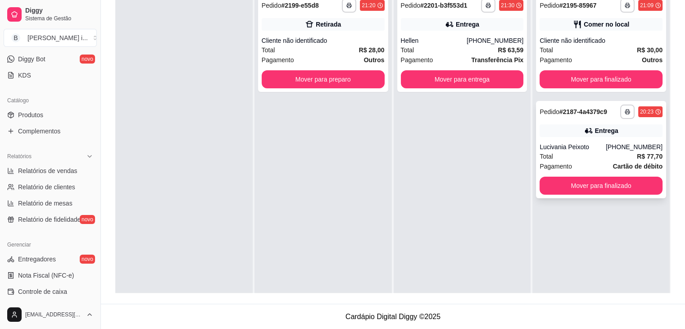
click at [605, 144] on div "Lucivania Peixoto" at bounding box center [573, 146] width 66 height 9
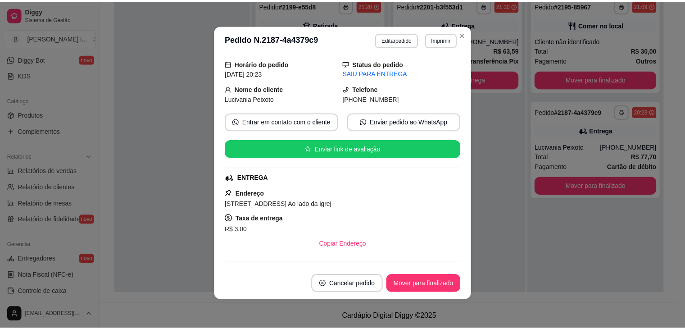
scroll to position [45, 0]
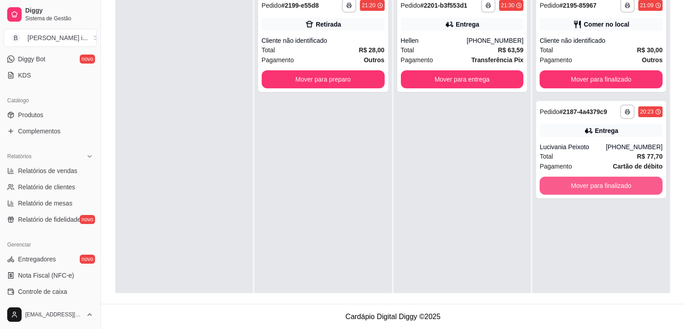
click at [574, 190] on button "Mover para finalizado" at bounding box center [601, 186] width 123 height 18
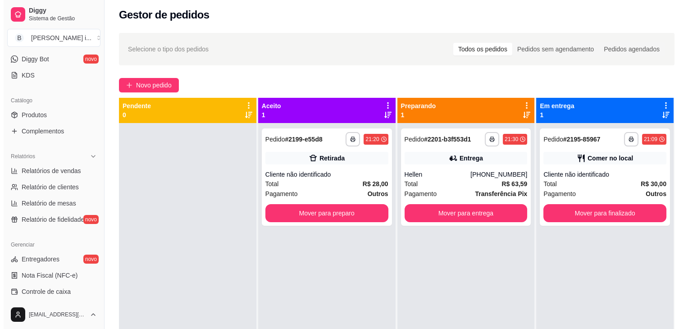
scroll to position [2, 0]
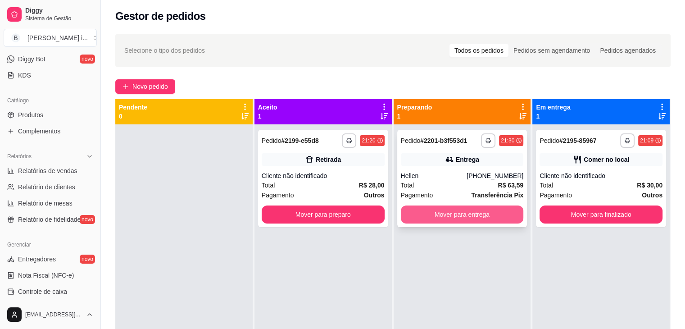
click at [477, 211] on button "Mover para entrega" at bounding box center [462, 214] width 123 height 18
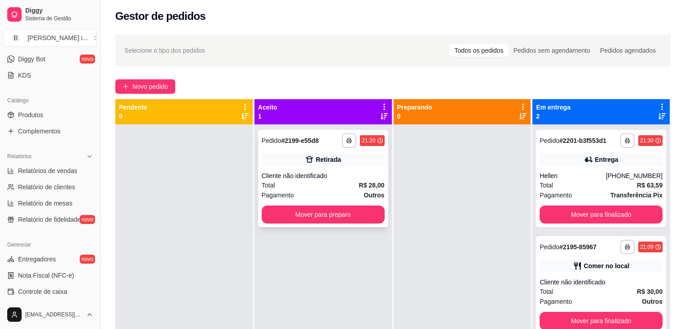
click at [326, 171] on div "Cliente não identificado" at bounding box center [323, 175] width 123 height 9
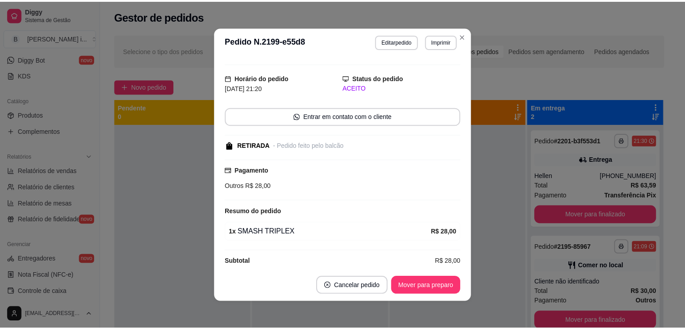
scroll to position [25, 0]
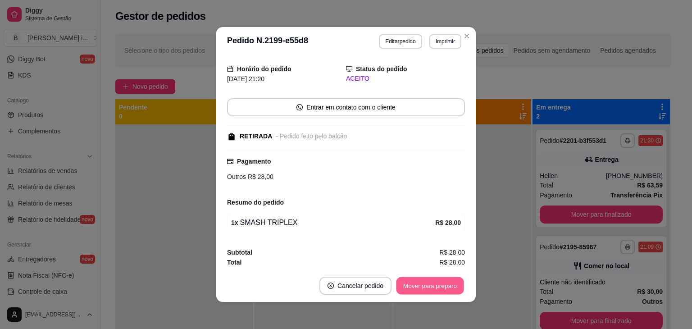
click at [445, 285] on button "Mover para preparo" at bounding box center [430, 286] width 68 height 18
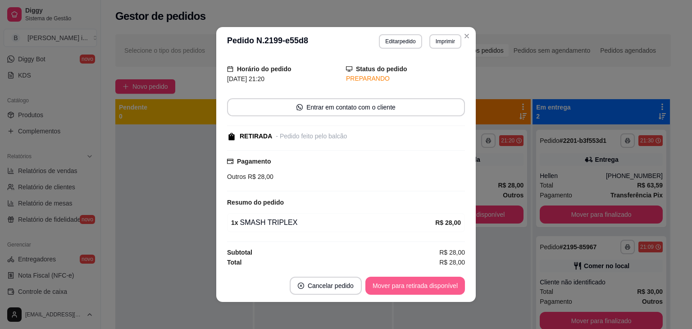
click at [445, 285] on button "Mover para retirada disponível" at bounding box center [415, 286] width 100 height 18
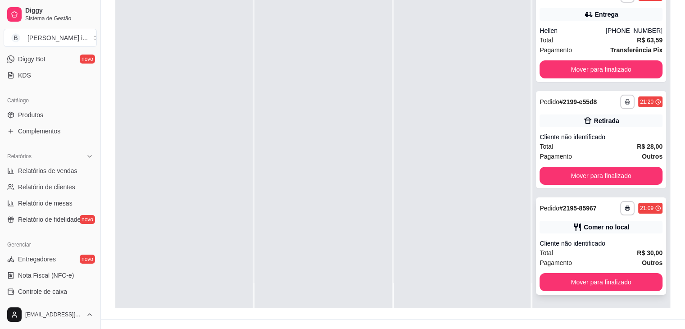
scroll to position [137, 0]
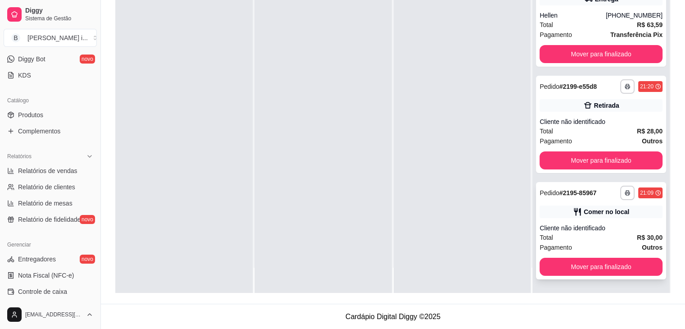
click at [613, 220] on div "**********" at bounding box center [601, 230] width 130 height 97
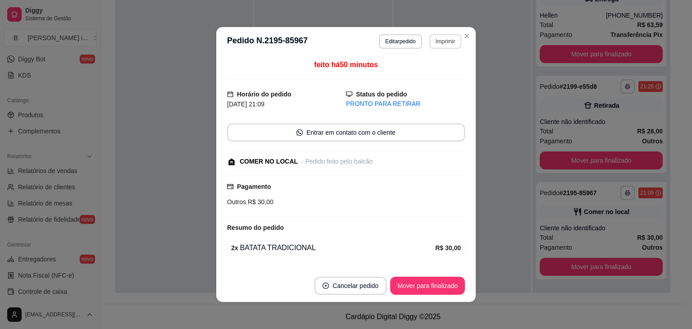
click at [443, 41] on button "Imprimir" at bounding box center [445, 41] width 32 height 14
click at [435, 73] on button "IMPRESSORA ORI" at bounding box center [426, 73] width 63 height 14
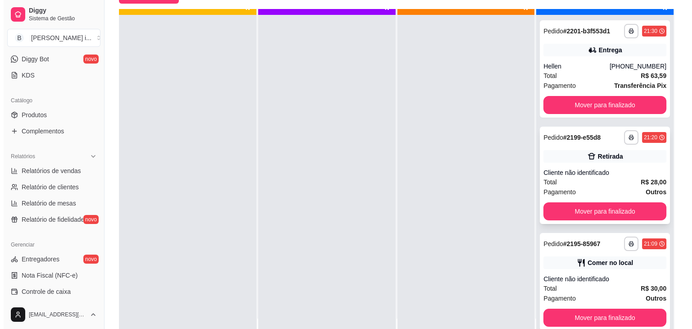
scroll to position [25, 0]
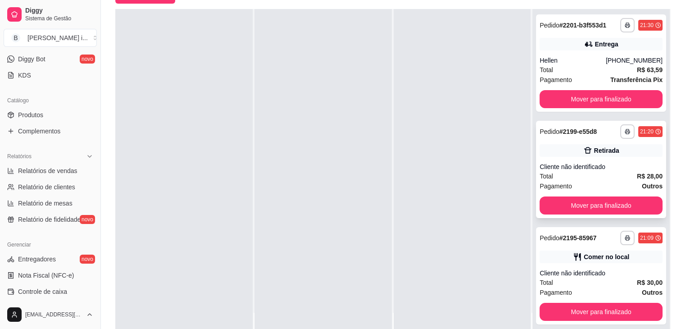
click at [635, 162] on div "Cliente não identificado" at bounding box center [601, 166] width 123 height 9
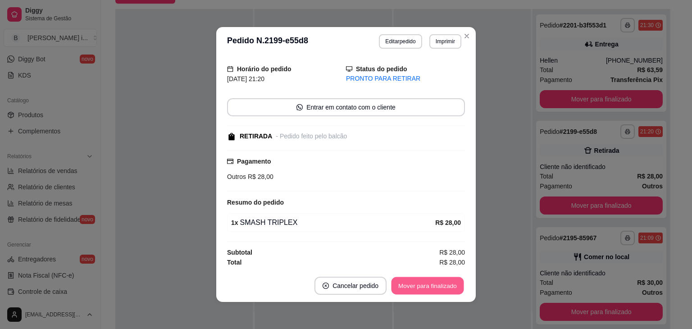
click at [447, 288] on button "Mover para finalizado" at bounding box center [427, 286] width 73 height 18
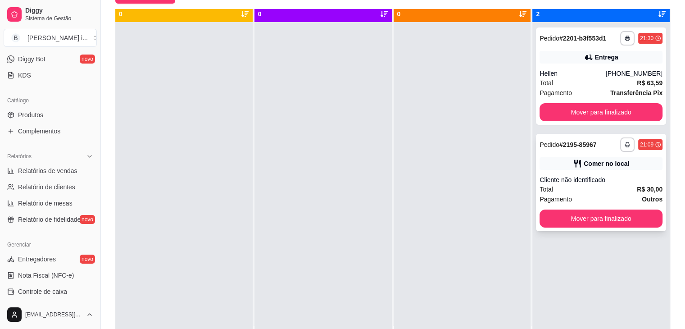
scroll to position [0, 0]
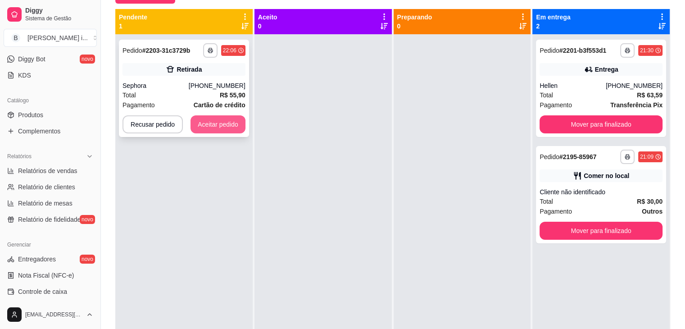
click at [221, 130] on button "Aceitar pedido" at bounding box center [218, 124] width 55 height 18
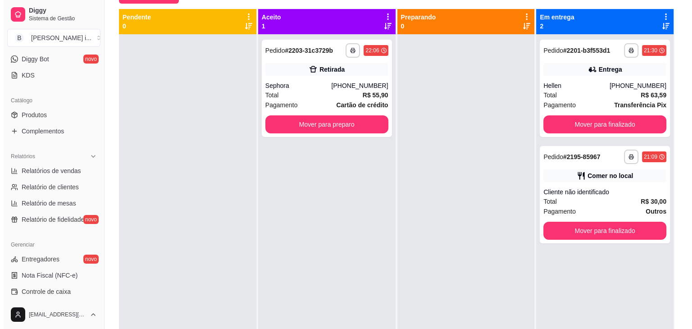
scroll to position [2, 0]
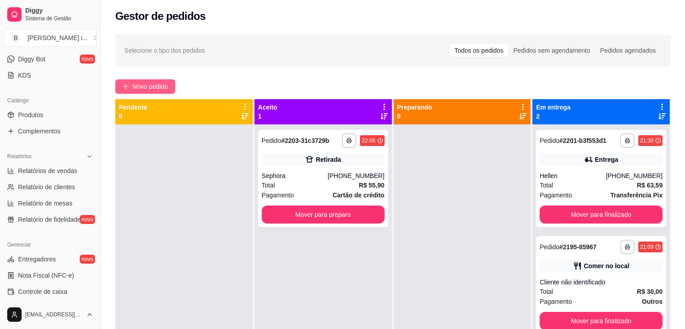
click at [168, 86] on span "Novo pedido" at bounding box center [150, 87] width 36 height 10
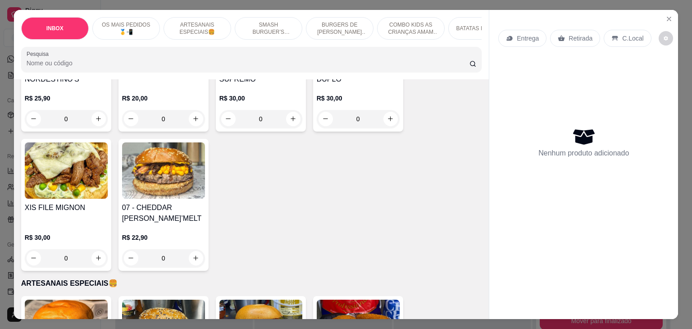
scroll to position [225, 0]
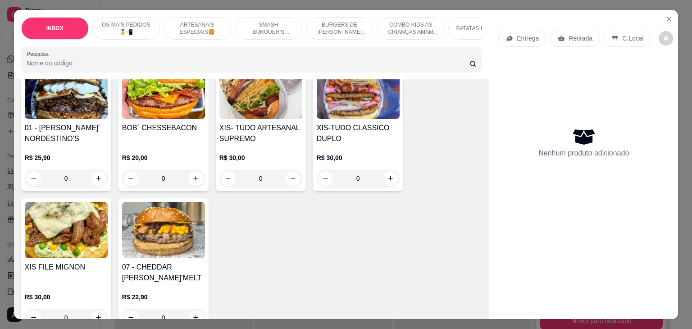
click at [277, 151] on div "R$ 30,00 0" at bounding box center [260, 165] width 83 height 43
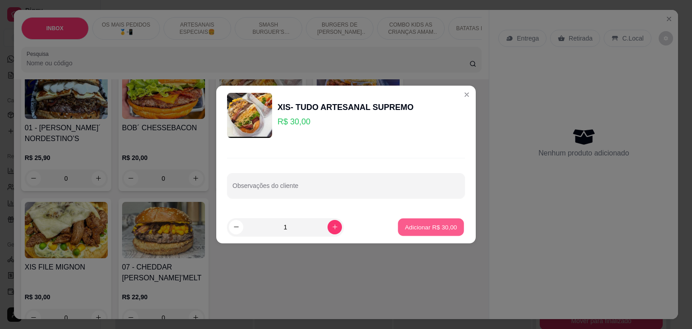
click at [442, 227] on p "Adicionar R$ 30,00" at bounding box center [431, 226] width 52 height 9
type input "1"
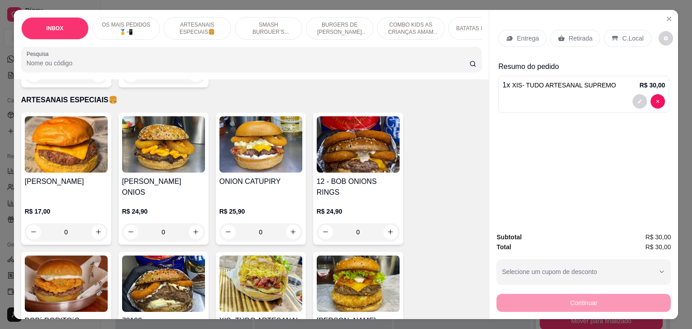
scroll to position [495, 0]
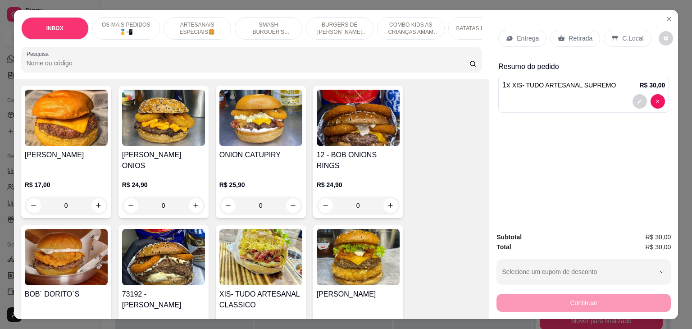
click at [76, 180] on p "R$ 17,00" at bounding box center [66, 184] width 83 height 9
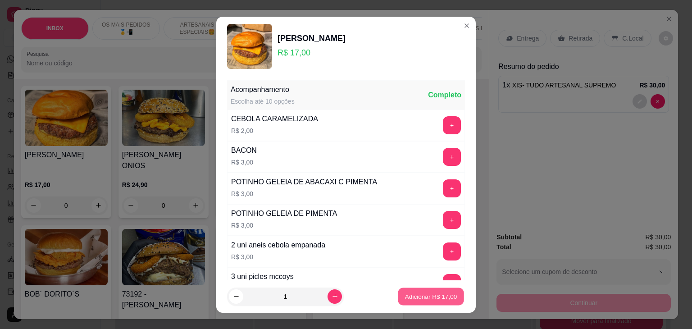
click at [448, 298] on button "Adicionar R$ 17,00" at bounding box center [431, 296] width 66 height 18
type input "1"
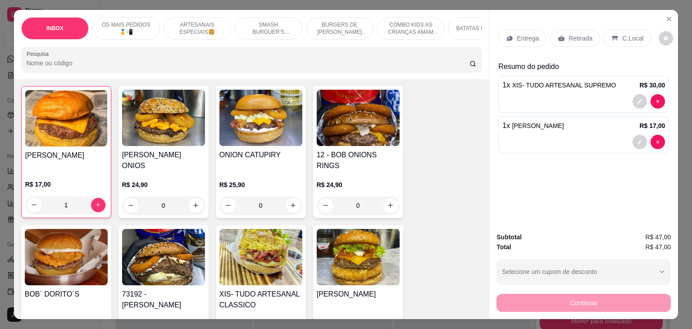
click at [568, 36] on p "Retirada" at bounding box center [580, 38] width 24 height 9
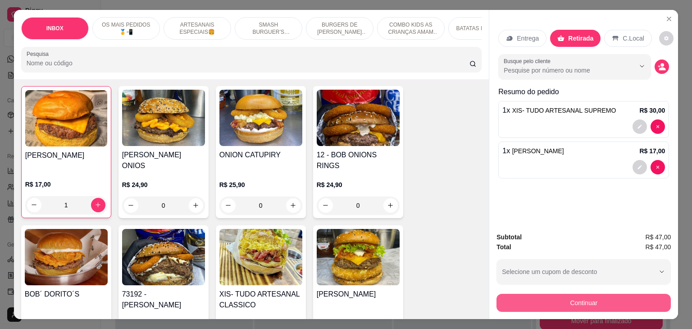
click at [567, 300] on button "Continuar" at bounding box center [583, 303] width 174 height 18
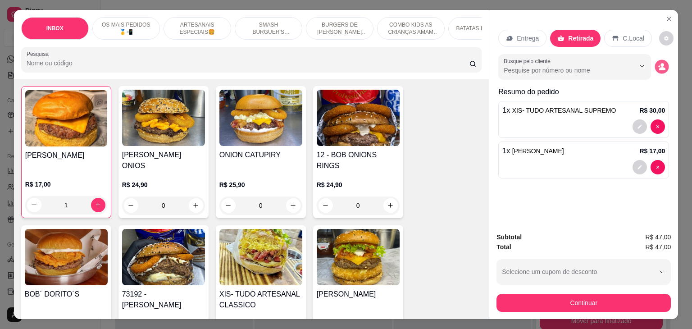
click at [659, 67] on icon "decrease-product-quantity" at bounding box center [662, 68] width 6 height 3
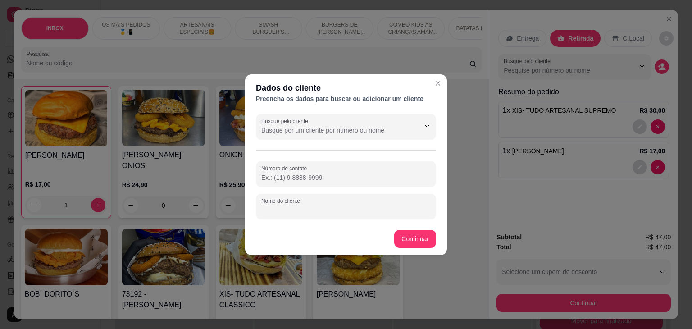
drag, startPoint x: 305, startPoint y: 205, endPoint x: 292, endPoint y: 194, distance: 17.2
click at [306, 204] on div "Nome do cliente" at bounding box center [346, 206] width 180 height 25
type input "jasmin"
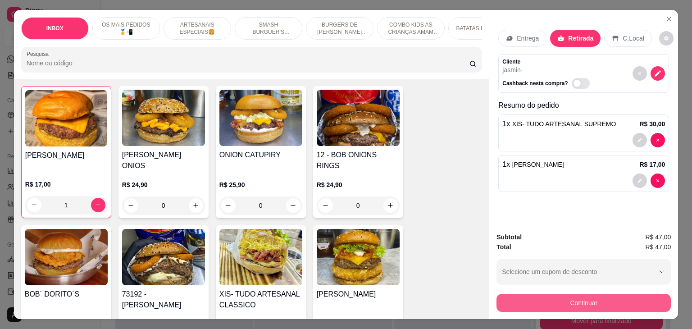
click at [521, 296] on button "Continuar" at bounding box center [583, 303] width 174 height 18
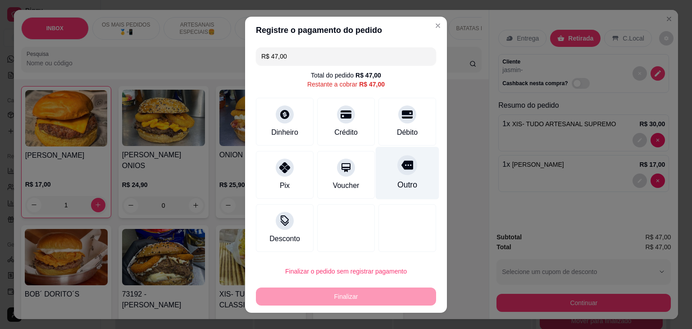
click at [405, 168] on div at bounding box center [407, 165] width 20 height 20
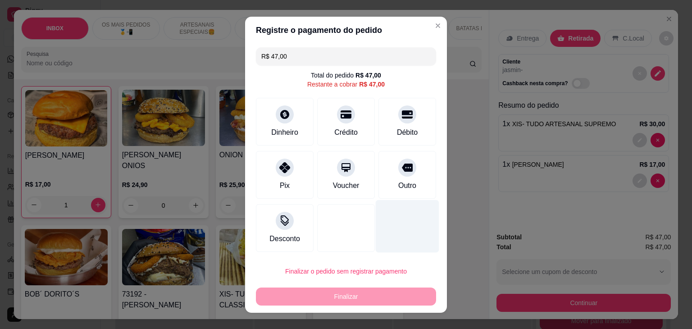
type input "R$ 0,00"
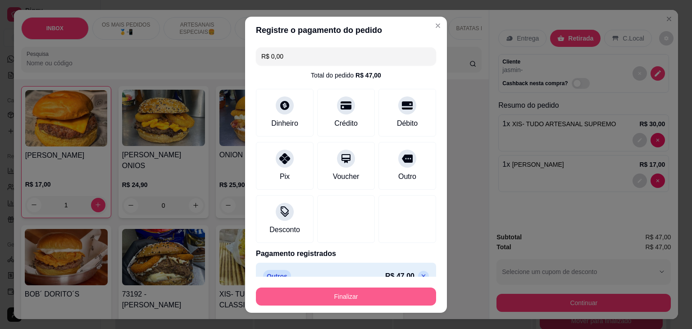
click at [364, 295] on button "Finalizar" at bounding box center [346, 296] width 180 height 18
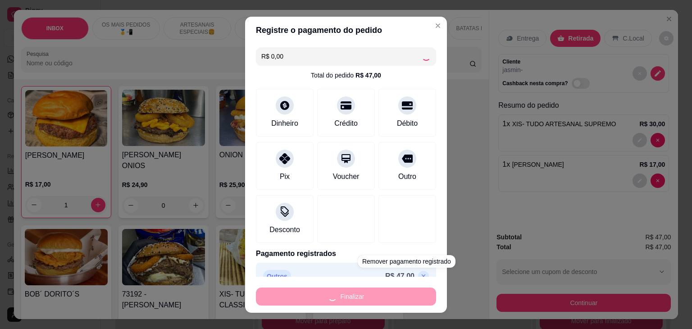
type input "0"
type input "-R$ 47,00"
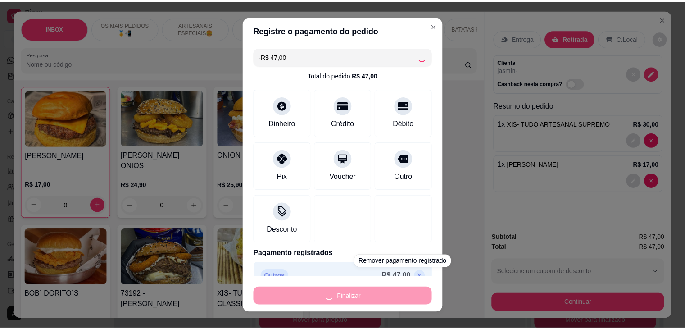
scroll to position [495, 0]
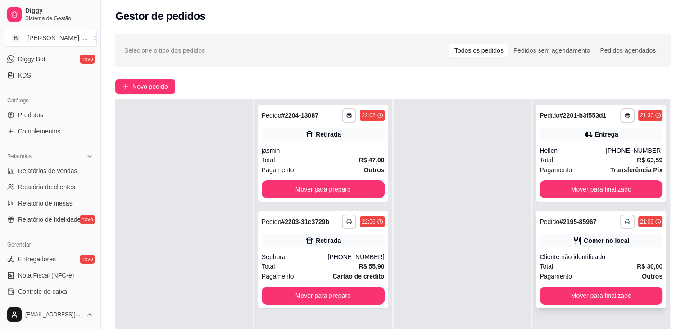
scroll to position [47, 0]
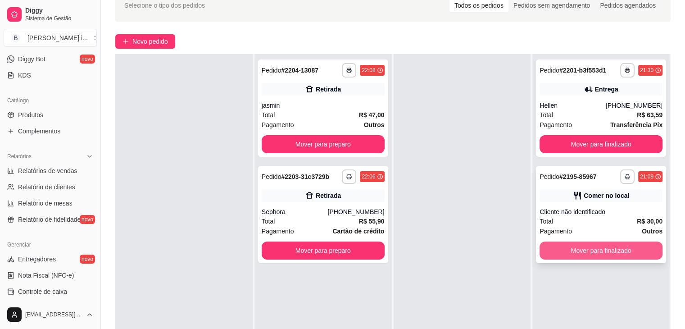
click at [630, 248] on button "Mover para finalizado" at bounding box center [601, 250] width 123 height 18
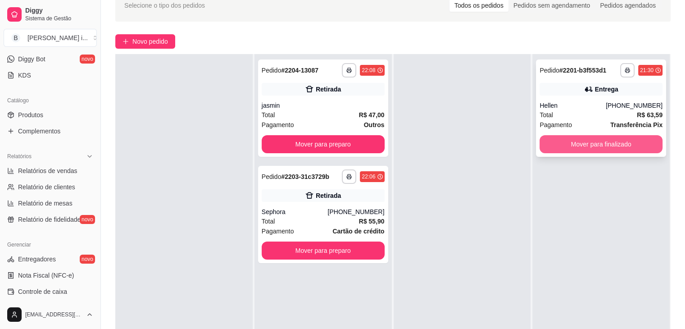
click at [595, 141] on button "Mover para finalizado" at bounding box center [601, 144] width 123 height 18
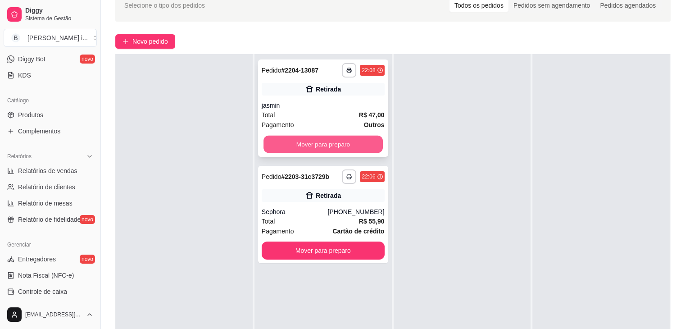
click at [356, 143] on button "Mover para preparo" at bounding box center [322, 145] width 119 height 18
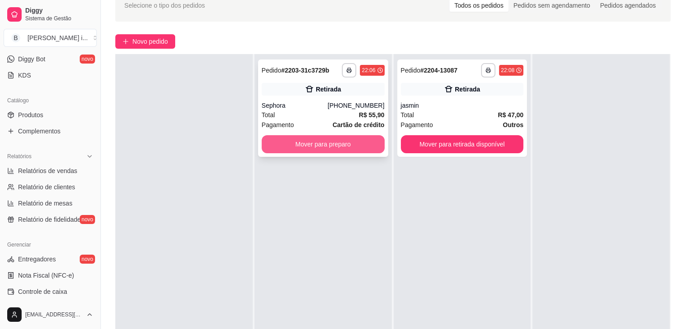
click at [376, 138] on button "Mover para preparo" at bounding box center [323, 144] width 123 height 18
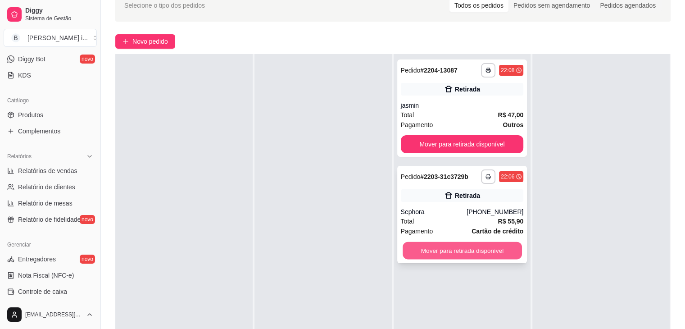
click at [467, 242] on button "Mover para retirada disponível" at bounding box center [462, 251] width 119 height 18
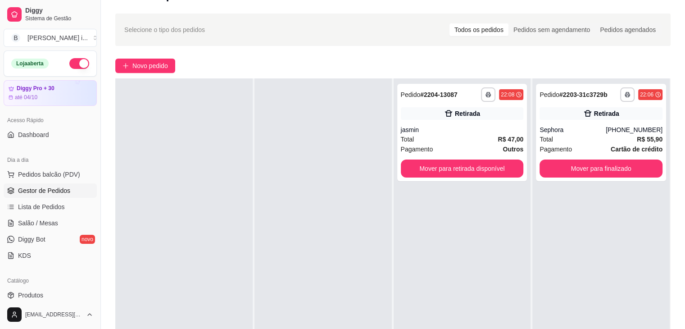
scroll to position [0, 0]
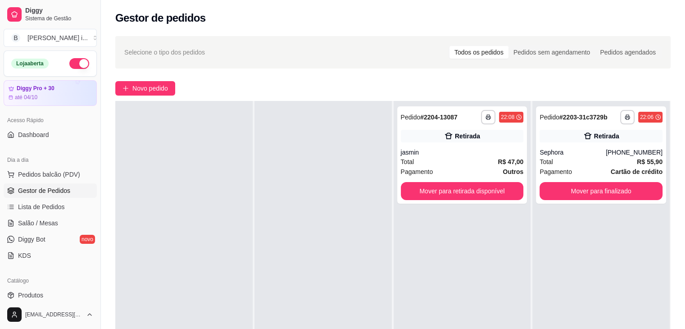
click at [76, 66] on button "button" at bounding box center [79, 63] width 20 height 11
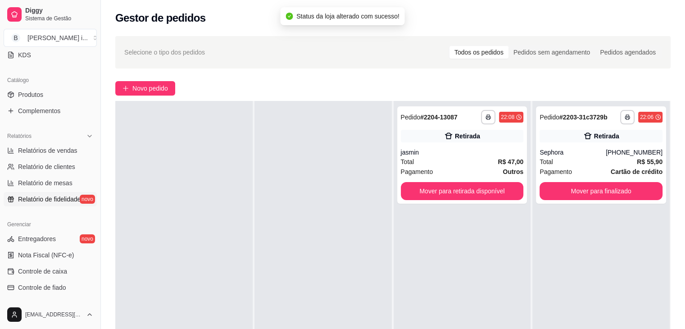
scroll to position [225, 0]
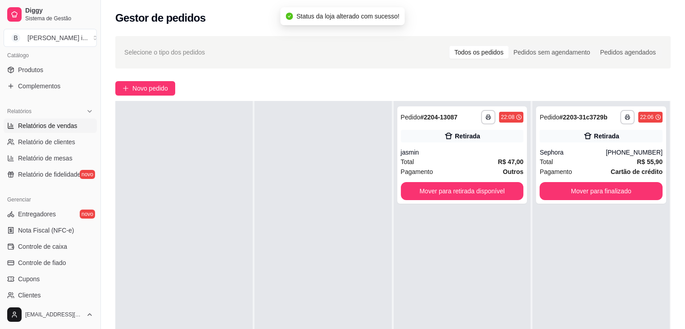
click at [38, 132] on link "Relatórios de vendas" at bounding box center [50, 125] width 93 height 14
select select "ALL"
select select "0"
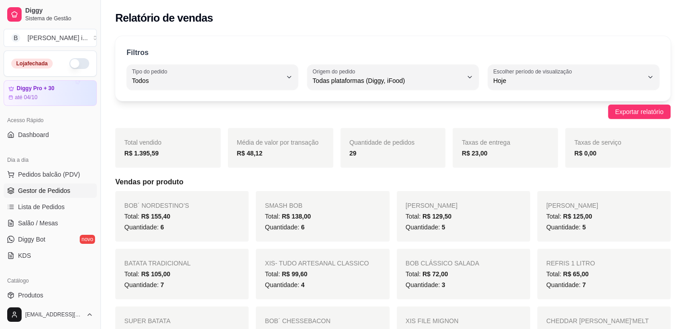
click at [29, 187] on span "Gestor de Pedidos" at bounding box center [44, 190] width 52 height 9
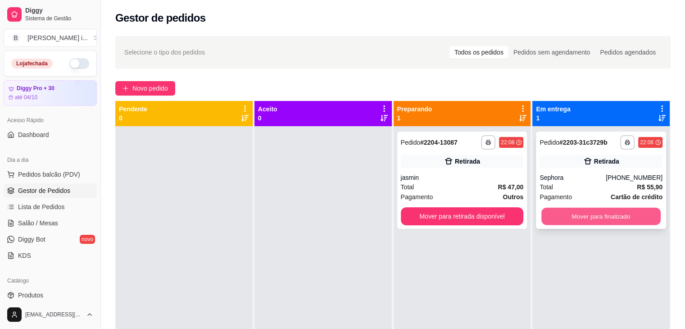
click at [563, 213] on button "Mover para finalizado" at bounding box center [600, 217] width 119 height 18
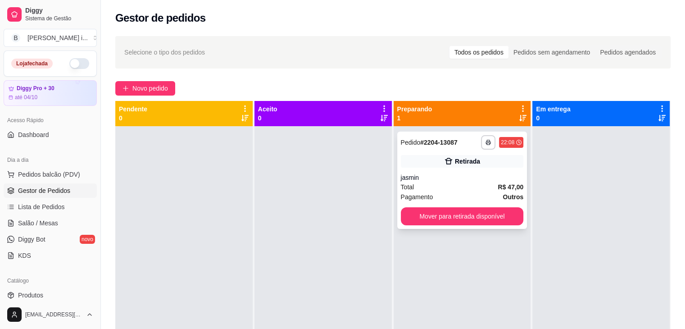
click at [422, 199] on span "Pagamento" at bounding box center [417, 197] width 32 height 10
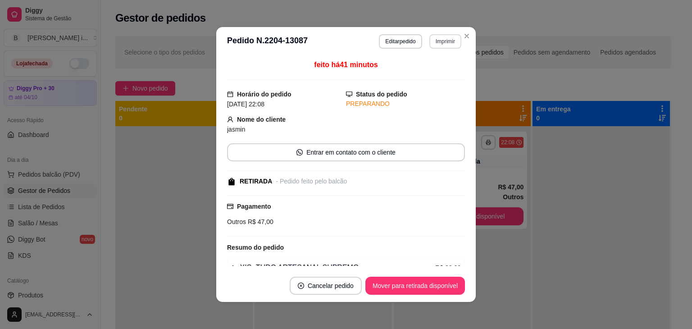
click at [430, 39] on button "Imprimir" at bounding box center [445, 41] width 32 height 14
click at [421, 74] on button "IMPRESSORA ORI" at bounding box center [426, 73] width 65 height 14
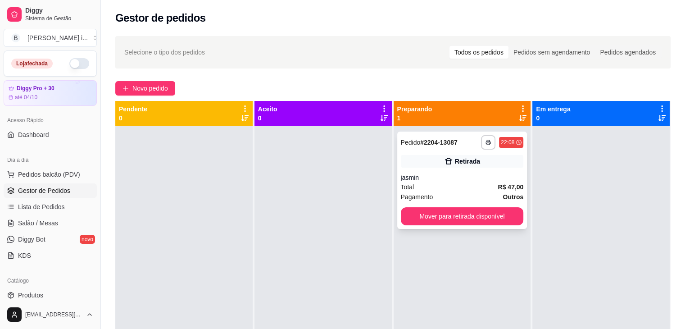
click at [512, 225] on div "**********" at bounding box center [462, 180] width 130 height 97
click at [510, 206] on div "**********" at bounding box center [462, 180] width 130 height 97
click at [506, 217] on button "Mover para retirada disponível" at bounding box center [462, 216] width 123 height 18
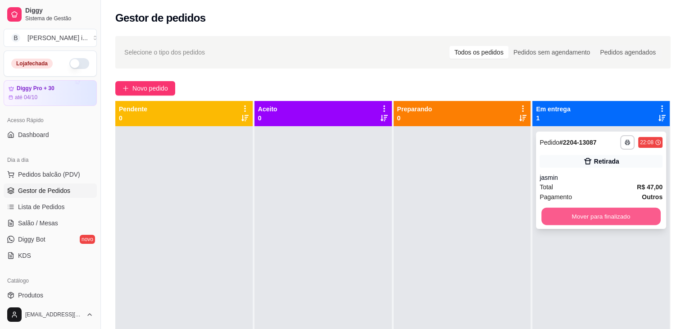
click at [550, 214] on button "Mover para finalizado" at bounding box center [600, 217] width 119 height 18
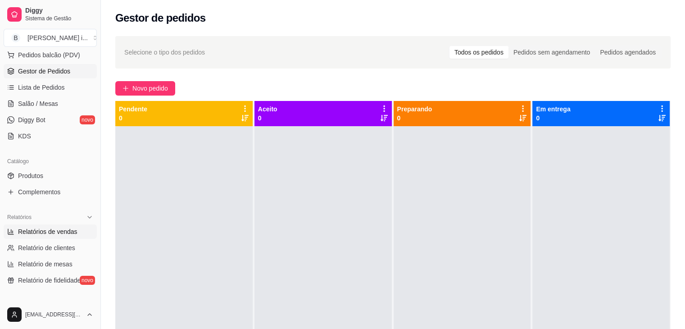
scroll to position [135, 0]
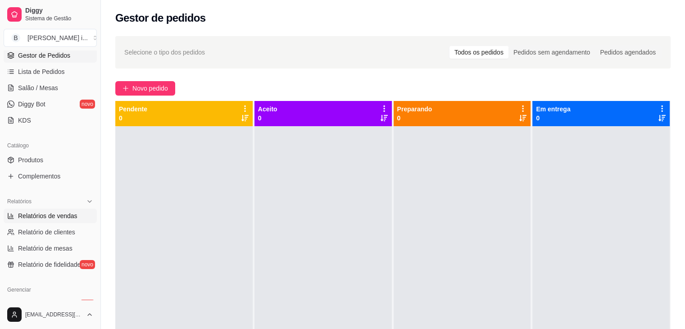
click at [64, 213] on span "Relatórios de vendas" at bounding box center [47, 215] width 59 height 9
select select "ALL"
select select "0"
